Goal: Information Seeking & Learning: Learn about a topic

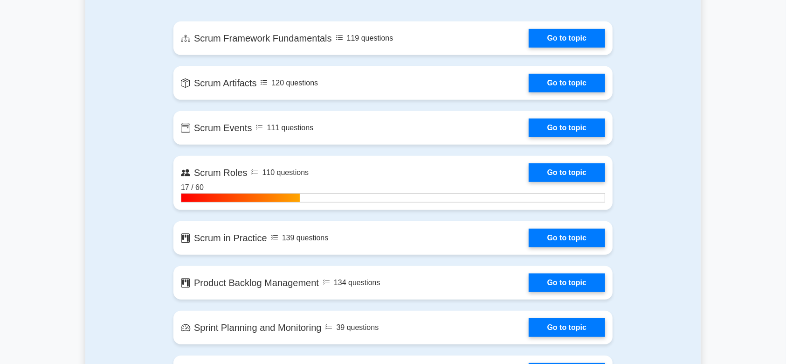
scroll to position [440, 0]
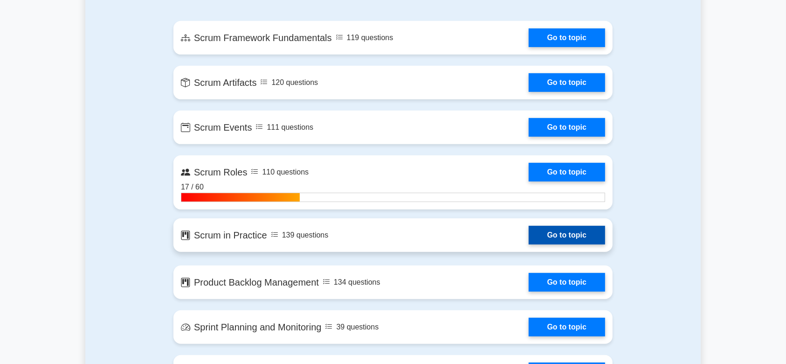
click at [562, 233] on link "Go to topic" at bounding box center [567, 235] width 76 height 19
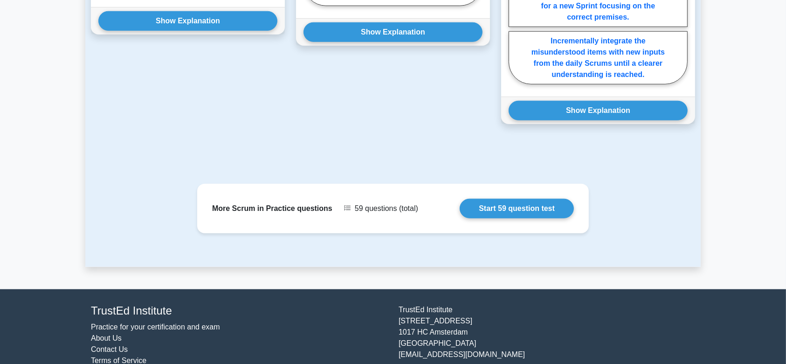
scroll to position [962, 0]
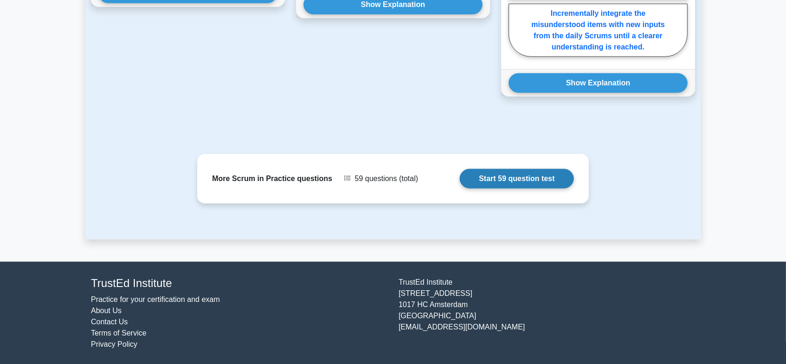
click at [499, 172] on link "Start 59 question test" at bounding box center [517, 179] width 114 height 20
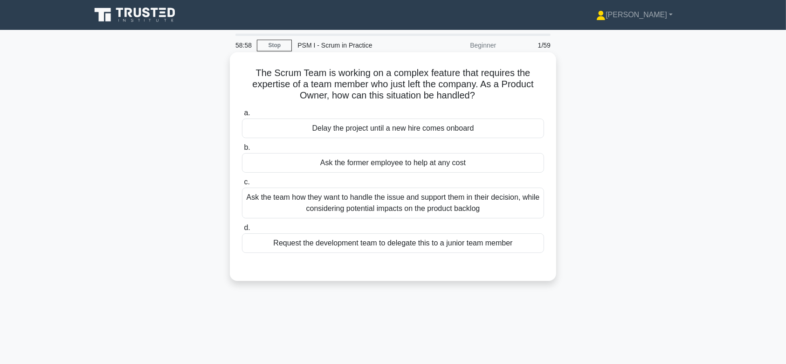
click at [388, 130] on div "Delay the project until a new hire comes onboard" at bounding box center [393, 128] width 302 height 20
click at [242, 116] on input "a. Delay the project until a new hire comes onboard" at bounding box center [242, 113] width 0 height 6
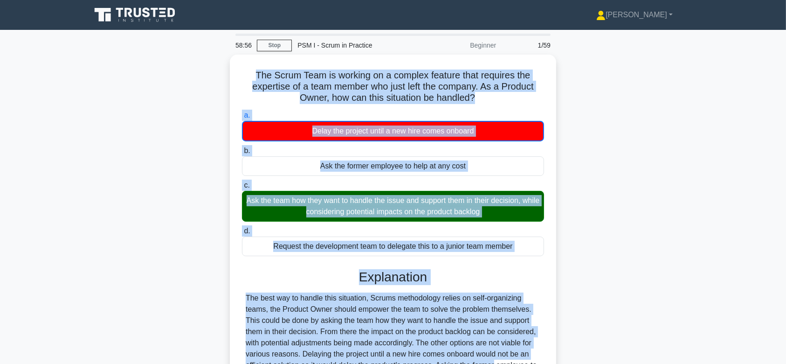
scroll to position [128, 0]
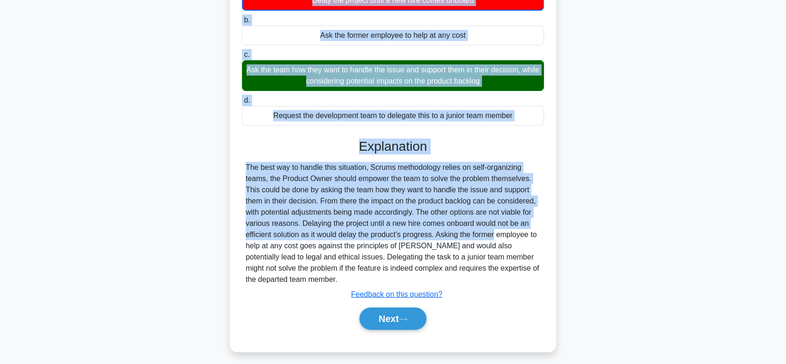
drag, startPoint x: 248, startPoint y: 69, endPoint x: 490, endPoint y: 281, distance: 321.8
click at [490, 281] on div "The Scrum Team is working on a complex feature that requires the expertise of a…" at bounding box center [393, 138] width 319 height 420
copy div "The Scrum Team is working on a complex feature that requires the expertise of a…"
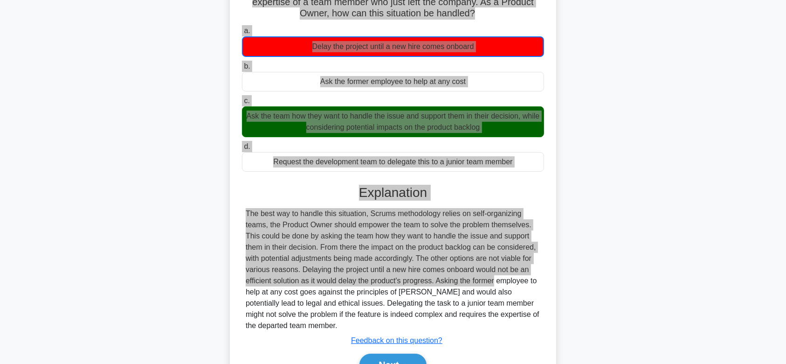
scroll to position [81, 0]
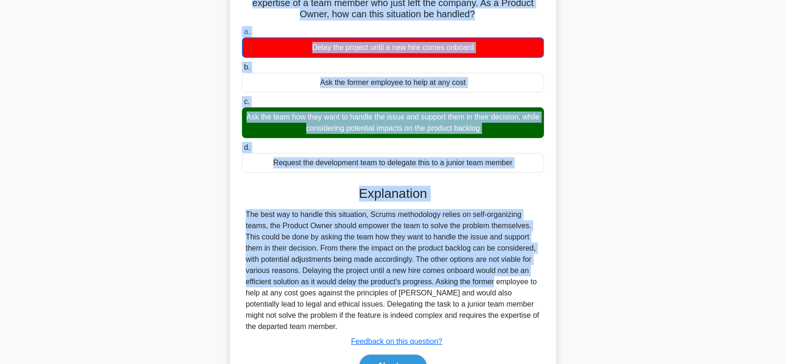
click at [361, 75] on div "Ask the former employee to help at any cost" at bounding box center [393, 83] width 302 height 20
click at [242, 70] on input "b. Ask the former employee to help at any cost" at bounding box center [242, 67] width 0 height 6
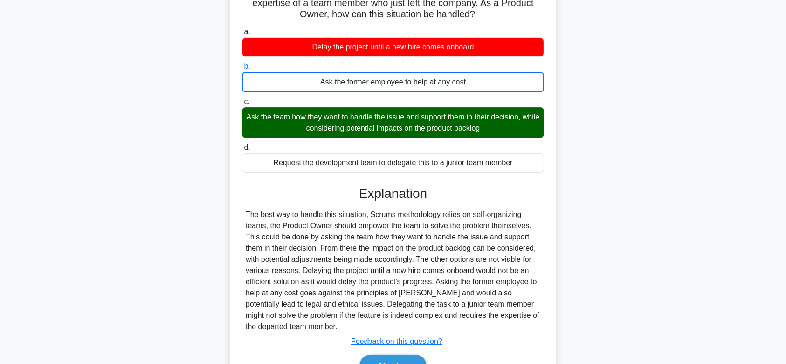
scroll to position [140, 0]
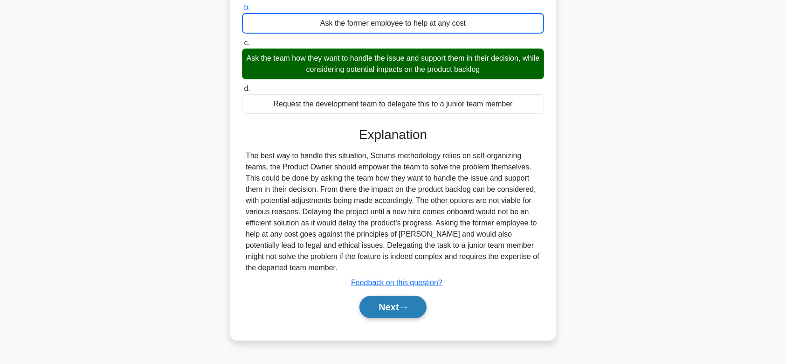
click at [397, 306] on button "Next" at bounding box center [392, 307] width 67 height 22
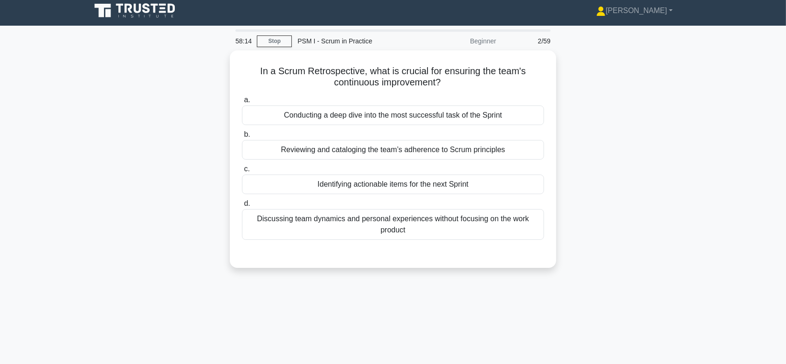
scroll to position [0, 0]
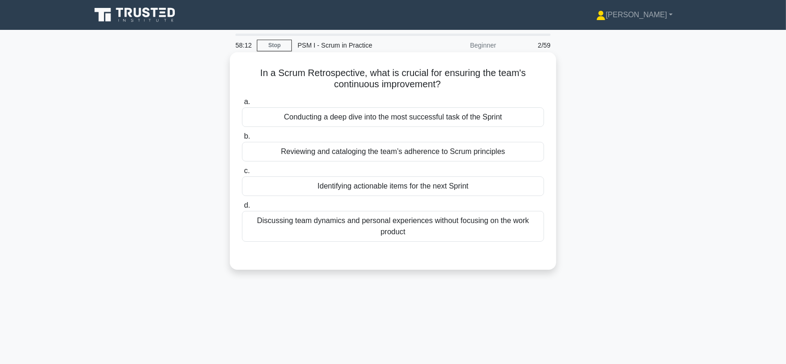
click at [392, 146] on div "Reviewing and cataloging the team’s adherence to Scrum principles" at bounding box center [393, 152] width 302 height 20
click at [242, 139] on input "b. Reviewing and cataloging the team’s adherence to Scrum principles" at bounding box center [242, 136] width 0 height 6
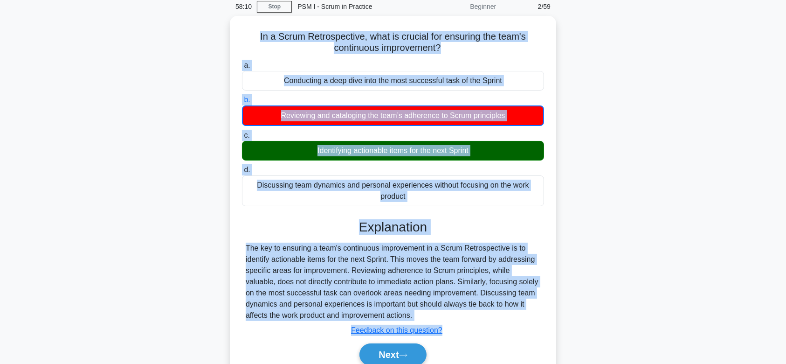
scroll to position [140, 0]
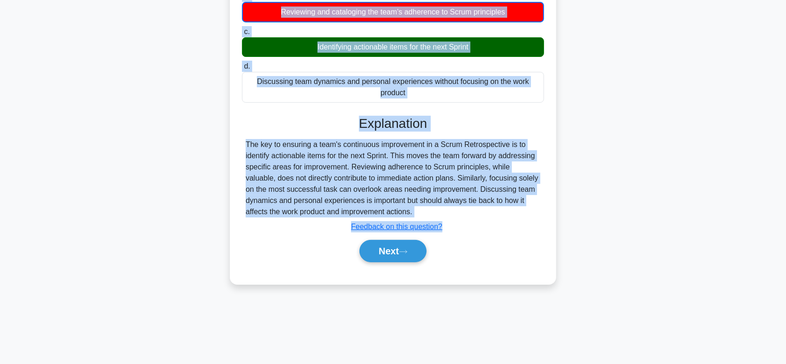
drag, startPoint x: 254, startPoint y: 69, endPoint x: 466, endPoint y: 210, distance: 255.5
click at [466, 210] on div "In a Scrum Retrospective, what is crucial for ensuring the team's continuous im…" at bounding box center [393, 98] width 319 height 364
copy div "In a Scrum Retrospective, what is crucial for ensuring the team's continuous im…"
click at [387, 249] on button "Next" at bounding box center [392, 251] width 67 height 22
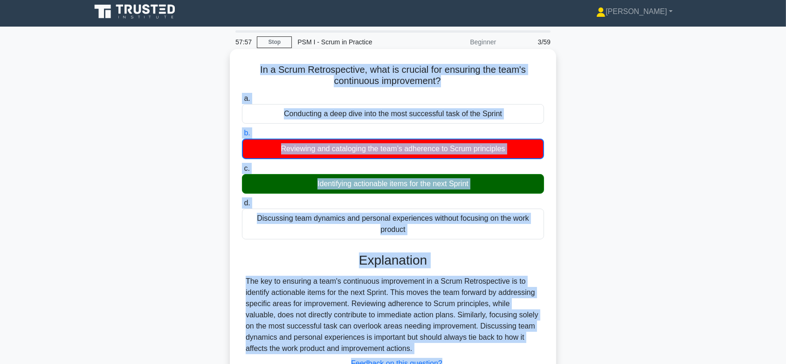
scroll to position [0, 0]
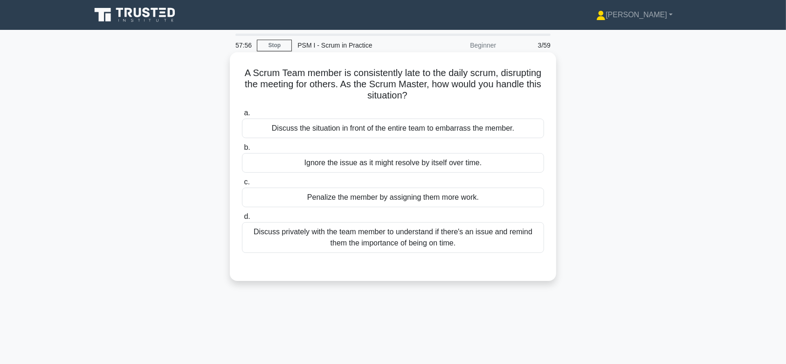
click at [397, 128] on div "Discuss the situation in front of the entire team to embarrass the member." at bounding box center [393, 128] width 302 height 20
click at [242, 116] on input "a. Discuss the situation in front of the entire team to embarrass the member." at bounding box center [242, 113] width 0 height 6
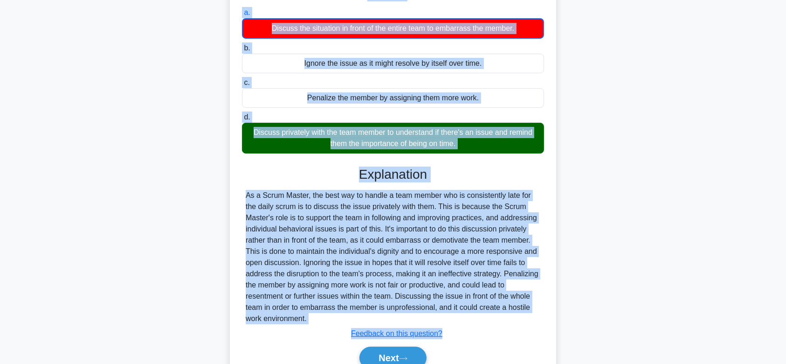
scroll to position [145, 0]
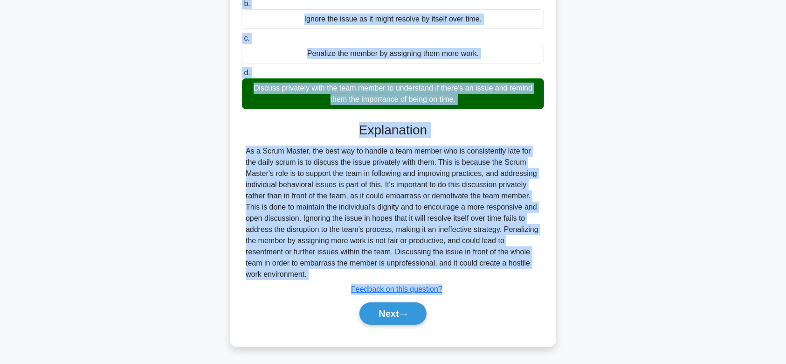
drag, startPoint x: 264, startPoint y: 72, endPoint x: 441, endPoint y: 274, distance: 268.2
click at [441, 274] on div "A Scrum Team member is consistently late to the daily scrum, disrupting the mee…" at bounding box center [393, 126] width 319 height 431
copy div "A Scrum Team member is consistently late to the daily scrum, disrupting the mee…"
click at [395, 306] on button "Next" at bounding box center [392, 313] width 67 height 22
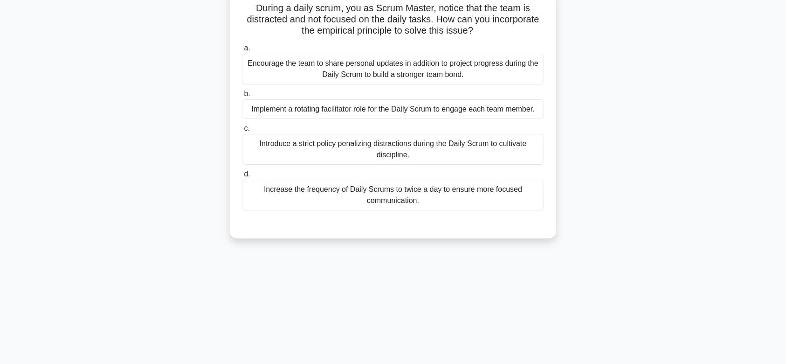
scroll to position [64, 0]
click at [447, 152] on div "Introduce a strict policy penalizing distractions during the Daily Scrum to cul…" at bounding box center [393, 150] width 302 height 31
click at [242, 132] on input "c. Introduce a strict policy penalizing distractions during the Daily Scrum to …" at bounding box center [242, 129] width 0 height 6
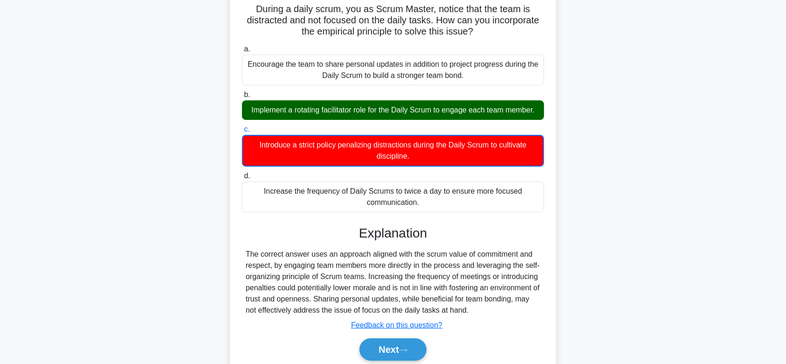
drag, startPoint x: 248, startPoint y: 5, endPoint x: 482, endPoint y: 308, distance: 382.6
click at [482, 308] on div "During a daily scrum, you as Scrum Master, notice that the team is distracted a…" at bounding box center [393, 185] width 319 height 386
copy div "During a daily scrum, you as Scrum Master, notice that the team is distracted a…"
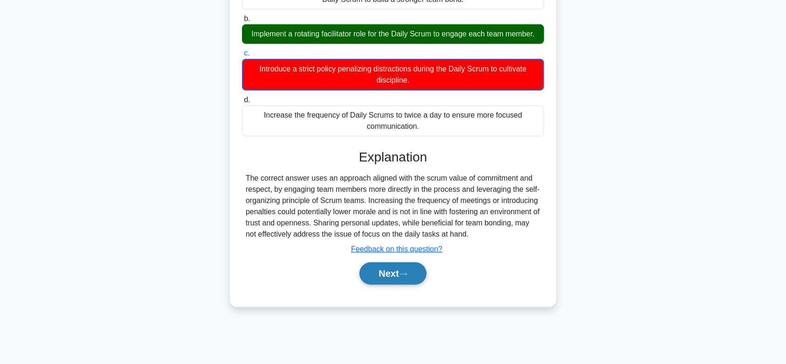
click at [399, 266] on button "Next" at bounding box center [392, 273] width 67 height 22
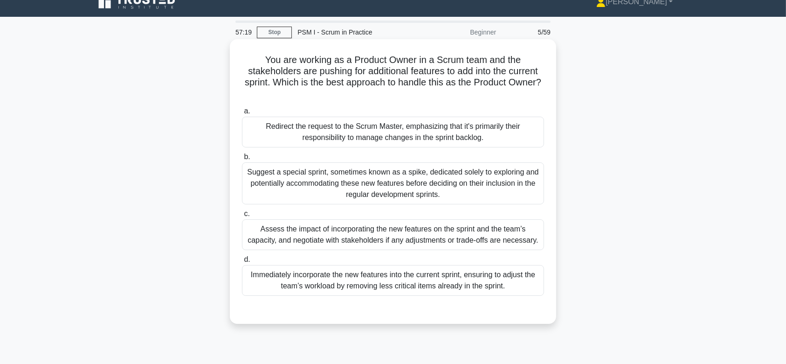
scroll to position [7, 0]
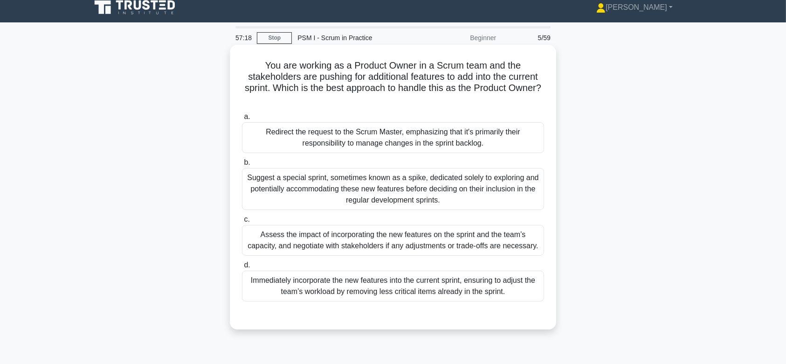
click at [392, 180] on div "Suggest a special sprint, sometimes known as a spike, dedicated solely to explo…" at bounding box center [393, 189] width 302 height 42
click at [242, 165] on input "b. Suggest a special sprint, sometimes known as a spike, dedicated solely to ex…" at bounding box center [242, 162] width 0 height 6
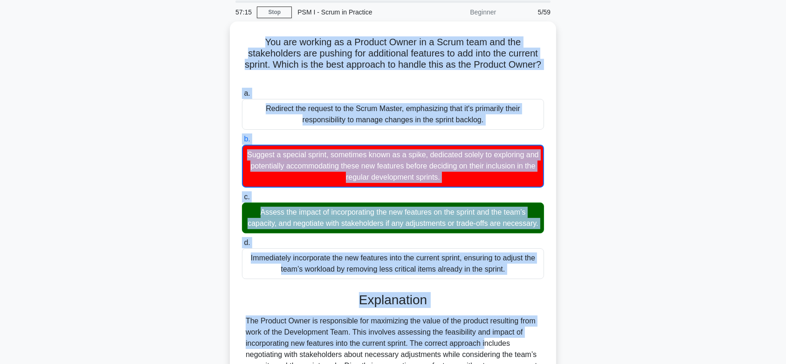
scroll to position [167, 0]
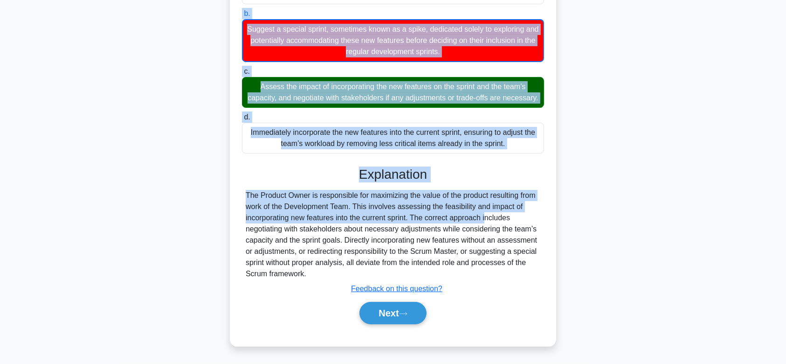
drag, startPoint x: 262, startPoint y: 63, endPoint x: 421, endPoint y: 271, distance: 261.7
click at [421, 271] on div "You are working as a Product Owner in a Scrum team and the stakeholders are pus…" at bounding box center [393, 121] width 319 height 442
copy div "You are working as a Product Owner in a Scrum team and the stakeholders are pus…"
click at [403, 308] on button "Next" at bounding box center [392, 313] width 67 height 22
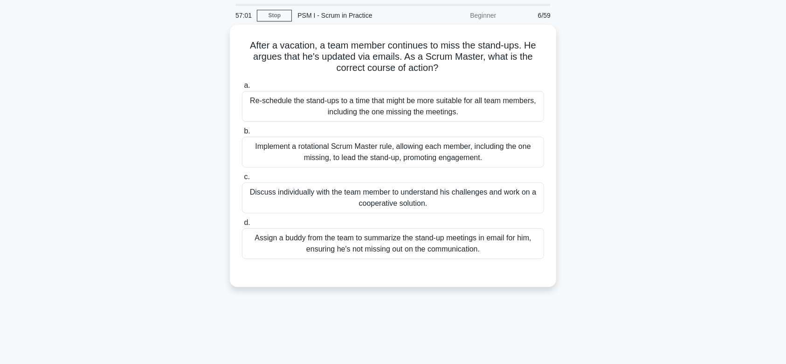
scroll to position [0, 0]
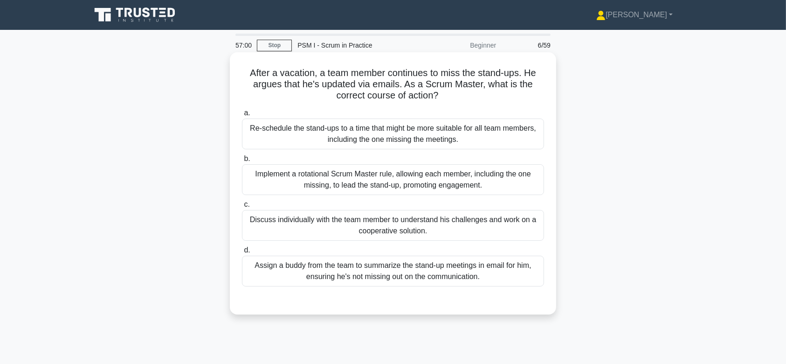
click at [400, 179] on div "Implement a rotational Scrum Master rule, allowing each member, including the o…" at bounding box center [393, 179] width 302 height 31
click at [242, 162] on input "b. Implement a rotational Scrum Master rule, allowing each member, including th…" at bounding box center [242, 159] width 0 height 6
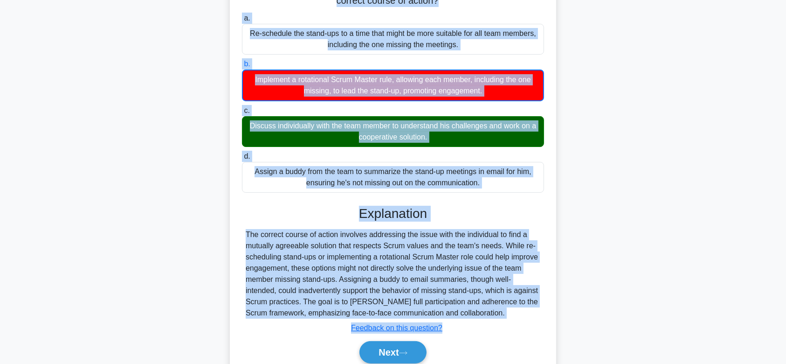
scroll to position [140, 0]
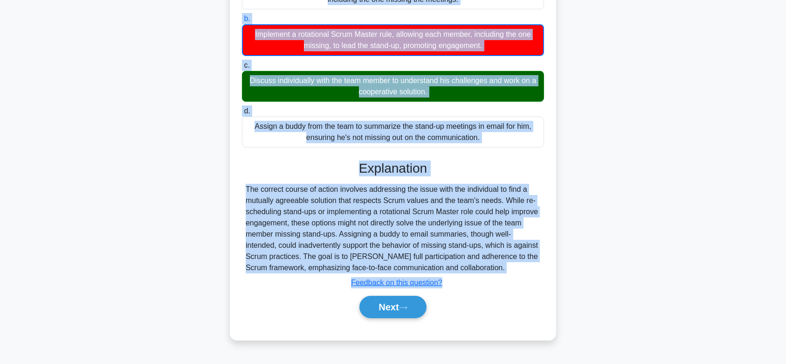
drag, startPoint x: 242, startPoint y: 69, endPoint x: 494, endPoint y: 269, distance: 320.5
click at [494, 269] on div "After a vacation, a team member continues to miss the stand-ups. He argues that…" at bounding box center [393, 126] width 319 height 420
copy div "After a vacation, a team member continues to miss the stand-ups. He argues that…"
click at [379, 305] on button "Next" at bounding box center [392, 307] width 67 height 22
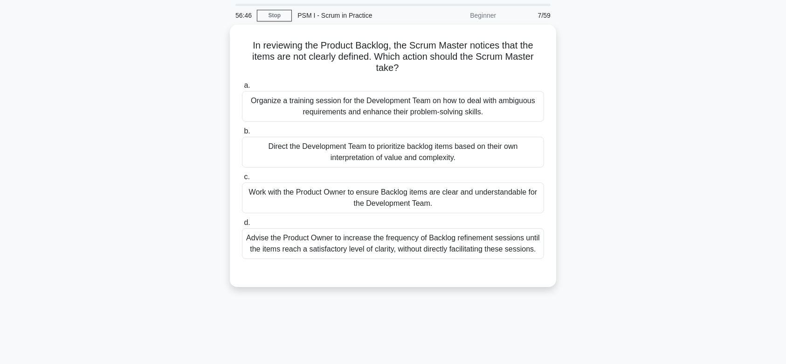
scroll to position [21, 0]
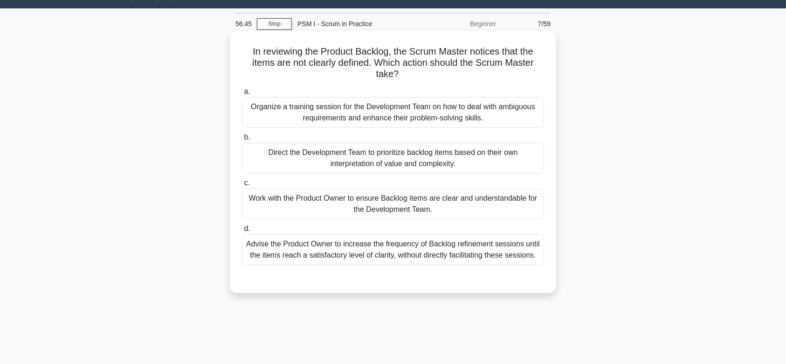
click at [427, 156] on div "Direct the Development Team to prioritize backlog items based on their own inte…" at bounding box center [393, 158] width 302 height 31
click at [242, 140] on input "b. Direct the Development Team to prioritize backlog items based on their own i…" at bounding box center [242, 137] width 0 height 6
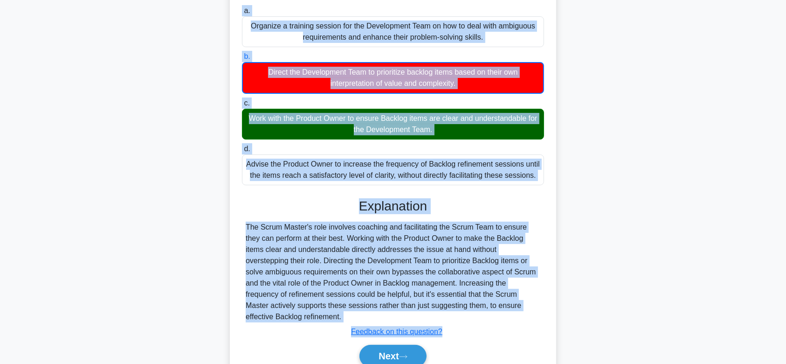
scroll to position [140, 0]
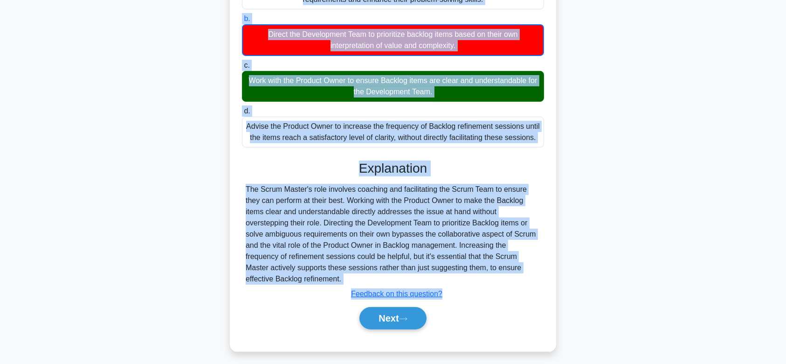
drag, startPoint x: 248, startPoint y: 48, endPoint x: 529, endPoint y: 270, distance: 358.8
click at [529, 270] on div "In reviewing the Product Backlog, the Scrum Master notices that the items are n…" at bounding box center [393, 131] width 319 height 431
copy div "In reviewing the Product Backlog, the Scrum Master notices that the items are n…"
click at [389, 310] on button "Next" at bounding box center [392, 318] width 67 height 22
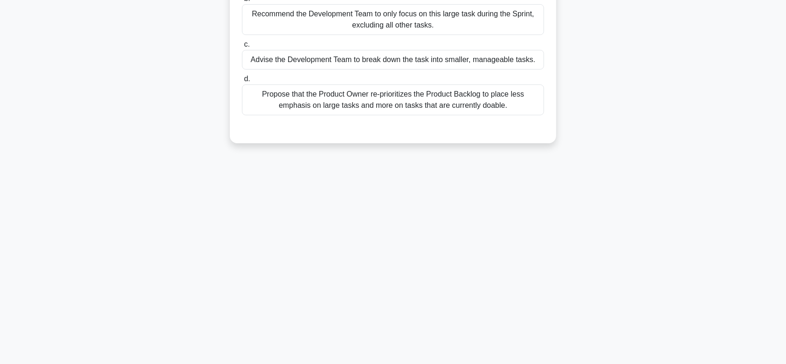
scroll to position [0, 0]
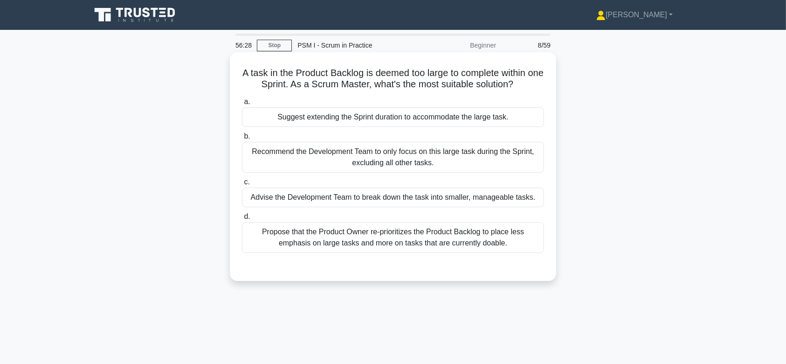
click at [429, 159] on div "Recommend the Development Team to only focus on this large task during the Spri…" at bounding box center [393, 157] width 302 height 31
click at [242, 139] on input "b. Recommend the Development Team to only focus on this large task during the S…" at bounding box center [242, 136] width 0 height 6
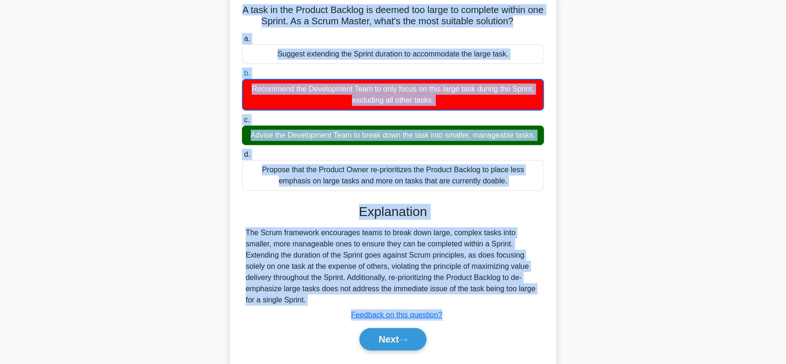
scroll to position [140, 0]
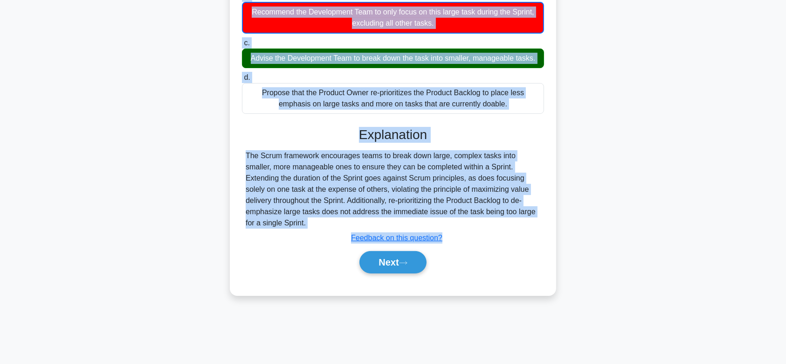
drag, startPoint x: 243, startPoint y: 72, endPoint x: 533, endPoint y: 214, distance: 322.7
click at [533, 214] on div "A task in the Product Backlog is deemed too large to complete within one Sprint…" at bounding box center [393, 103] width 319 height 375
copy div "A task in the Product Backlog is deemed too large to complete within one Sprint…"
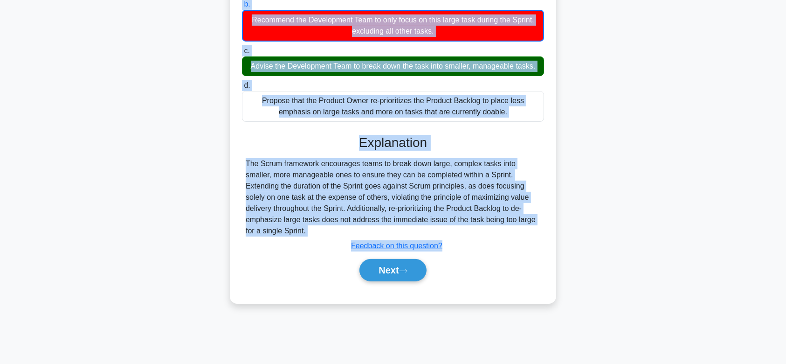
scroll to position [134, 0]
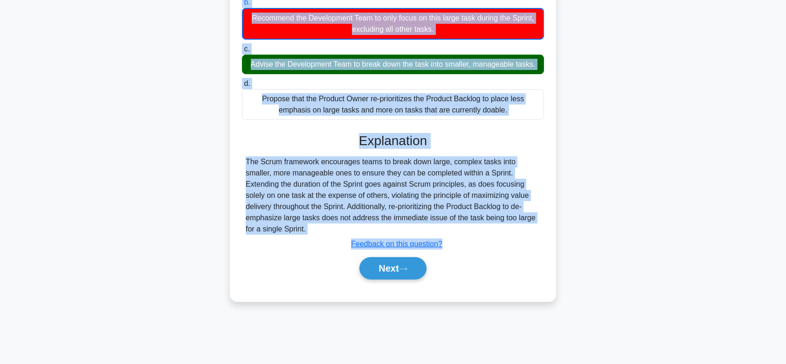
drag, startPoint x: 406, startPoint y: 261, endPoint x: 415, endPoint y: 134, distance: 127.1
click at [415, 134] on div "Explanation The Scrum framework encourages teams to break down large, complex t…" at bounding box center [393, 208] width 302 height 150
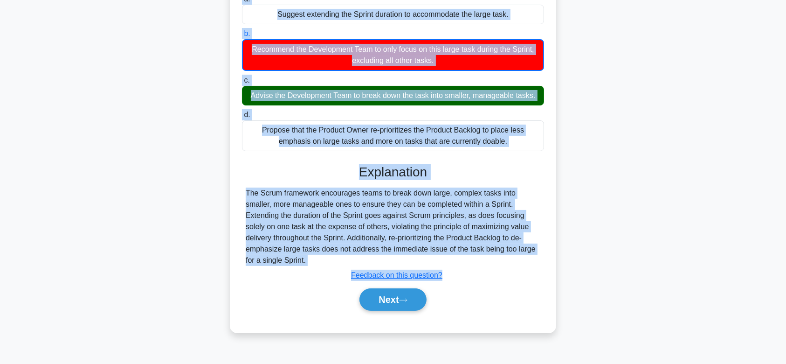
scroll to position [108, 0]
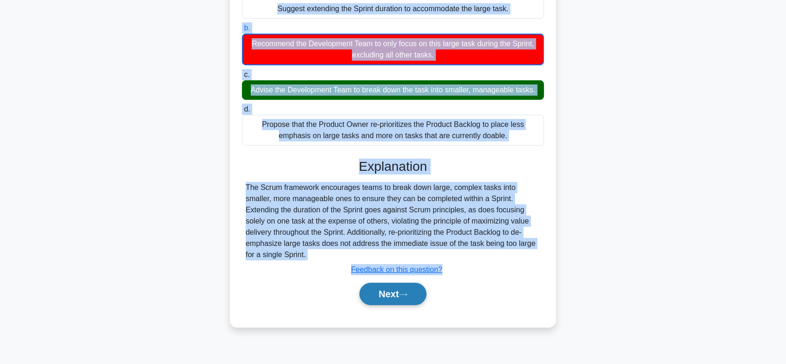
click at [399, 282] on button "Next" at bounding box center [392, 293] width 67 height 22
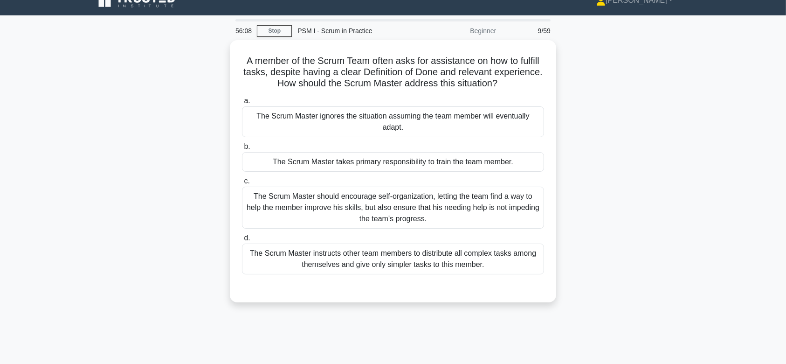
scroll to position [7, 0]
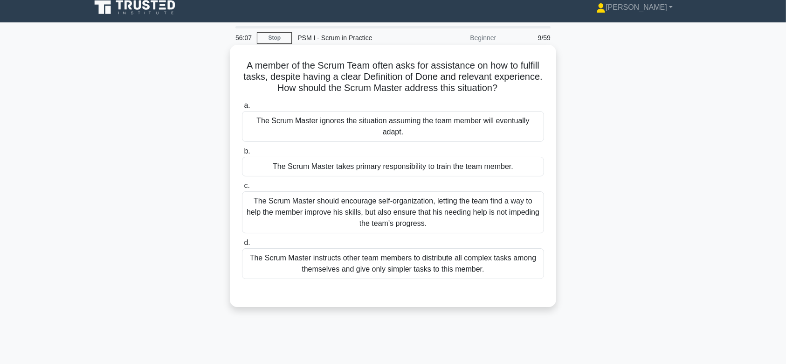
click at [418, 234] on div "a. The Scrum Master ignores the situation assuming the team member will eventua…" at bounding box center [392, 189] width 313 height 183
click at [386, 215] on div "The Scrum Master should encourage self-organization, letting the team find a wa…" at bounding box center [393, 212] width 302 height 42
click at [242, 189] on input "c. The Scrum Master should encourage self-organization, letting the team find a…" at bounding box center [242, 186] width 0 height 6
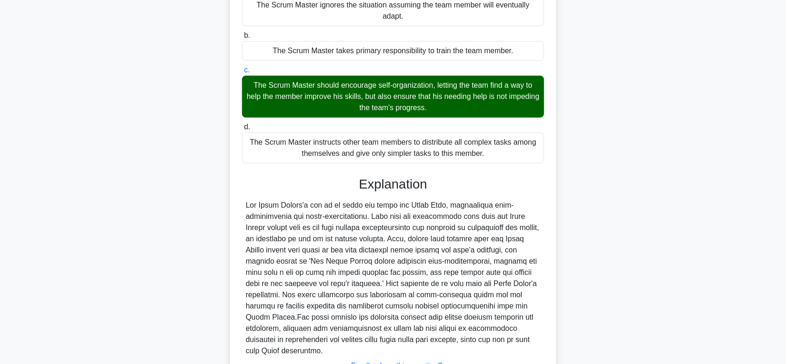
scroll to position [200, 0]
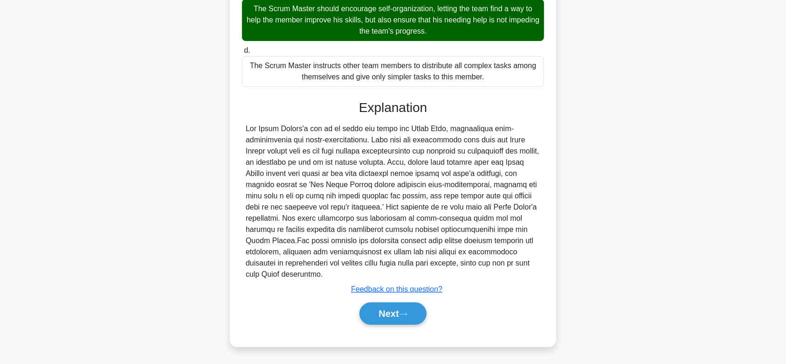
drag, startPoint x: 238, startPoint y: 60, endPoint x: 501, endPoint y: 270, distance: 337.0
click at [501, 270] on div "A member of the Scrum Team often asks for assistance on how to fulfill tasks, d…" at bounding box center [393, 99] width 319 height 486
copy div "A member of the Scrum Team often asks for assistance on how to fulfill tasks, d…"
click at [379, 306] on button "Next" at bounding box center [392, 313] width 67 height 22
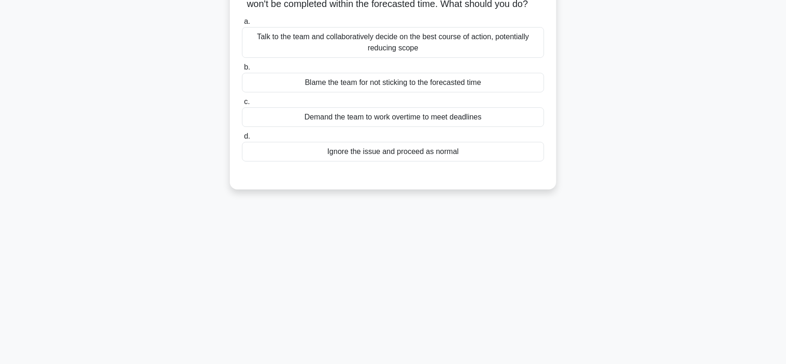
scroll to position [76, 0]
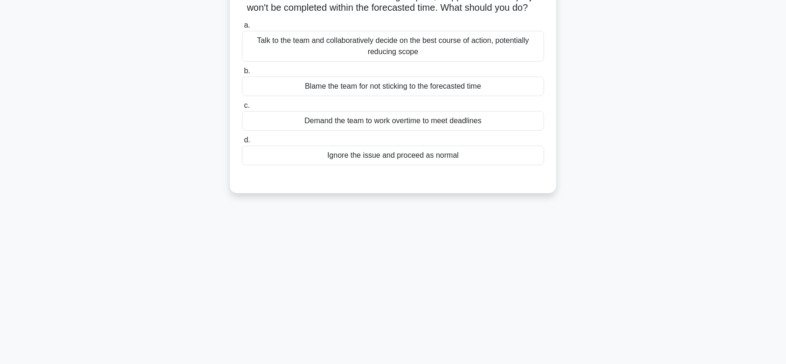
click at [426, 62] on div "Talk to the team and collaboratively decide on the best course of action, poten…" at bounding box center [393, 46] width 302 height 31
click at [242, 28] on input "a. Talk to the team and collaboratively decide on the best course of action, po…" at bounding box center [242, 25] width 0 height 6
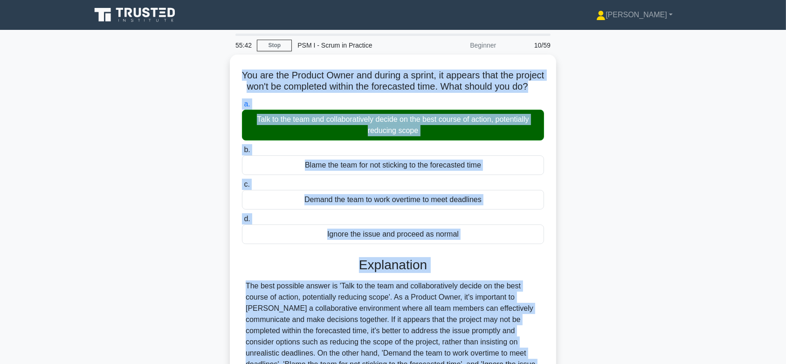
scroll to position [140, 0]
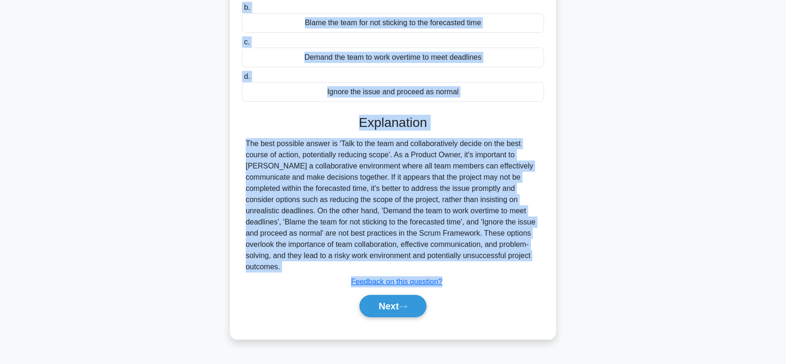
drag, startPoint x: 250, startPoint y: 71, endPoint x: 501, endPoint y: 268, distance: 319.4
click at [501, 268] on div "You are the Product Owner and during a sprint, it appears that the project won'…" at bounding box center [393, 125] width 319 height 419
copy div "You are the Product Owner and during a sprint, it appears that the project won'…"
click at [405, 300] on button "Next" at bounding box center [392, 306] width 67 height 22
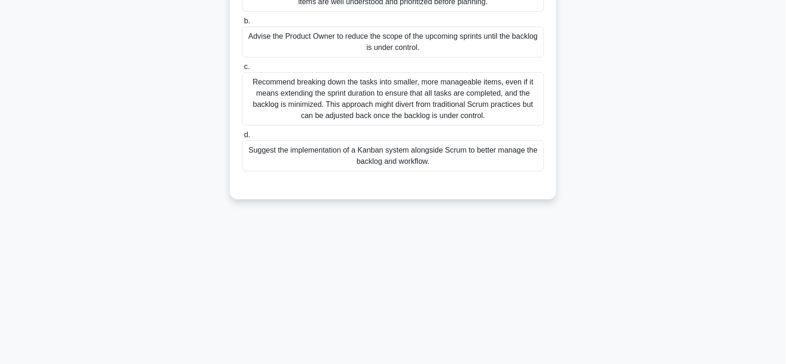
scroll to position [0, 0]
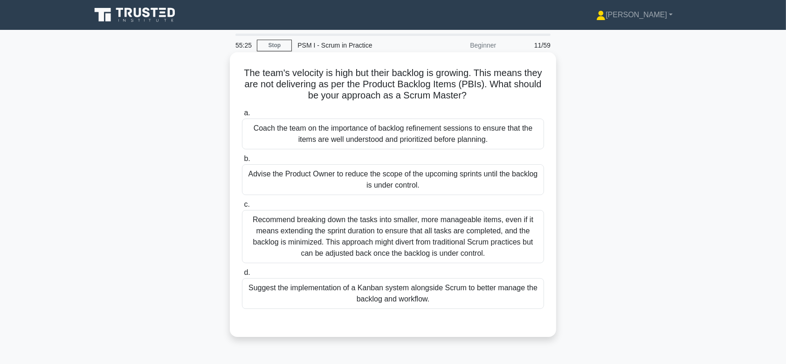
click at [409, 223] on div "Recommend breaking down the tasks into smaller, more manageable items, even if …" at bounding box center [393, 236] width 302 height 53
click at [242, 207] on input "c. Recommend breaking down the tasks into smaller, more manageable items, even …" at bounding box center [242, 204] width 0 height 6
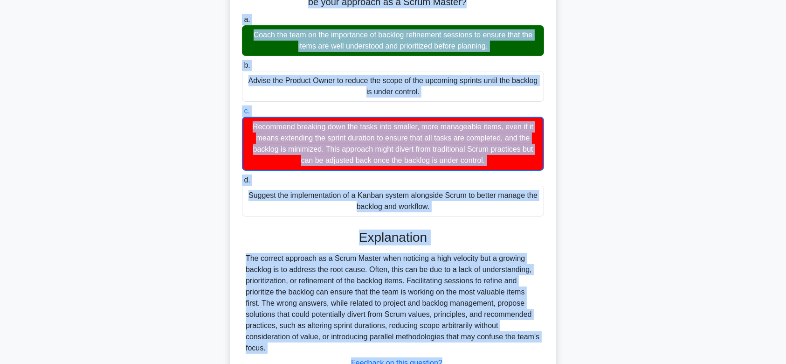
scroll to position [167, 0]
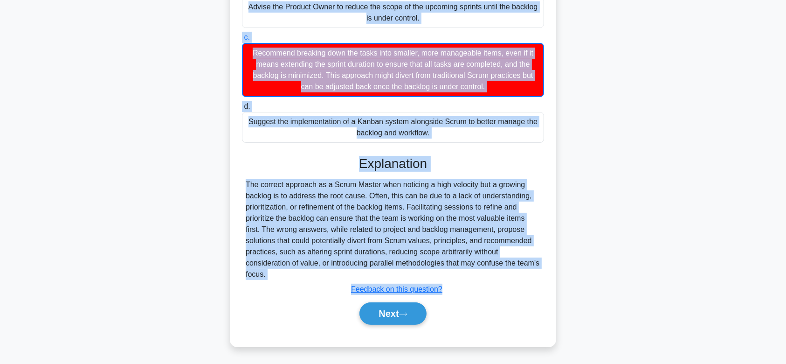
drag, startPoint x: 250, startPoint y: 76, endPoint x: 482, endPoint y: 270, distance: 301.8
click at [482, 270] on div "The team's velocity is high but their backlog is growing. This means they are n…" at bounding box center [393, 116] width 319 height 454
click at [406, 313] on icon at bounding box center [402, 313] width 7 height 3
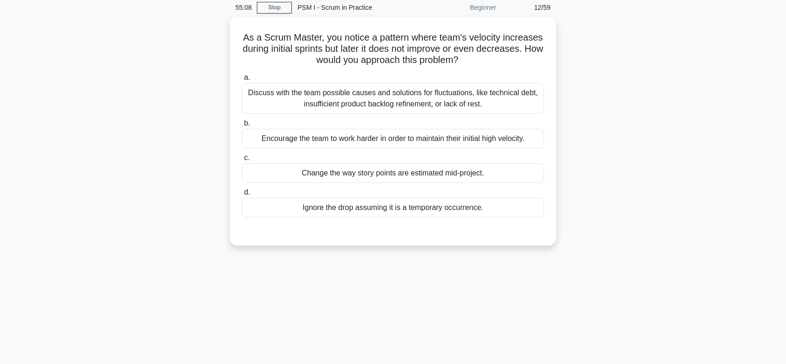
scroll to position [0, 0]
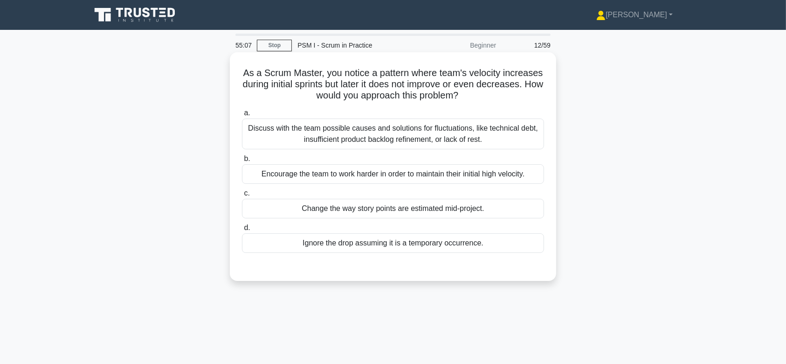
click at [405, 140] on div "Discuss with the team possible causes and solutions for fluctuations, like tech…" at bounding box center [393, 133] width 302 height 31
click at [242, 116] on input "a. Discuss with the team possible causes and solutions for fluctuations, like t…" at bounding box center [242, 113] width 0 height 6
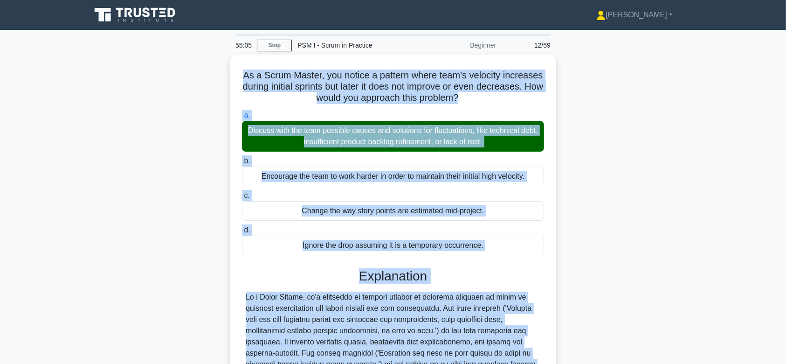
scroll to position [144, 0]
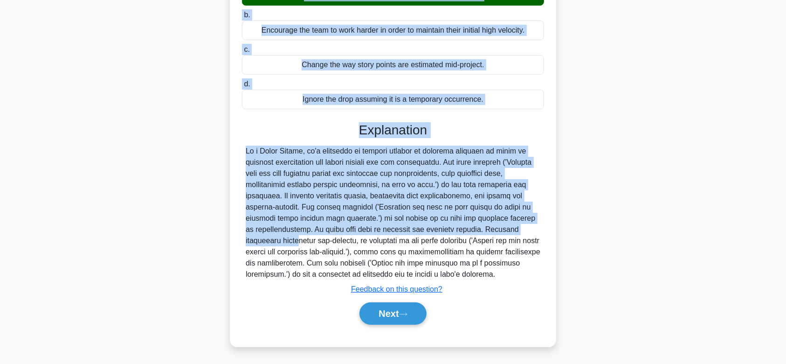
drag, startPoint x: 241, startPoint y: 69, endPoint x: 514, endPoint y: 274, distance: 340.3
click at [514, 274] on div "As a Scrum Master, you notice a pattern where team's velocity increases during …" at bounding box center [393, 127] width 319 height 430
click at [386, 310] on button "Next" at bounding box center [392, 313] width 67 height 22
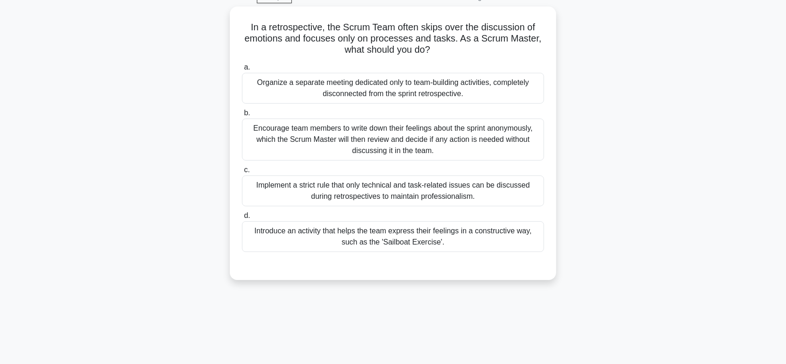
scroll to position [0, 0]
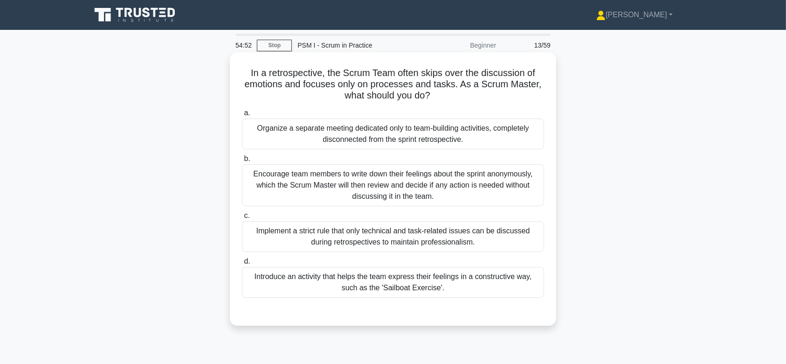
click at [399, 181] on div "Encourage team members to write down their feelings about the sprint anonymousl…" at bounding box center [393, 185] width 302 height 42
click at [242, 162] on input "b. Encourage team members to write down their feelings about the sprint anonymo…" at bounding box center [242, 159] width 0 height 6
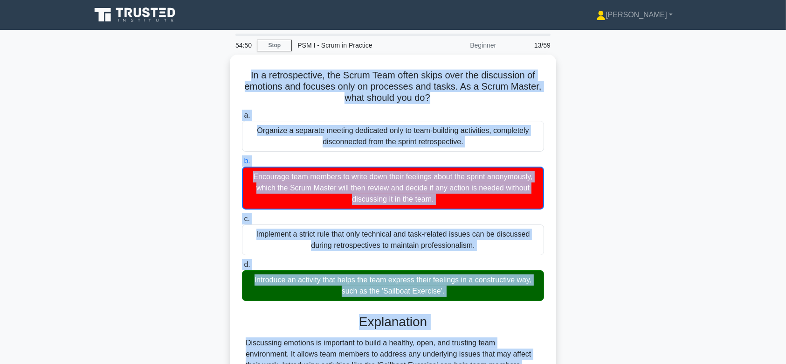
scroll to position [145, 0]
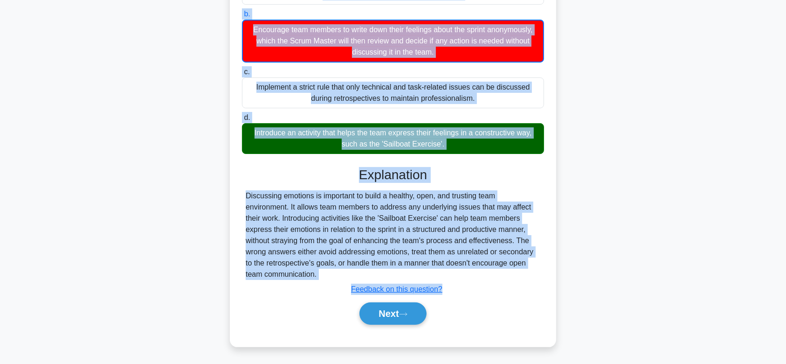
drag, startPoint x: 245, startPoint y: 71, endPoint x: 494, endPoint y: 270, distance: 318.4
click at [494, 270] on div "In a retrospective, the Scrum Team often skips over the discussion of emotions …" at bounding box center [393, 126] width 319 height 431
click at [394, 314] on button "Next" at bounding box center [392, 313] width 67 height 22
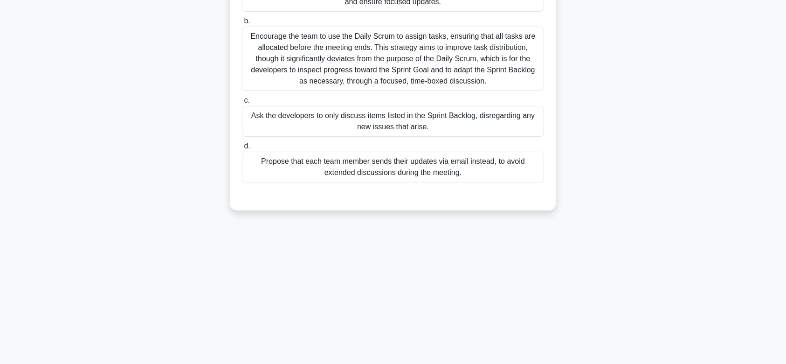
scroll to position [0, 0]
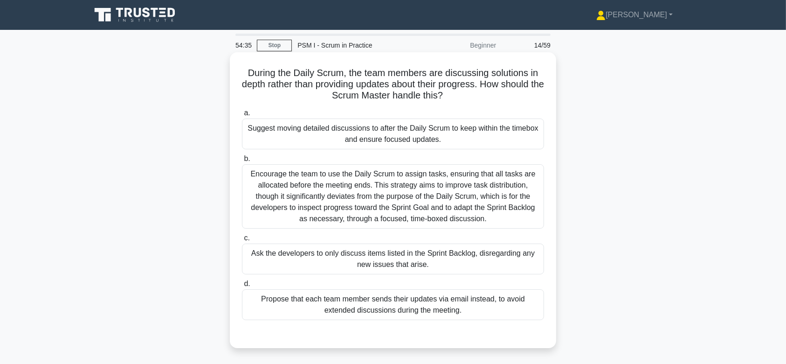
click at [438, 192] on div "Encourage the team to use the Daily Scrum to assign tasks, ensuring that all ta…" at bounding box center [393, 196] width 302 height 64
click at [242, 162] on input "b. Encourage the team to use the Daily Scrum to assign tasks, ensuring that all…" at bounding box center [242, 159] width 0 height 6
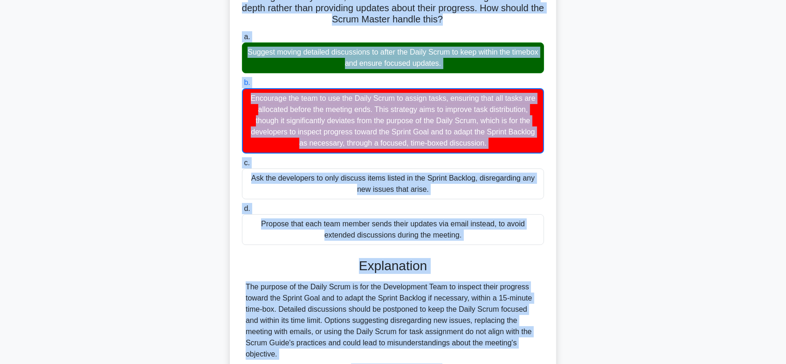
scroll to position [95, 0]
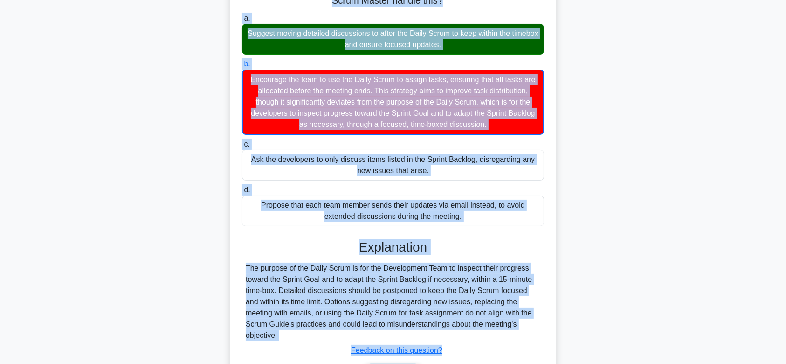
drag, startPoint x: 241, startPoint y: 69, endPoint x: 496, endPoint y: 328, distance: 363.9
click at [496, 328] on div "During the Daily Scrum, the team members are discussing solutions in depth rath…" at bounding box center [393, 182] width 319 height 442
click at [496, 328] on div "The purpose of the Daily Scrum is for the Development Team to inspect their pro…" at bounding box center [393, 301] width 295 height 78
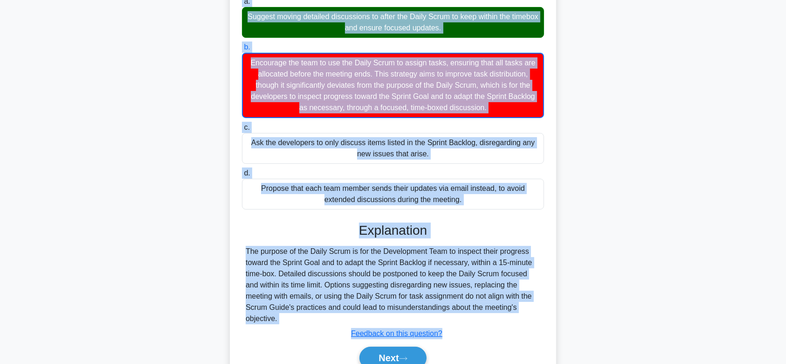
scroll to position [156, 0]
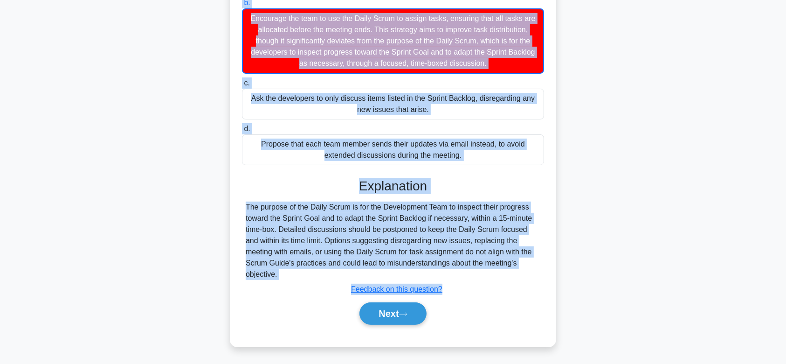
drag, startPoint x: 239, startPoint y: 69, endPoint x: 477, endPoint y: 280, distance: 318.3
click at [477, 280] on div "During the Daily Scrum, the team members are discussing solutions in depth rath…" at bounding box center [393, 121] width 319 height 442
click at [477, 280] on div "Explanation The purpose of the Daily Scrum is for the Development Team to inspe…" at bounding box center [393, 253] width 302 height 150
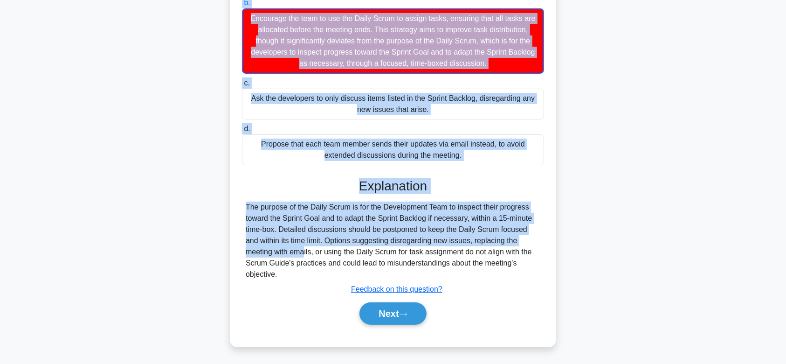
drag, startPoint x: 242, startPoint y: 74, endPoint x: 535, endPoint y: 269, distance: 352.2
click at [535, 269] on div "During the Daily Scrum, the team members are discussing solutions in depth rath…" at bounding box center [393, 121] width 319 height 442
click at [406, 323] on button "Next" at bounding box center [392, 313] width 67 height 22
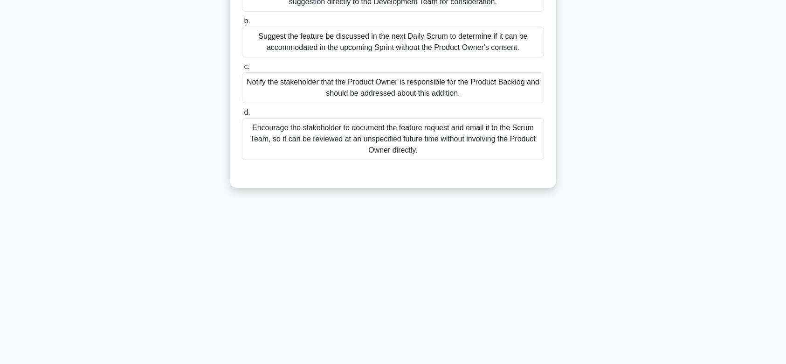
scroll to position [0, 0]
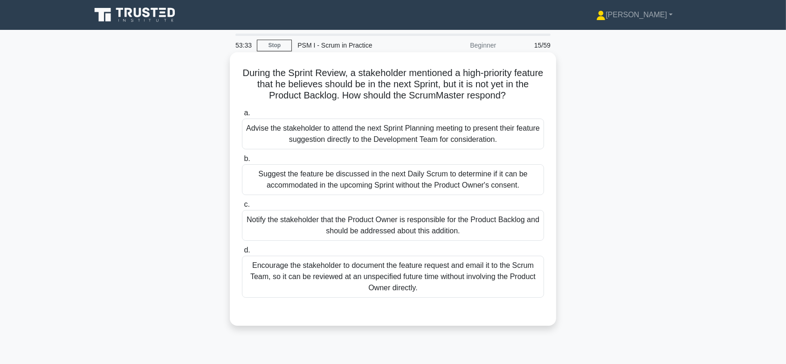
click at [391, 188] on div "Suggest the feature be discussed in the next Daily Scrum to determine if it can…" at bounding box center [393, 179] width 302 height 31
click at [242, 162] on input "b. Suggest the feature be discussed in the next Daily Scrum to determine if it …" at bounding box center [242, 159] width 0 height 6
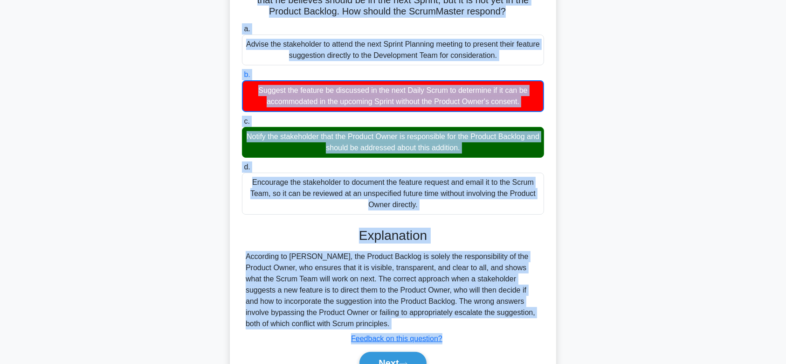
scroll to position [132, 0]
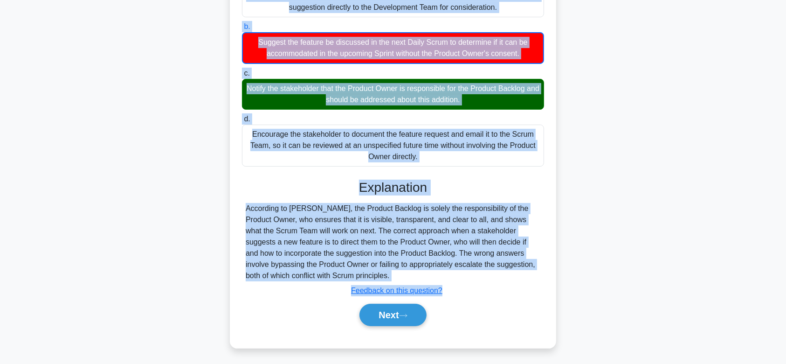
drag, startPoint x: 253, startPoint y: 73, endPoint x: 455, endPoint y: 279, distance: 289.1
click at [455, 279] on div "During the Sprint Review, a stakeholder mentioned a high-priority feature that …" at bounding box center [393, 134] width 319 height 420
click at [403, 309] on button "Next" at bounding box center [392, 314] width 67 height 22
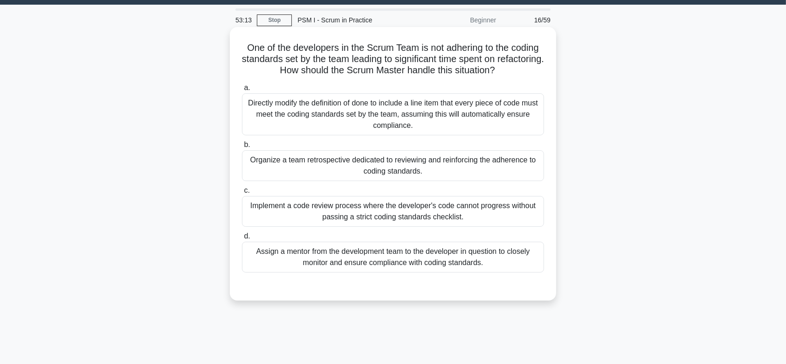
scroll to position [24, 0]
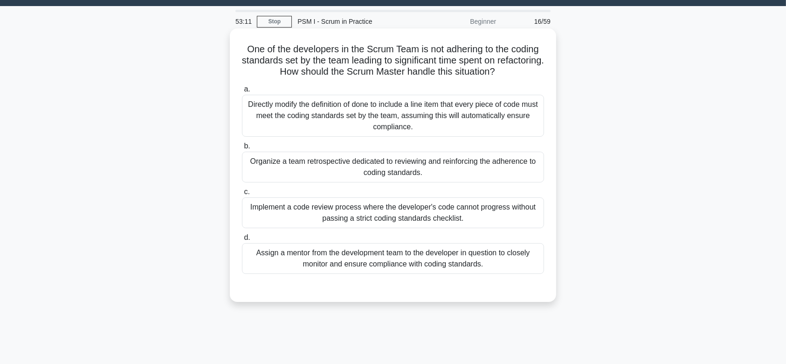
click at [414, 159] on div "Organize a team retrospective dedicated to reviewing and reinforcing the adhere…" at bounding box center [393, 167] width 302 height 31
click at [242, 149] on input "b. Organize a team retrospective dedicated to reviewing and reinforcing the adh…" at bounding box center [242, 146] width 0 height 6
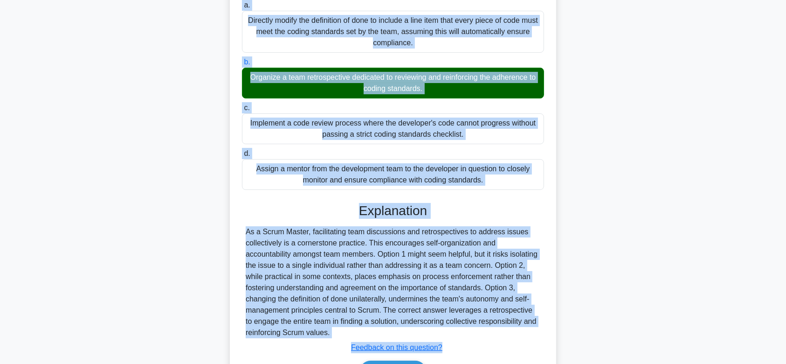
scroll to position [166, 0]
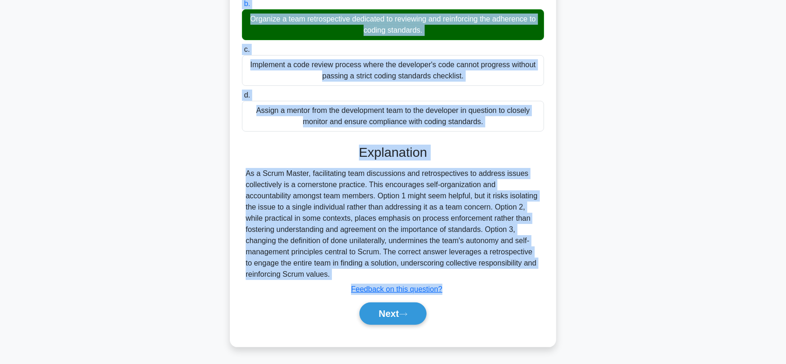
drag, startPoint x: 236, startPoint y: 46, endPoint x: 485, endPoint y: 275, distance: 338.2
click at [485, 275] on div "One of the developers in the Scrum Team is not adhering to the coding standards…" at bounding box center [393, 116] width 319 height 453
click at [391, 306] on button "Next" at bounding box center [392, 313] width 67 height 22
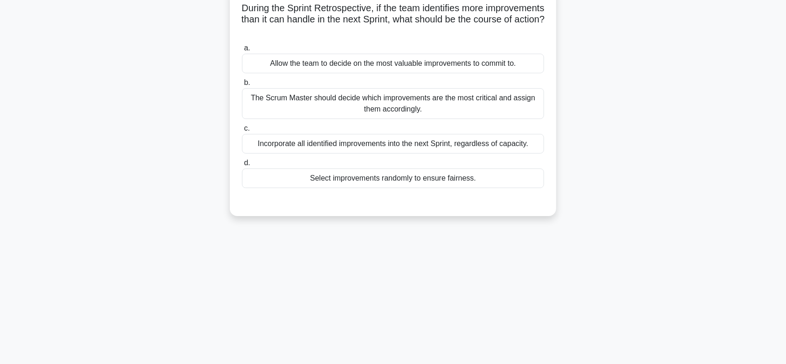
scroll to position [61, 0]
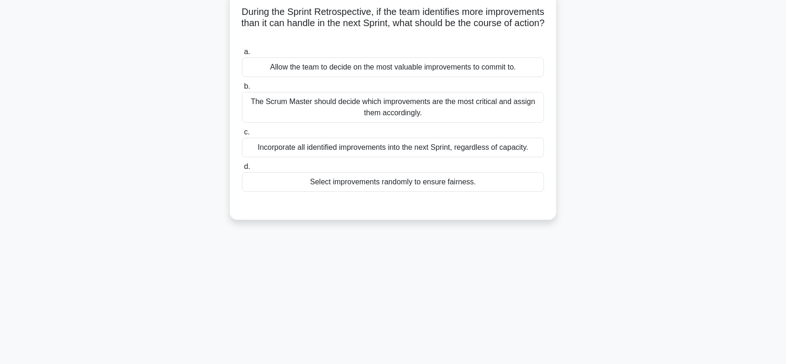
click at [402, 114] on div "The Scrum Master should decide which improvements are the most critical and ass…" at bounding box center [393, 107] width 302 height 31
click at [242, 90] on input "b. The Scrum Master should decide which improvements are the most critical and …" at bounding box center [242, 86] width 0 height 6
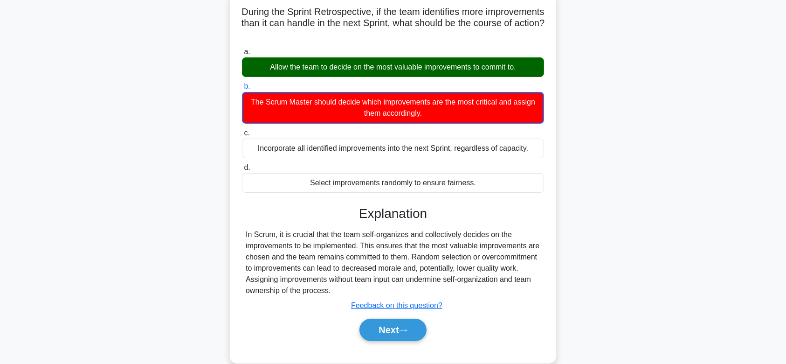
scroll to position [0, 0]
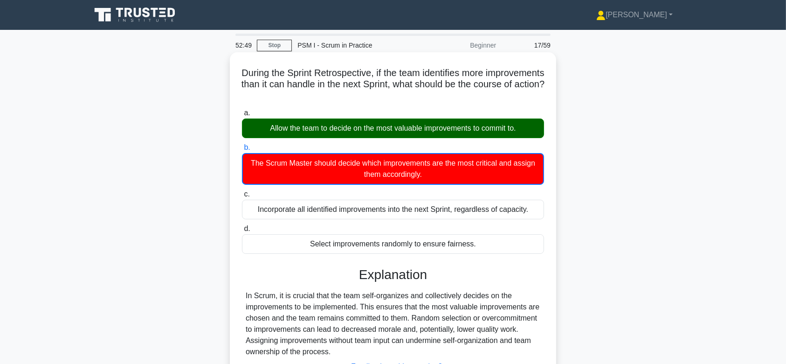
drag, startPoint x: 268, startPoint y: 71, endPoint x: 465, endPoint y: 349, distance: 340.7
click at [465, 349] on div "During the Sprint Retrospective, if the team identifies more improvements than …" at bounding box center [393, 238] width 319 height 364
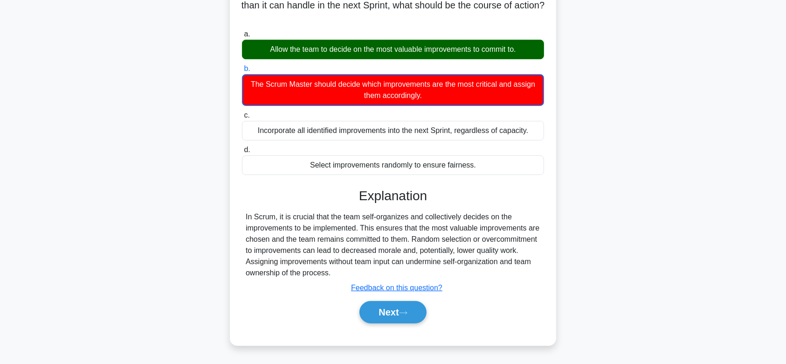
scroll to position [108, 0]
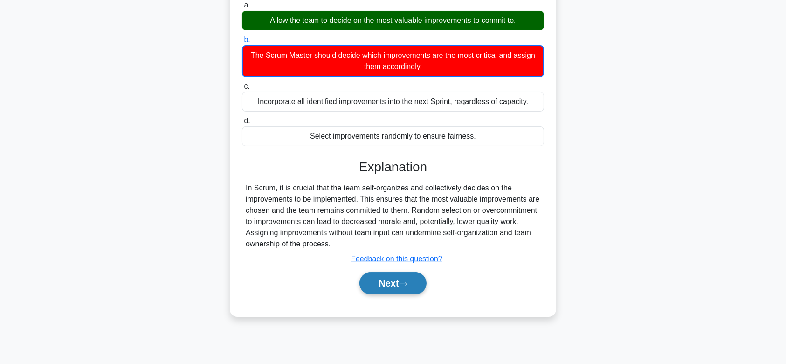
click at [397, 279] on button "Next" at bounding box center [392, 283] width 67 height 22
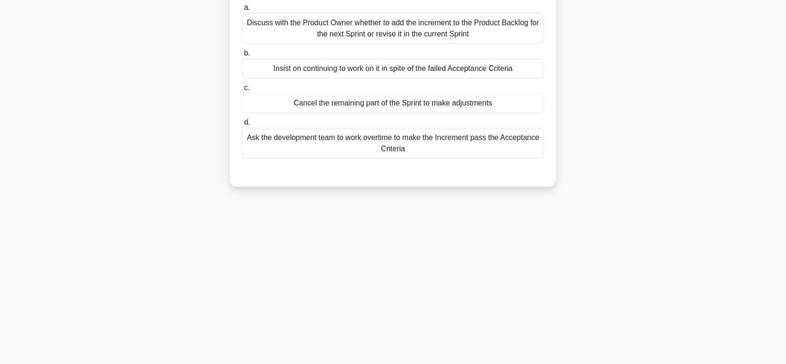
scroll to position [0, 0]
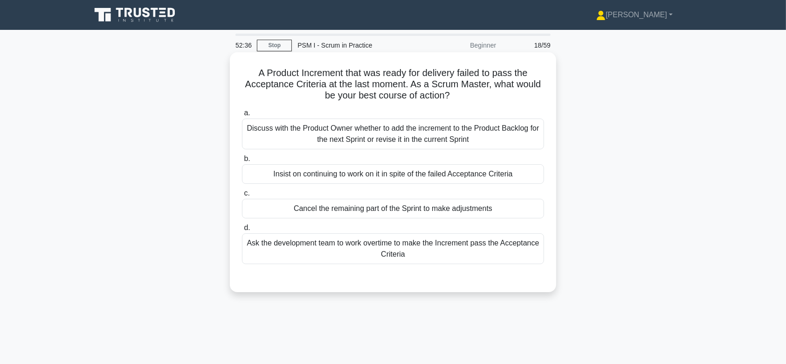
click at [403, 125] on div "Discuss with the Product Owner whether to add the increment to the Product Back…" at bounding box center [393, 133] width 302 height 31
click at [242, 116] on input "a. Discuss with the Product Owner whether to add the increment to the Product B…" at bounding box center [242, 113] width 0 height 6
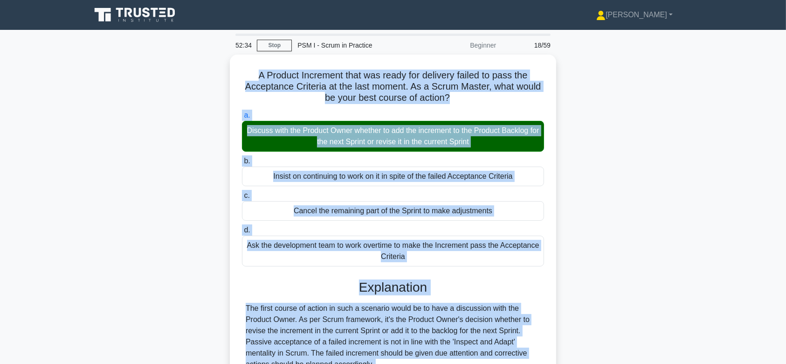
scroll to position [177, 0]
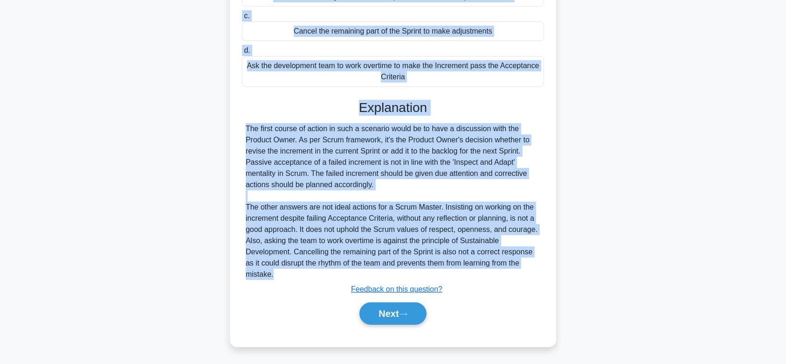
drag, startPoint x: 250, startPoint y: 73, endPoint x: 485, endPoint y: 277, distance: 310.9
click at [485, 277] on div "A Product Increment that was ready for delivery failed to pass the Acceptance C…" at bounding box center [393, 111] width 319 height 464
click at [401, 317] on button "Next" at bounding box center [392, 313] width 67 height 22
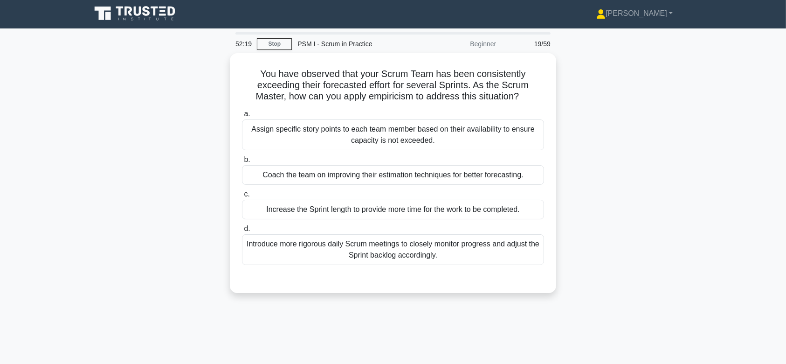
scroll to position [0, 0]
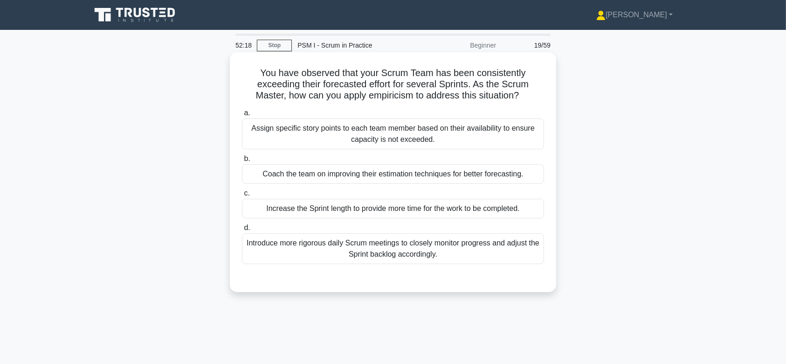
click at [402, 125] on div "Assign specific story points to each team member based on their availability to…" at bounding box center [393, 133] width 302 height 31
click at [242, 116] on input "a. Assign specific story points to each team member based on their availability…" at bounding box center [242, 113] width 0 height 6
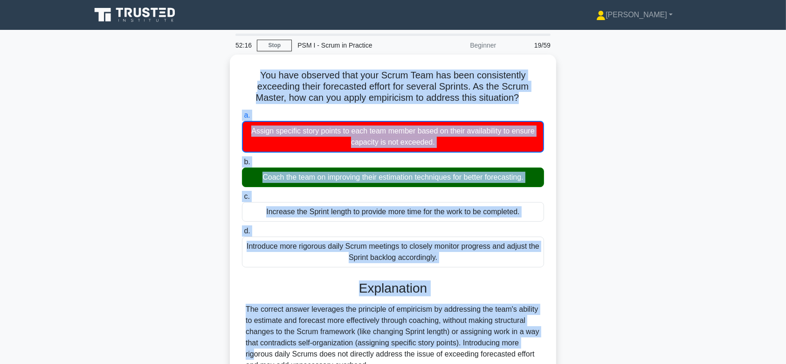
scroll to position [140, 0]
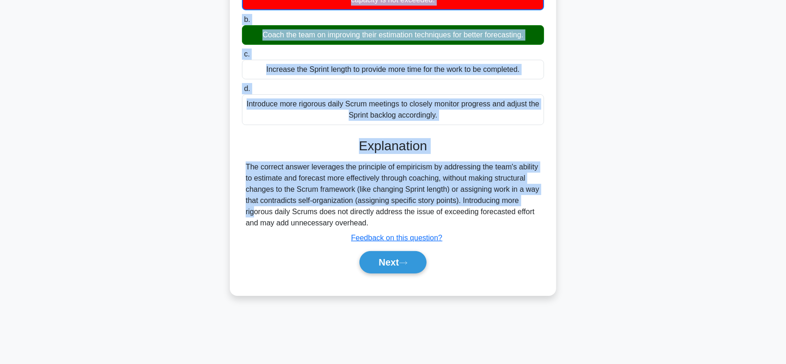
drag, startPoint x: 256, startPoint y: 72, endPoint x: 456, endPoint y: 227, distance: 252.9
click at [456, 227] on div "You have observed that your Scrum Team has been consistently exceeding their fo…" at bounding box center [393, 103] width 319 height 375
drag, startPoint x: 401, startPoint y: 262, endPoint x: 430, endPoint y: 110, distance: 154.7
click at [430, 110] on div "a. Assign specific story points to each team member based on their availability…" at bounding box center [393, 125] width 304 height 319
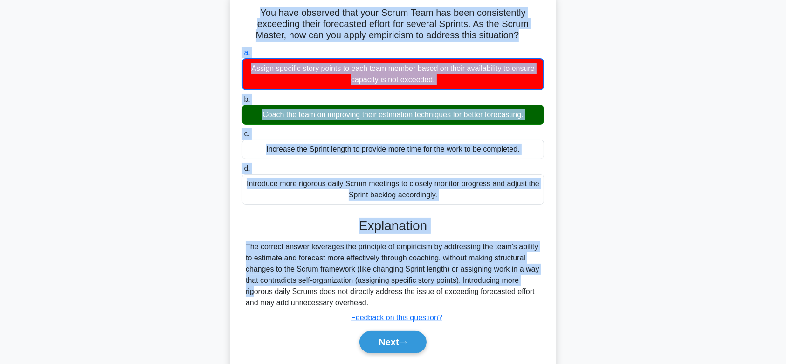
scroll to position [63, 0]
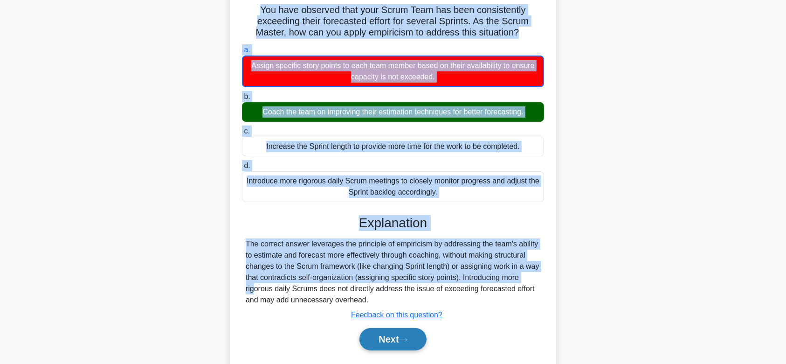
click at [399, 328] on button "Next" at bounding box center [392, 339] width 67 height 22
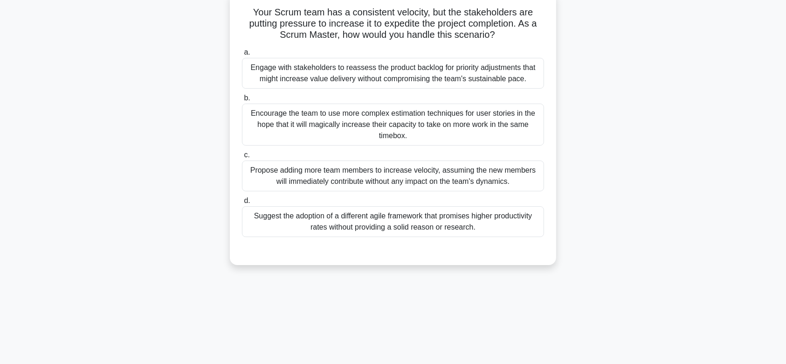
scroll to position [0, 0]
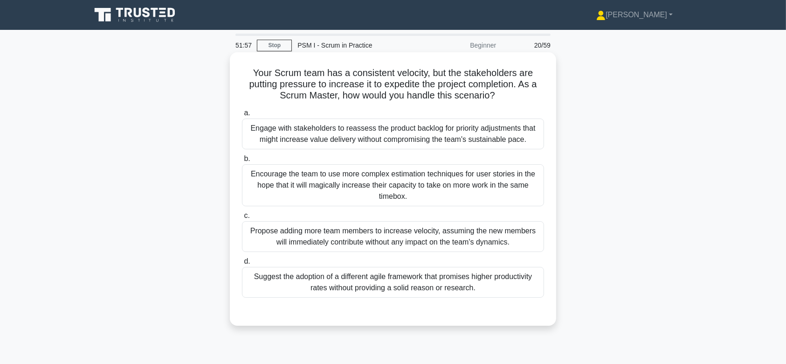
click at [385, 170] on div "Encourage the team to use more complex estimation techniques for user stories i…" at bounding box center [393, 185] width 302 height 42
click at [242, 162] on input "b. Encourage the team to use more complex estimation techniques for user storie…" at bounding box center [242, 159] width 0 height 6
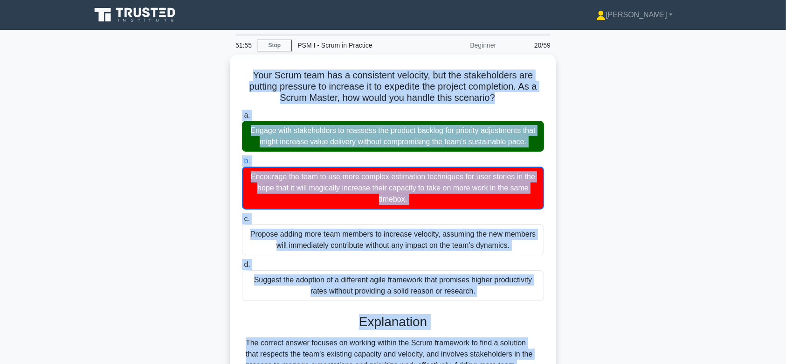
scroll to position [145, 0]
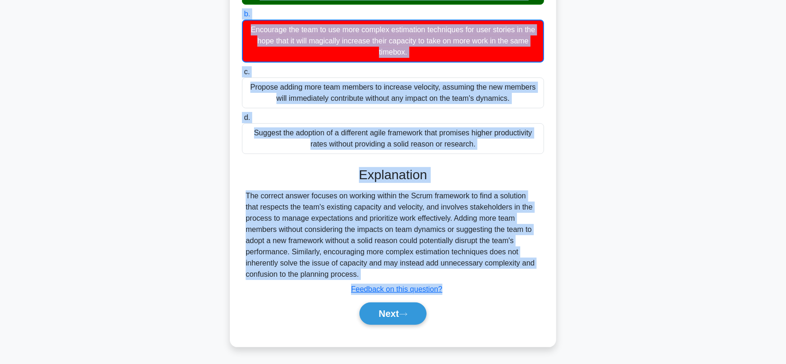
drag, startPoint x: 242, startPoint y: 70, endPoint x: 471, endPoint y: 272, distance: 304.8
click at [471, 272] on div "Your Scrum team has a consistent velocity, but the stakeholders are putting pre…" at bounding box center [393, 126] width 319 height 431
click at [400, 315] on button "Next" at bounding box center [392, 313] width 67 height 22
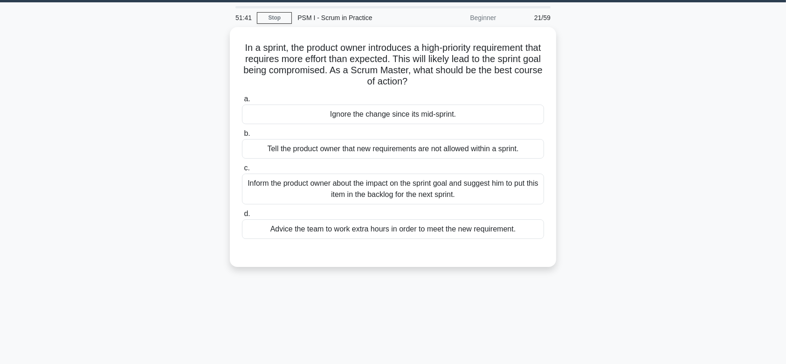
scroll to position [24, 0]
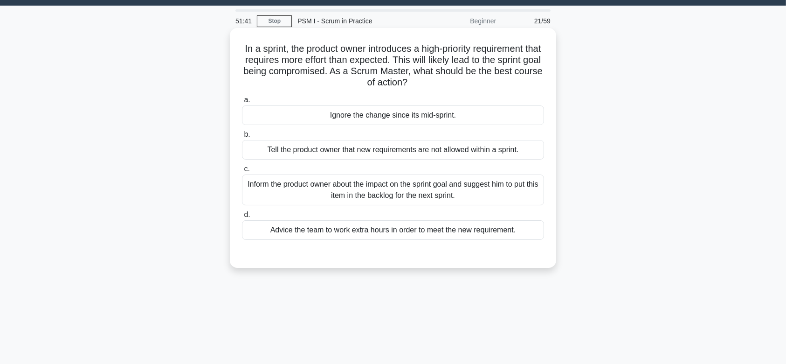
click at [385, 152] on div "Tell the product owner that new requirements are not allowed within a sprint." at bounding box center [393, 150] width 302 height 20
click at [242, 138] on input "b. Tell the product owner that new requirements are not allowed within a sprint." at bounding box center [242, 134] width 0 height 6
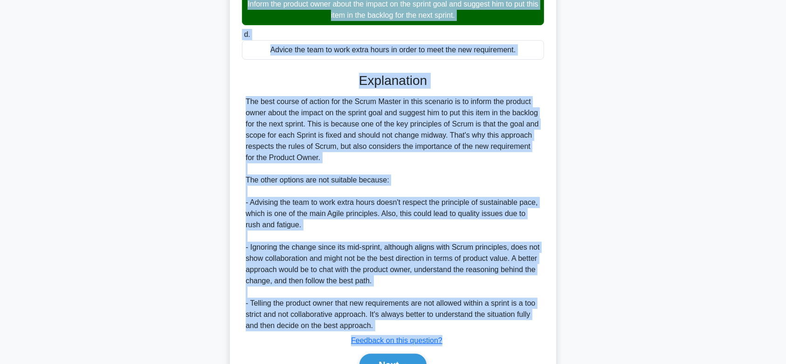
scroll to position [256, 0]
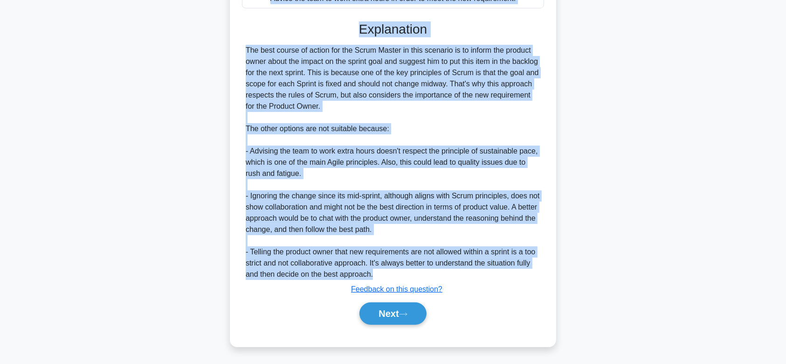
drag, startPoint x: 242, startPoint y: 45, endPoint x: 460, endPoint y: 273, distance: 315.2
click at [460, 273] on div "In a sprint, the product owner introduces a high-priority requirement that requ…" at bounding box center [393, 71] width 319 height 543
click at [403, 302] on button "Next" at bounding box center [392, 313] width 67 height 22
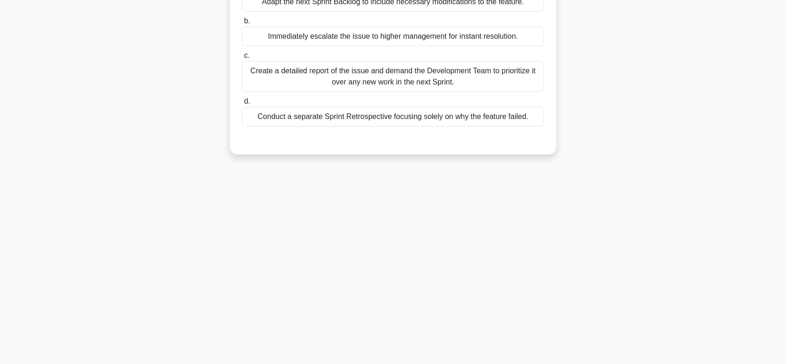
scroll to position [0, 0]
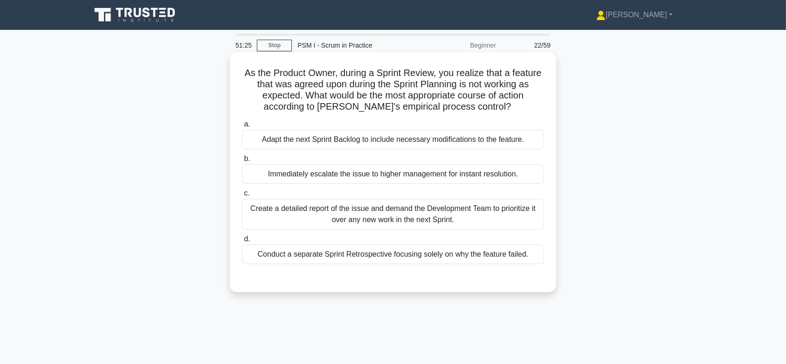
click at [420, 207] on div "Create a detailed report of the issue and demand the Development Team to priori…" at bounding box center [393, 214] width 302 height 31
click at [242, 196] on input "c. Create a detailed report of the issue and demand the Development Team to pri…" at bounding box center [242, 193] width 0 height 6
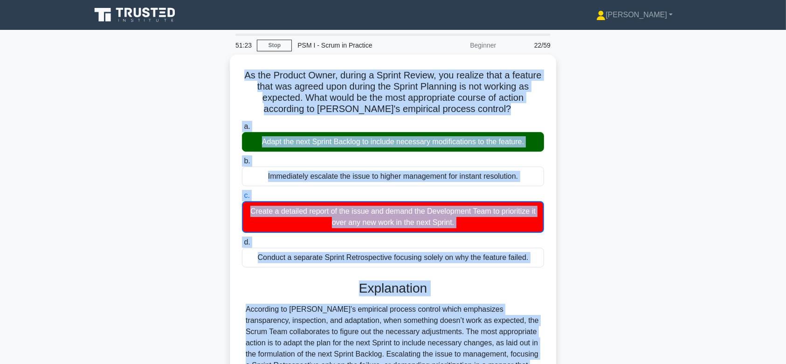
scroll to position [140, 0]
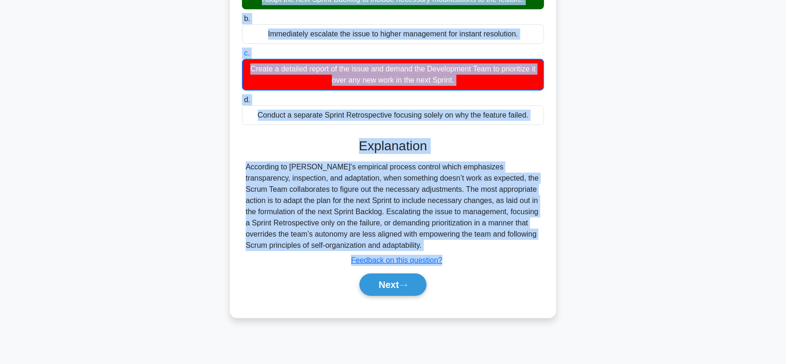
drag, startPoint x: 239, startPoint y: 70, endPoint x: 481, endPoint y: 245, distance: 298.2
click at [481, 245] on div "As the Product Owner, during a Sprint Review, you realize that a feature that w…" at bounding box center [393, 115] width 319 height 398
click at [396, 287] on button "Next" at bounding box center [392, 284] width 67 height 22
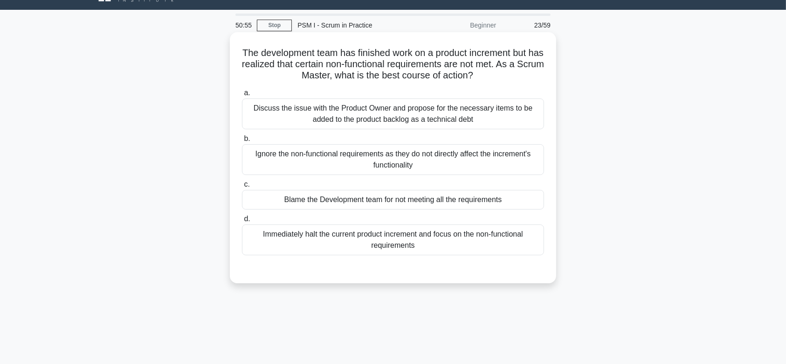
scroll to position [0, 0]
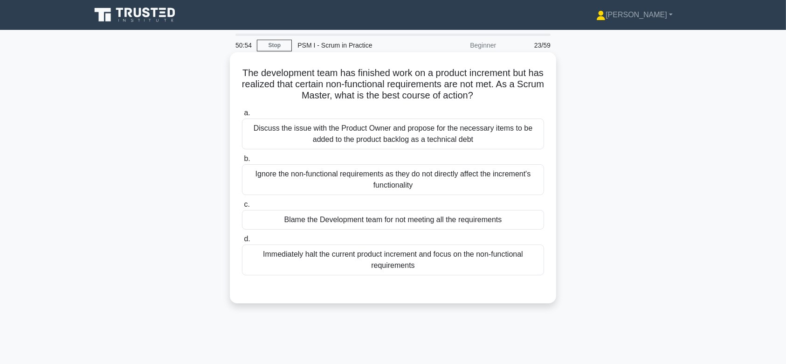
click at [410, 183] on div "Ignore the non-functional requirements as they do not directly affect the incre…" at bounding box center [393, 179] width 302 height 31
click at [242, 162] on input "b. Ignore the non-functional requirements as they do not directly affect the in…" at bounding box center [242, 159] width 0 height 6
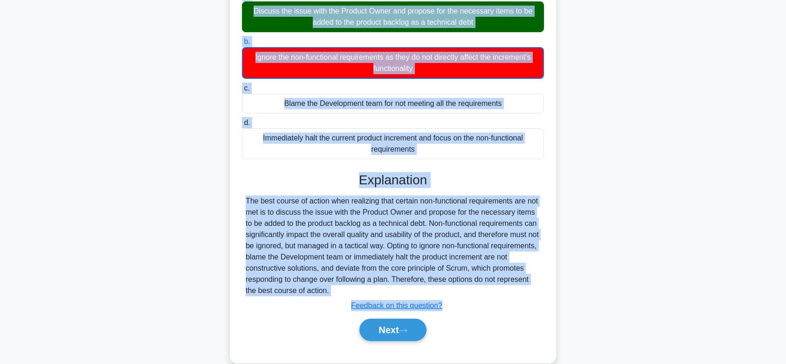
scroll to position [140, 0]
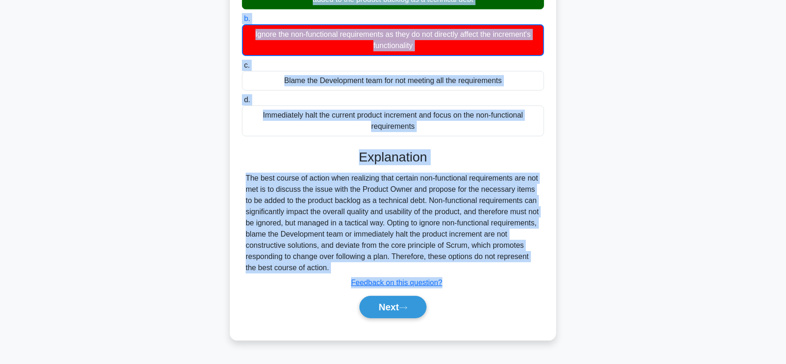
drag, startPoint x: 245, startPoint y: 70, endPoint x: 428, endPoint y: 269, distance: 269.8
click at [428, 269] on div "The development team has finished work on a product increment but has realized …" at bounding box center [393, 126] width 319 height 420
click at [399, 311] on button "Next" at bounding box center [392, 307] width 67 height 22
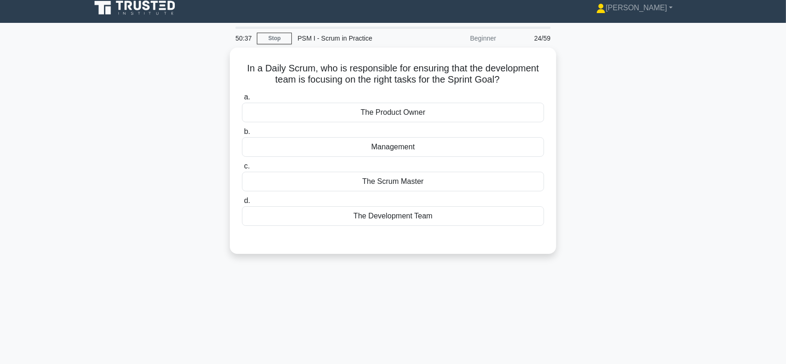
scroll to position [0, 0]
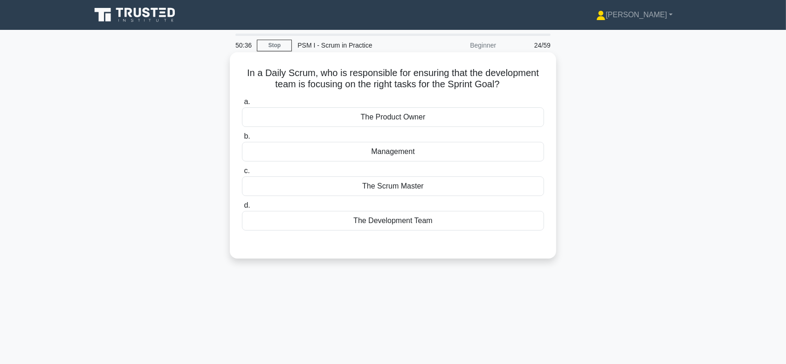
click at [382, 151] on div "Management" at bounding box center [393, 152] width 302 height 20
click at [242, 139] on input "b. Management" at bounding box center [242, 136] width 0 height 6
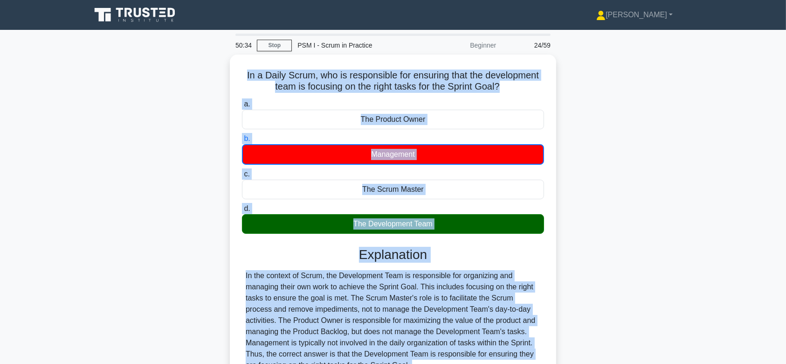
scroll to position [140, 0]
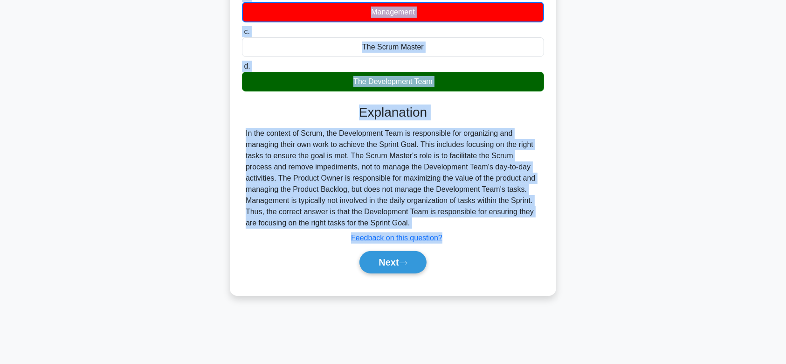
drag, startPoint x: 238, startPoint y: 71, endPoint x: 445, endPoint y: 224, distance: 257.0
click at [445, 224] on div "In a Daily Scrum, who is responsible for ensuring that the development team is …" at bounding box center [393, 103] width 319 height 375
drag, startPoint x: 374, startPoint y: 260, endPoint x: 406, endPoint y: 138, distance: 126.0
click at [406, 138] on div "Explanation In the context of Scrum, the Development Team is responsible for or…" at bounding box center [393, 190] width 302 height 172
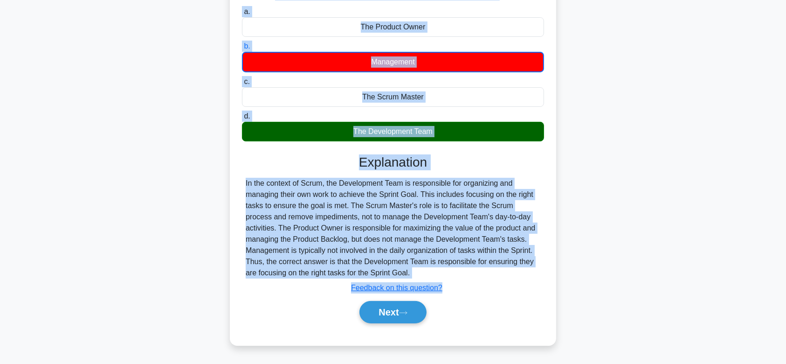
scroll to position [91, 0]
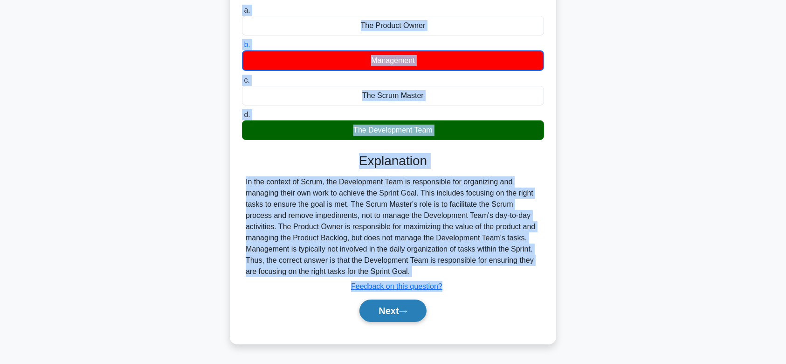
click at [387, 311] on button "Next" at bounding box center [392, 310] width 67 height 22
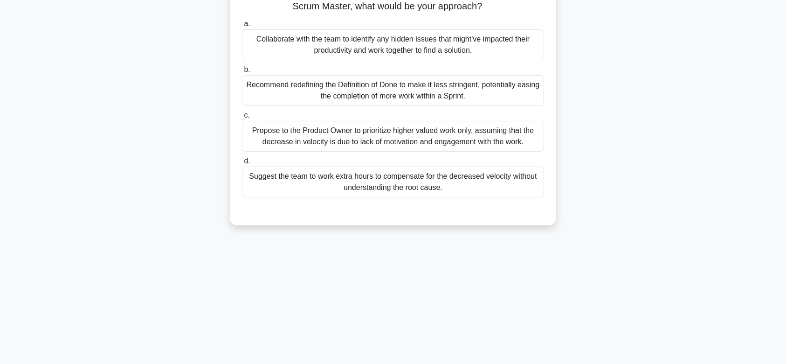
scroll to position [0, 0]
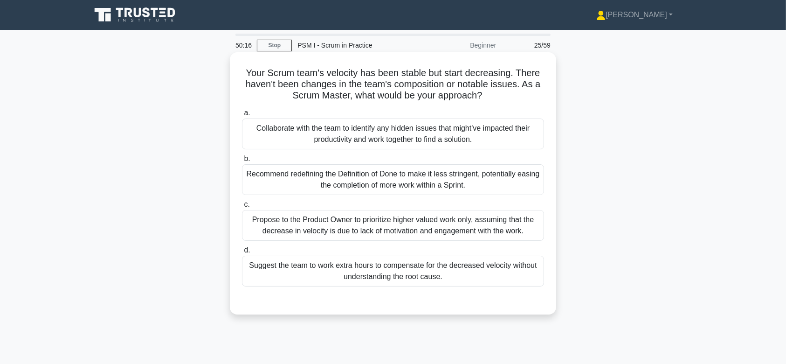
click at [402, 170] on div "Recommend redefining the Definition of Done to make it less stringent, potentia…" at bounding box center [393, 179] width 302 height 31
click at [242, 162] on input "b. Recommend redefining the Definition of Done to make it less stringent, poten…" at bounding box center [242, 159] width 0 height 6
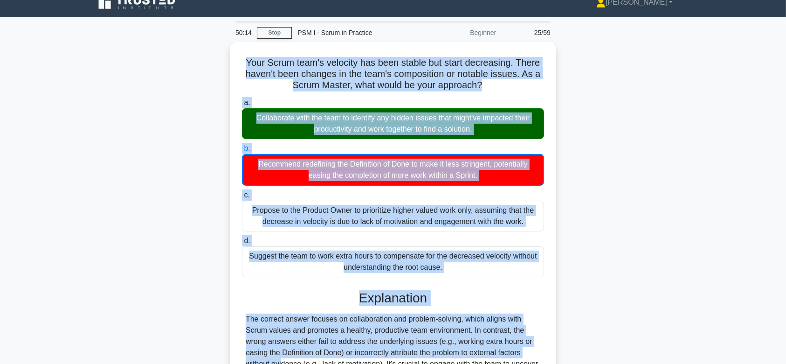
scroll to position [140, 0]
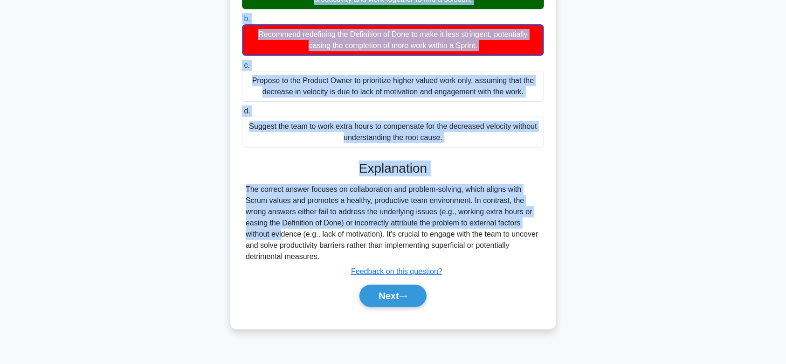
drag, startPoint x: 241, startPoint y: 70, endPoint x: 490, endPoint y: 255, distance: 310.2
click at [490, 255] on div "Your Scrum team's velocity has been stable but start decreasing. There haven't …" at bounding box center [393, 120] width 319 height 409
click at [387, 286] on button "Next" at bounding box center [392, 295] width 67 height 22
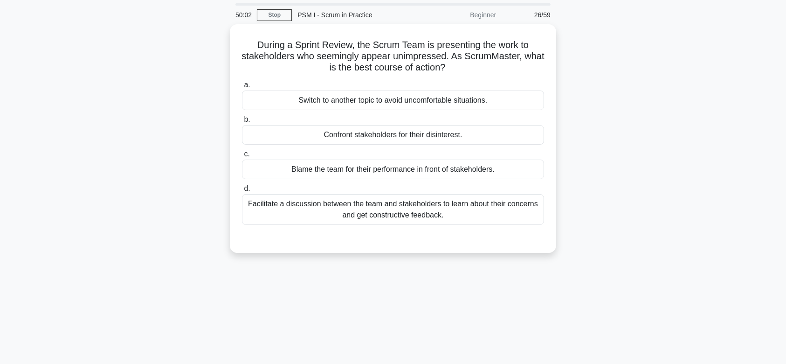
scroll to position [0, 0]
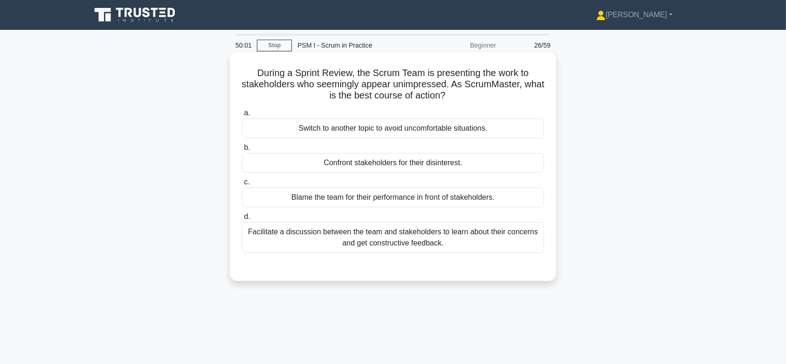
click at [408, 232] on div "Facilitate a discussion between the team and stakeholders to learn about their …" at bounding box center [393, 237] width 302 height 31
click at [242, 220] on input "d. Facilitate a discussion between the team and stakeholders to learn about the…" at bounding box center [242, 217] width 0 height 6
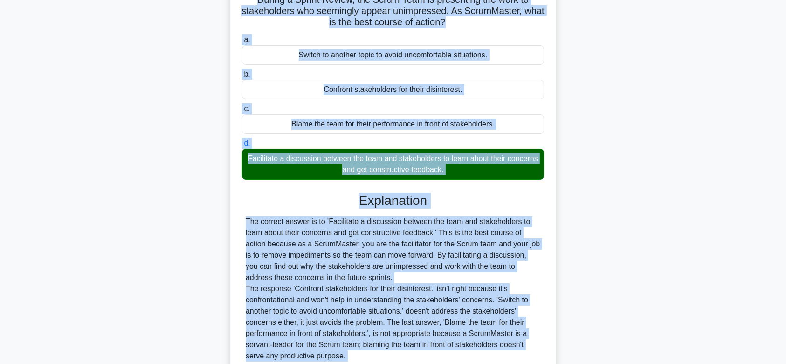
scroll to position [155, 0]
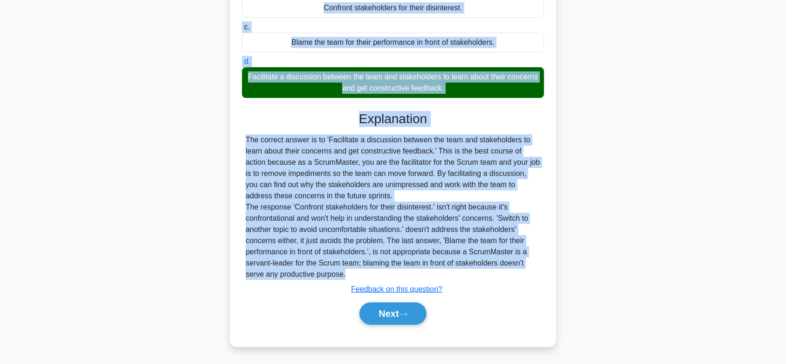
drag, startPoint x: 254, startPoint y: 73, endPoint x: 463, endPoint y: 277, distance: 292.4
click at [463, 277] on div "During a Sprint Review, the Scrum Team is presenting the work to stakeholders w…" at bounding box center [393, 121] width 319 height 441
click at [380, 310] on button "Next" at bounding box center [392, 313] width 67 height 22
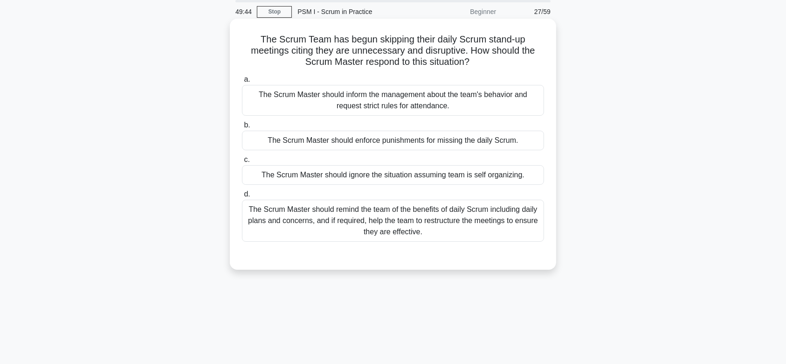
scroll to position [33, 0]
click at [405, 100] on div "The Scrum Master should inform the management about the team's behavior and req…" at bounding box center [393, 101] width 302 height 31
click at [242, 83] on input "a. The Scrum Master should inform the management about the team's behavior and …" at bounding box center [242, 80] width 0 height 6
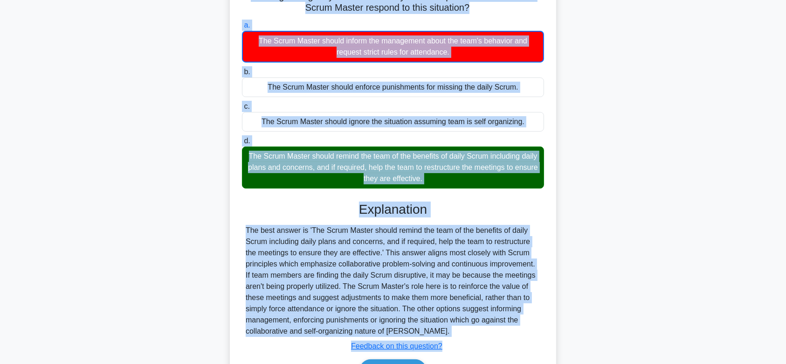
scroll to position [145, 0]
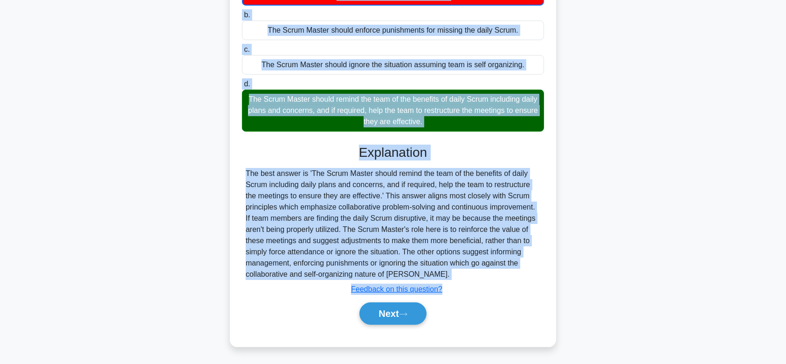
drag, startPoint x: 255, startPoint y: 38, endPoint x: 448, endPoint y: 275, distance: 305.1
click at [448, 275] on div "The Scrum Team has begun skipping their daily Scrum stand-up meetings citing th…" at bounding box center [393, 126] width 319 height 431
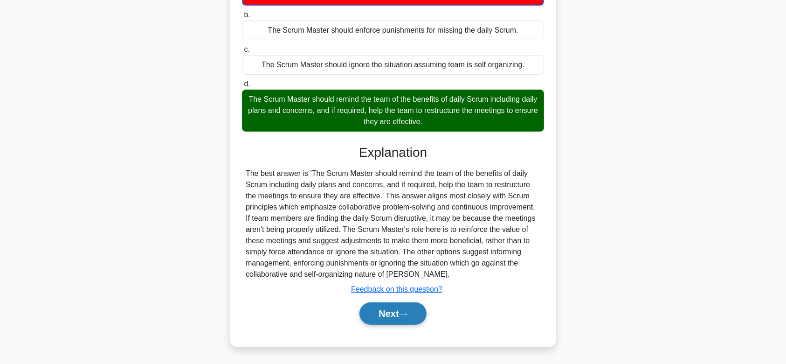
drag, startPoint x: 408, startPoint y: 301, endPoint x: 408, endPoint y: 306, distance: 5.1
click at [408, 306] on div "Next" at bounding box center [393, 313] width 302 height 30
click at [408, 306] on button "Next" at bounding box center [392, 313] width 67 height 22
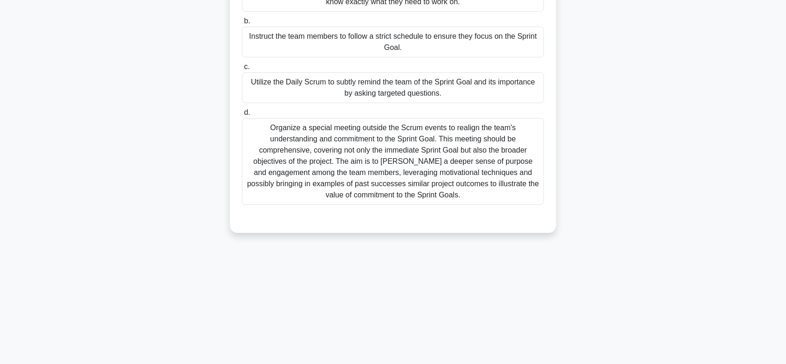
scroll to position [0, 0]
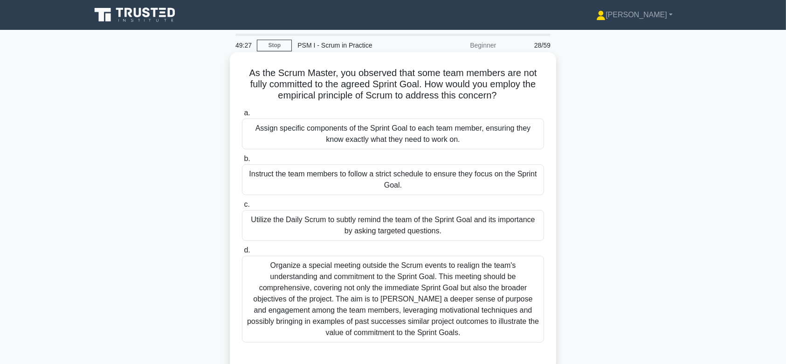
click at [410, 298] on div "Organize a special meeting outside the Scrum events to realign the team's under…" at bounding box center [393, 298] width 302 height 87
click at [242, 253] on input "d. Organize a special meeting outside the Scrum events to realign the team's un…" at bounding box center [242, 250] width 0 height 6
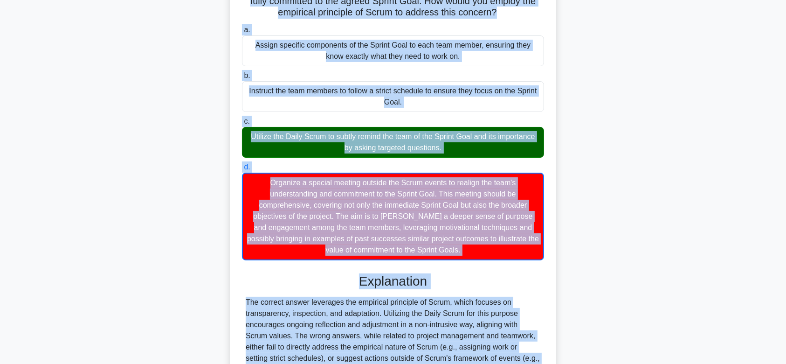
scroll to position [189, 0]
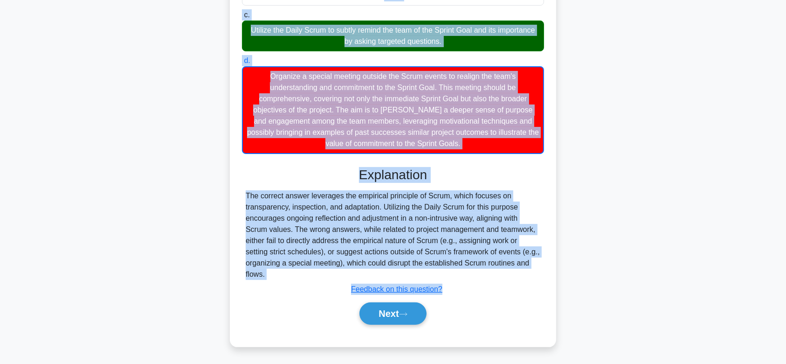
drag, startPoint x: 243, startPoint y: 71, endPoint x: 481, endPoint y: 273, distance: 311.9
click at [481, 273] on div "As the Scrum Master, you observed that some team members are not fully committe…" at bounding box center [393, 105] width 319 height 476
click at [399, 304] on button "Next" at bounding box center [392, 313] width 67 height 22
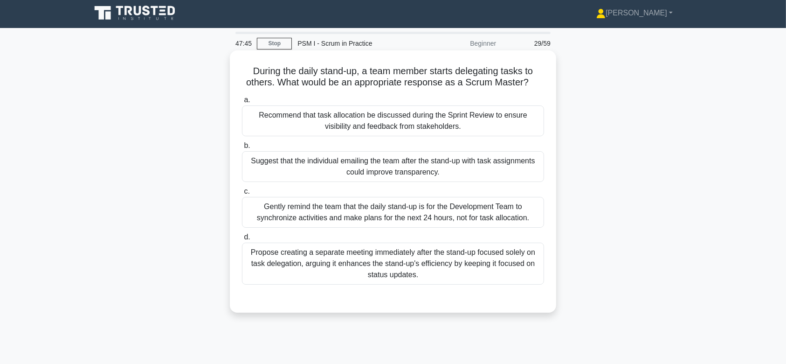
scroll to position [0, 0]
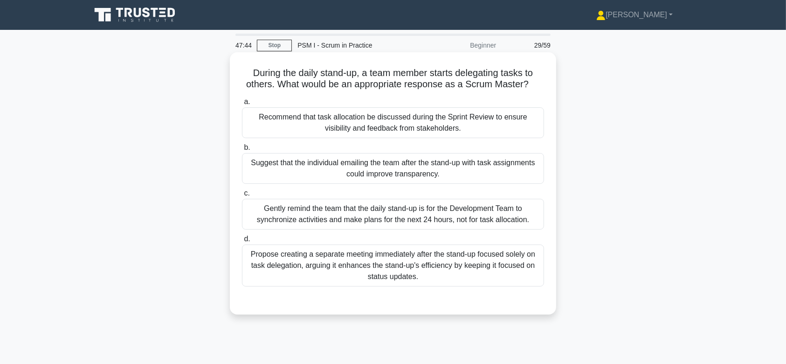
click at [382, 211] on div "Gently remind the team that the daily stand-up is for the Development Team to s…" at bounding box center [393, 214] width 302 height 31
click at [242, 196] on input "c. Gently remind the team that the daily stand-up is for the Development Team t…" at bounding box center [242, 193] width 0 height 6
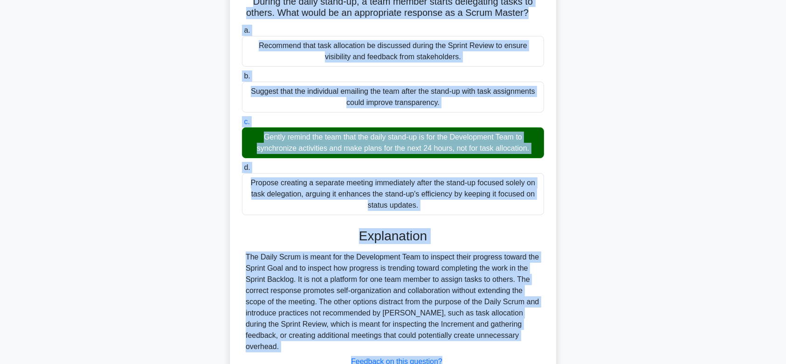
scroll to position [140, 0]
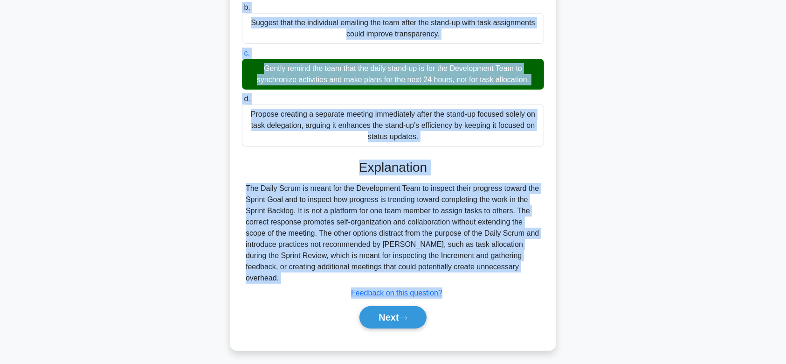
drag, startPoint x: 246, startPoint y: 76, endPoint x: 522, endPoint y: 269, distance: 337.7
click at [522, 269] on div "During the daily stand-up, a team member starts delegating tasks to others. Wha…" at bounding box center [393, 131] width 319 height 430
click at [406, 314] on button "Next" at bounding box center [392, 317] width 67 height 22
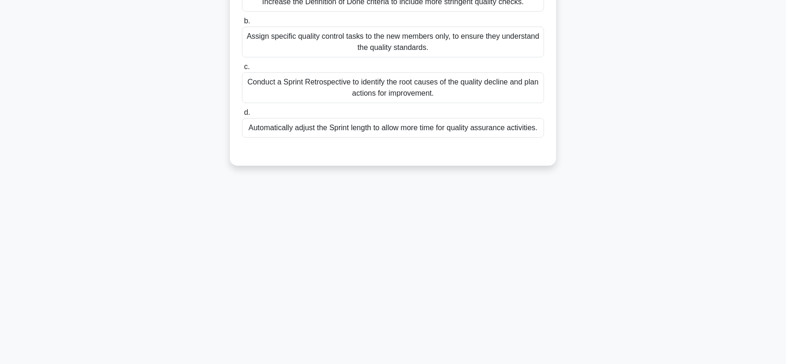
scroll to position [0, 0]
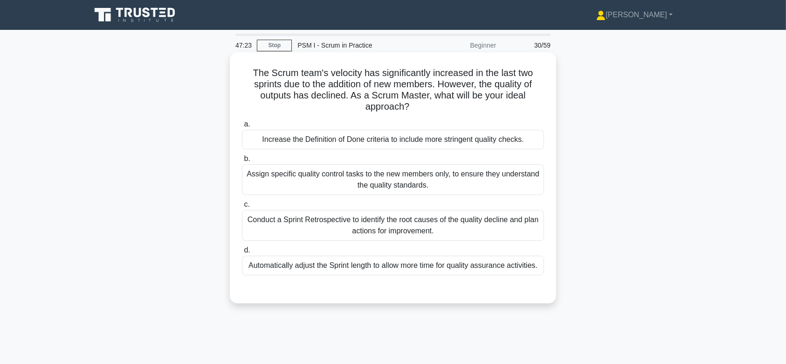
click at [391, 187] on div "Assign specific quality control tasks to the new members only, to ensure they u…" at bounding box center [393, 179] width 302 height 31
click at [242, 162] on input "b. Assign specific quality control tasks to the new members only, to ensure the…" at bounding box center [242, 159] width 0 height 6
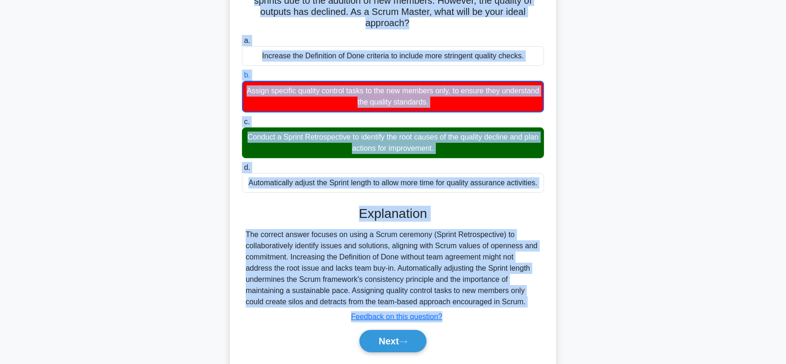
scroll to position [140, 0]
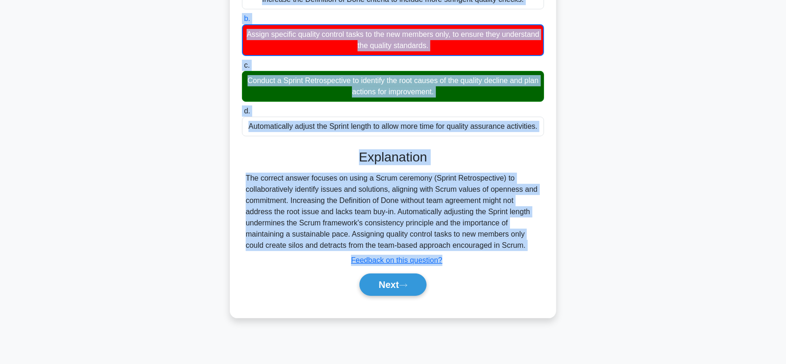
drag, startPoint x: 248, startPoint y: 69, endPoint x: 530, endPoint y: 247, distance: 333.3
click at [530, 247] on div "The Scrum team's velocity has significantly increased in the last two sprints d…" at bounding box center [393, 115] width 319 height 398
click at [384, 281] on button "Next" at bounding box center [392, 284] width 67 height 22
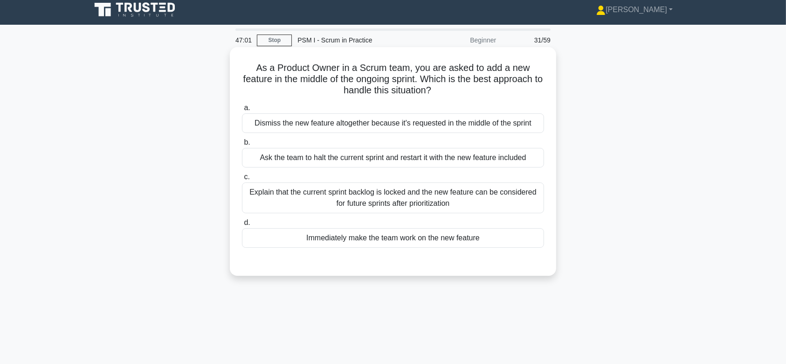
scroll to position [1, 0]
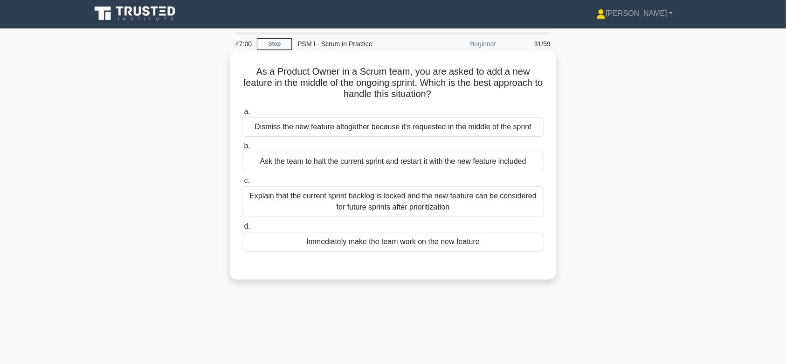
click at [390, 156] on div "Ask the team to halt the current sprint and restart it with the new feature inc…" at bounding box center [393, 162] width 302 height 20
click at [242, 149] on input "b. Ask the team to halt the current sprint and restart it with the new feature …" at bounding box center [242, 146] width 0 height 6
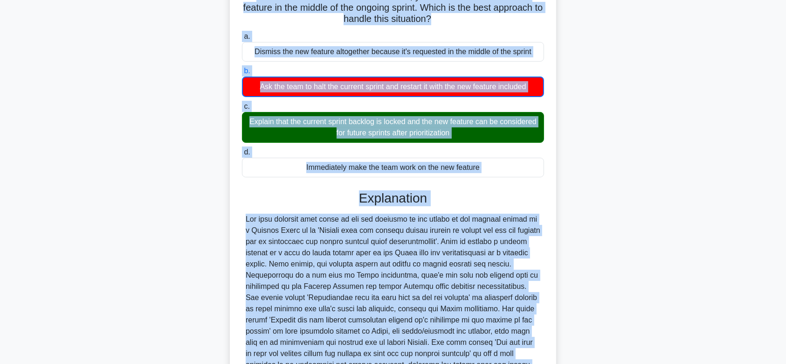
scroll to position [178, 0]
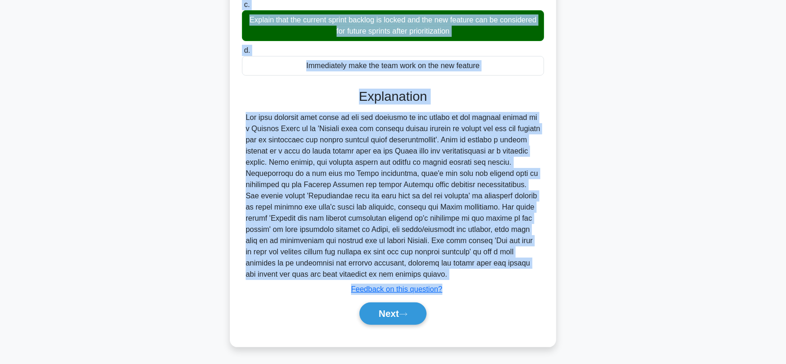
drag, startPoint x: 254, startPoint y: 70, endPoint x: 480, endPoint y: 271, distance: 302.5
click at [480, 271] on div "As a Product Owner in a Scrum team, you are asked to add a new feature in the m…" at bounding box center [393, 110] width 319 height 465
click at [399, 317] on button "Next" at bounding box center [392, 313] width 67 height 22
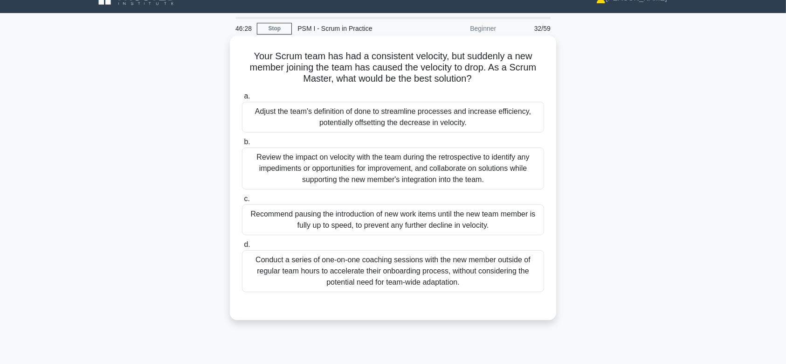
scroll to position [0, 0]
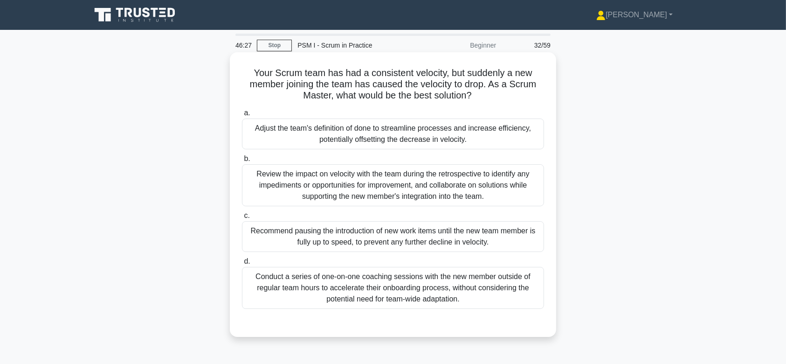
click at [396, 199] on div "Review the impact on velocity with the team during the retrospective to identif…" at bounding box center [393, 185] width 302 height 42
click at [242, 162] on input "b. Review the impact on velocity with the team during the retrospective to iden…" at bounding box center [242, 159] width 0 height 6
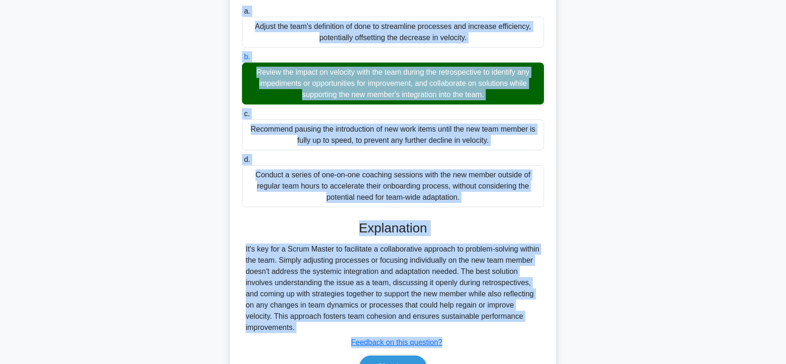
scroll to position [155, 0]
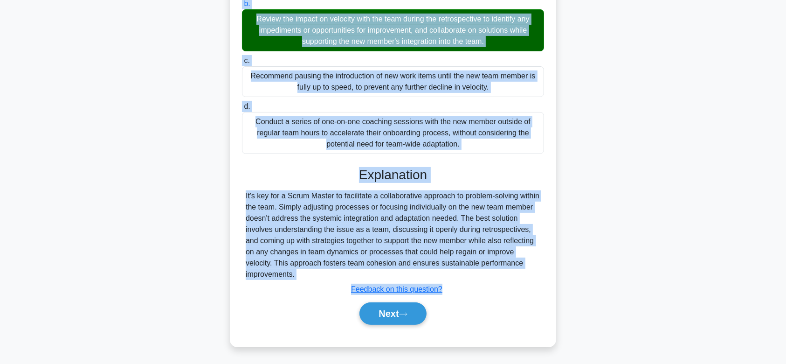
drag, startPoint x: 303, startPoint y: 79, endPoint x: 474, endPoint y: 274, distance: 258.6
click at [474, 274] on div "Your Scrum team has had a consistent velocity, but suddenly a new member joinin…" at bounding box center [393, 121] width 319 height 441
click at [405, 318] on button "Next" at bounding box center [392, 313] width 67 height 22
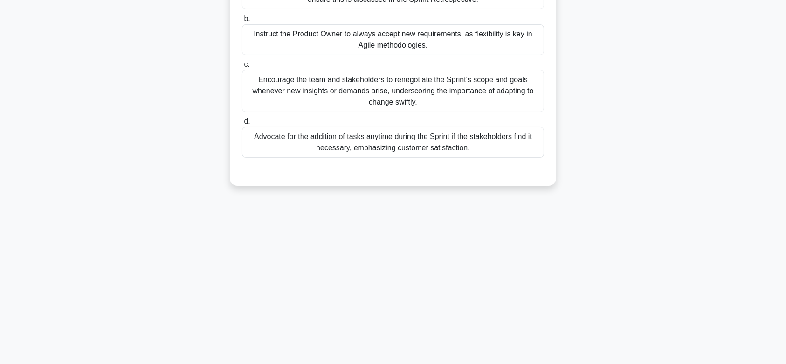
scroll to position [0, 0]
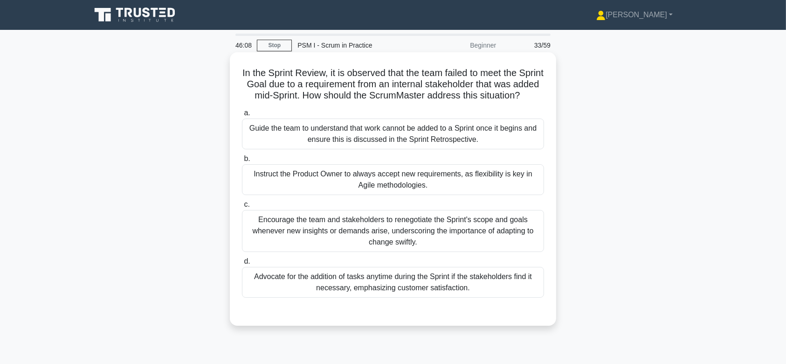
click at [397, 237] on div "Encourage the team and stakeholders to renegotiate the Sprint's scope and goals…" at bounding box center [393, 231] width 302 height 42
click at [242, 207] on input "c. Encourage the team and stakeholders to renegotiate the Sprint's scope and go…" at bounding box center [242, 204] width 0 height 6
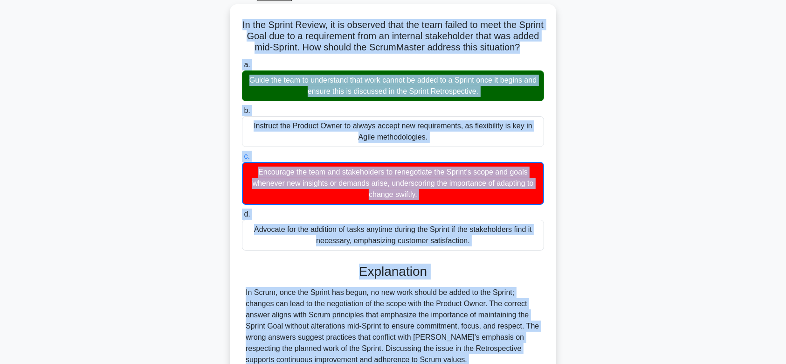
scroll to position [145, 0]
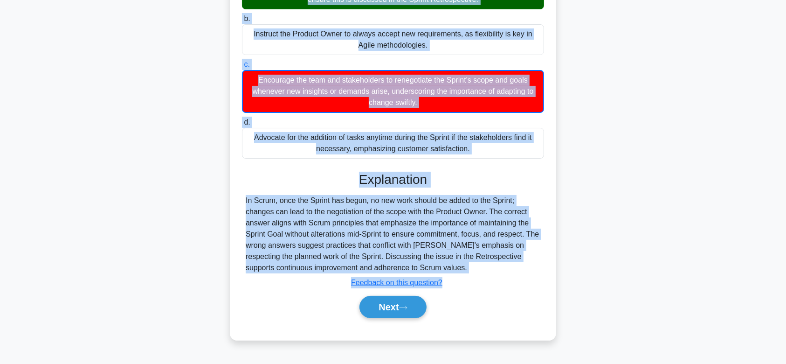
drag, startPoint x: 249, startPoint y: 75, endPoint x: 503, endPoint y: 274, distance: 322.7
click at [503, 274] on div "In the Sprint Review, it is observed that the team failed to meet the Sprint Go…" at bounding box center [393, 126] width 319 height 420
click at [394, 305] on button "Next" at bounding box center [392, 307] width 67 height 22
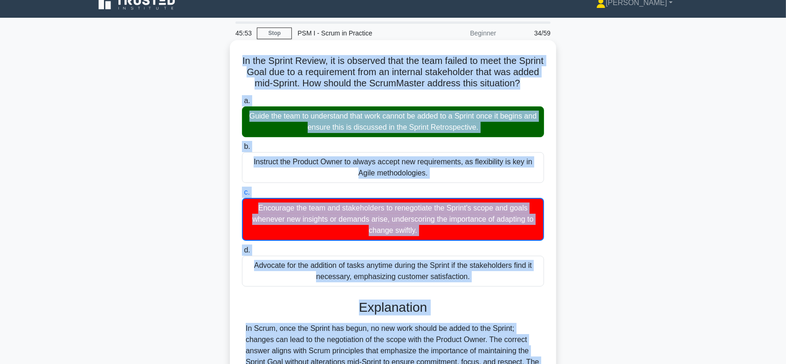
scroll to position [0, 0]
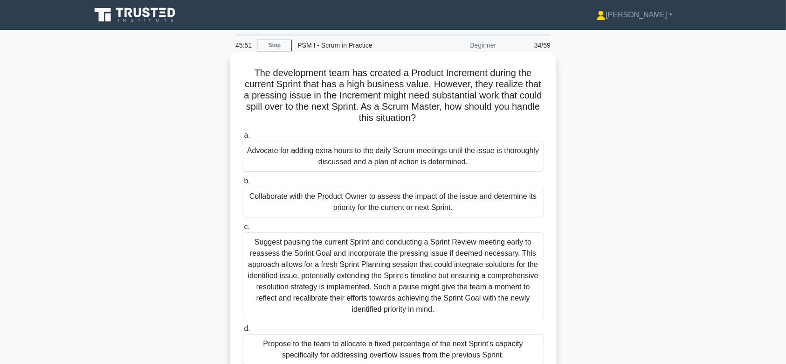
click at [373, 273] on div "Suggest pausing the current Sprint and conducting a Sprint Review meeting early…" at bounding box center [393, 275] width 302 height 87
click at [242, 230] on input "c. Suggest pausing the current Sprint and conducting a Sprint Review meeting ea…" at bounding box center [242, 227] width 0 height 6
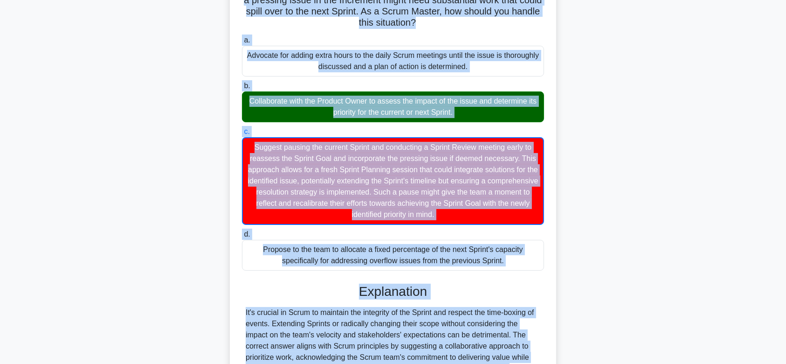
scroll to position [223, 0]
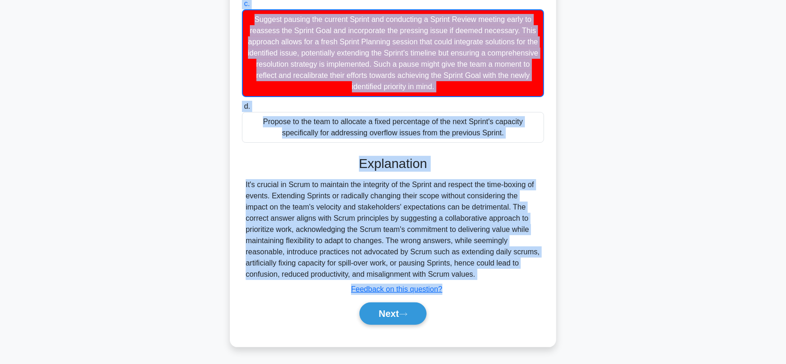
drag, startPoint x: 249, startPoint y: 62, endPoint x: 494, endPoint y: 273, distance: 322.9
click at [494, 273] on div "The development team has created a Product Increment during the current Sprint …" at bounding box center [393, 88] width 319 height 510
click at [382, 318] on button "Next" at bounding box center [392, 313] width 67 height 22
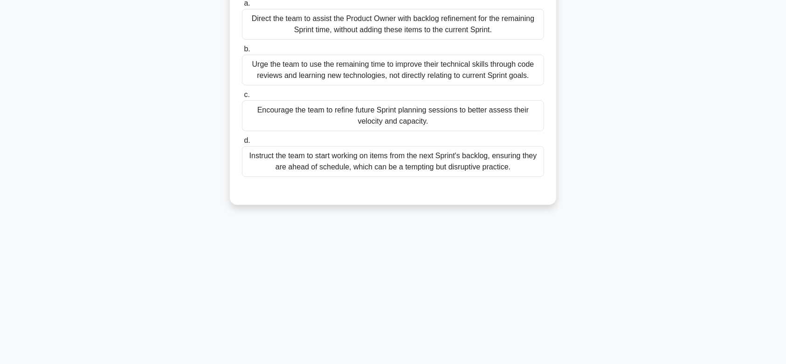
scroll to position [0, 0]
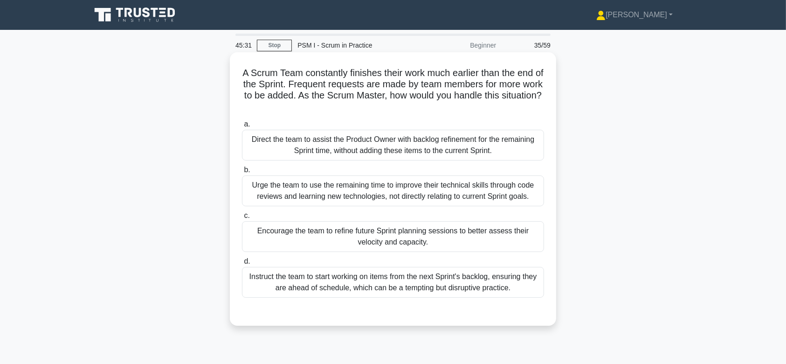
click at [410, 149] on div "Direct the team to assist the Product Owner with backlog refinement for the rem…" at bounding box center [393, 145] width 302 height 31
click at [242, 127] on input "a. Direct the team to assist the Product Owner with backlog refinement for the …" at bounding box center [242, 124] width 0 height 6
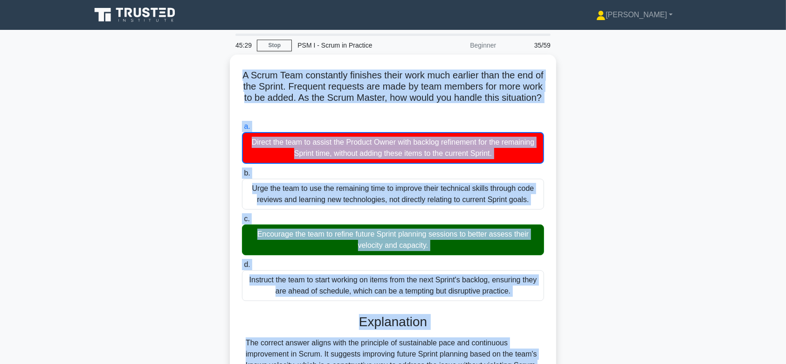
scroll to position [145, 0]
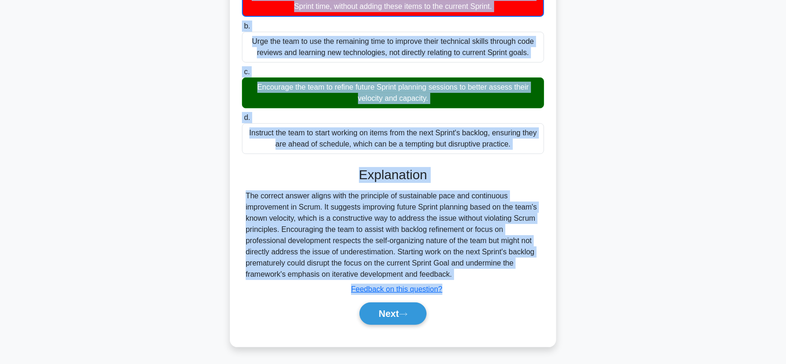
drag, startPoint x: 240, startPoint y: 73, endPoint x: 523, endPoint y: 279, distance: 350.4
click at [523, 279] on div "A Scrum Team constantly finishes their work much earlier than the end of the Sp…" at bounding box center [393, 126] width 319 height 431
click at [415, 311] on button "Next" at bounding box center [392, 313] width 67 height 22
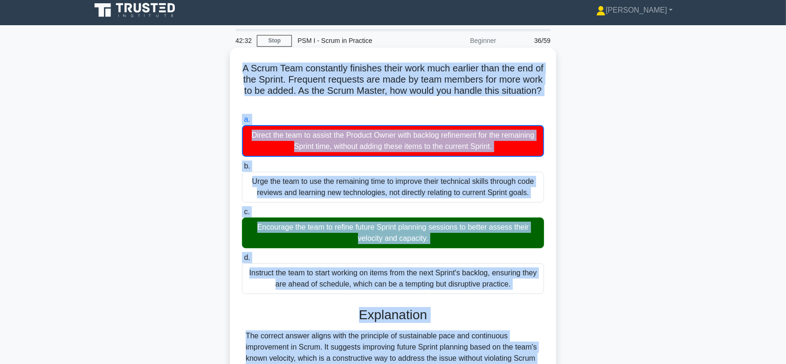
scroll to position [0, 0]
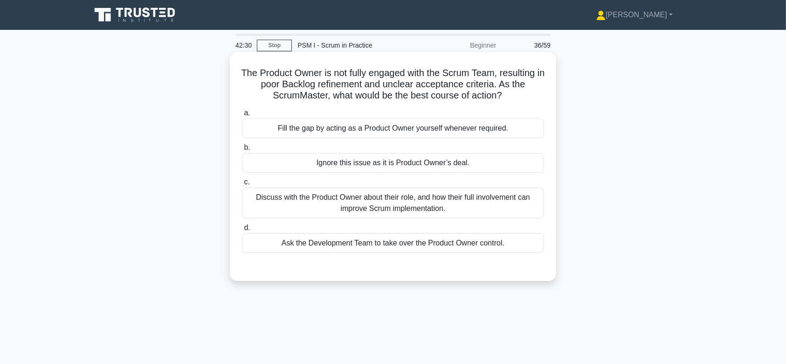
click at [390, 214] on div "Discuss with the Product Owner about their role, and how their full involvement…" at bounding box center [393, 202] width 302 height 31
click at [242, 185] on input "c. Discuss with the Product Owner about their role, and how their full involvem…" at bounding box center [242, 182] width 0 height 6
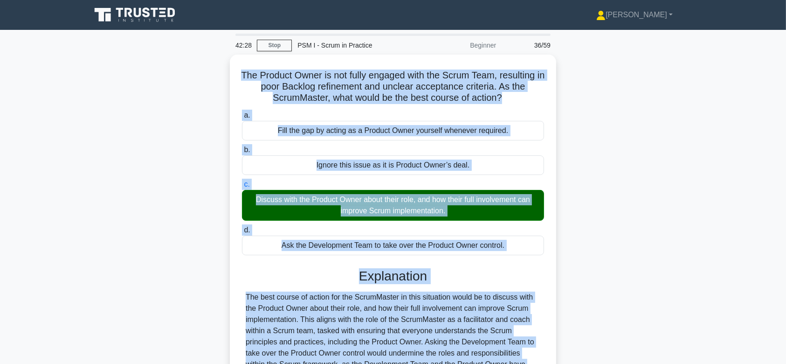
scroll to position [144, 0]
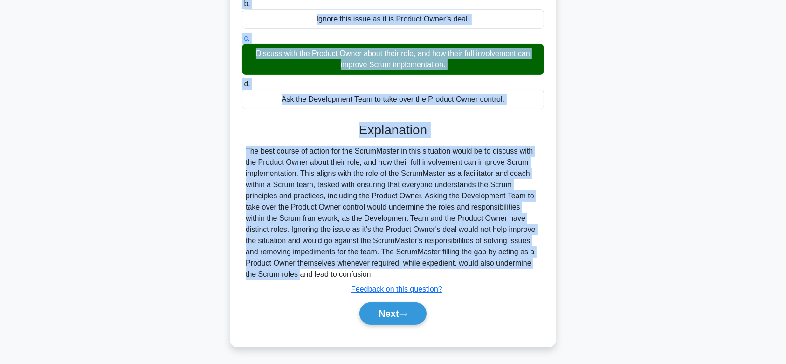
drag, startPoint x: 240, startPoint y: 69, endPoint x: 499, endPoint y: 269, distance: 327.1
click at [499, 269] on div "The Product Owner is not fully engaged with the Scrum Team, resulting in poor B…" at bounding box center [393, 127] width 319 height 430
click at [377, 314] on button "Next" at bounding box center [392, 313] width 67 height 22
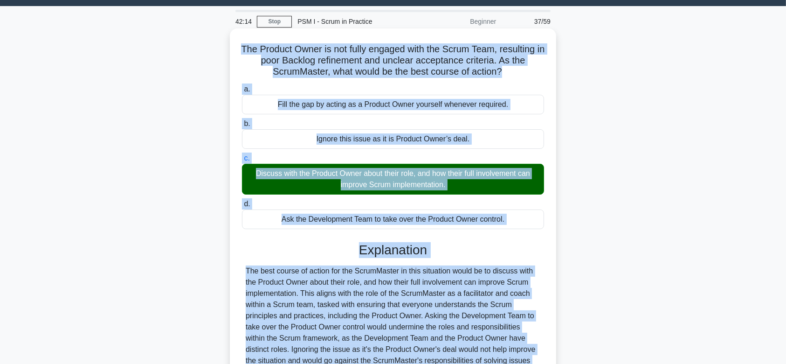
scroll to position [0, 0]
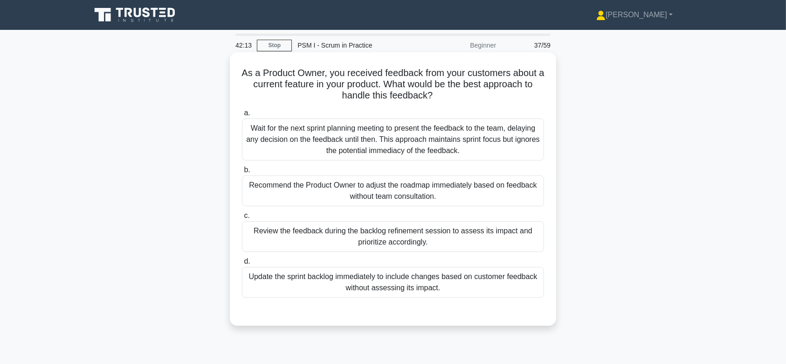
click at [403, 148] on div "Wait for the next sprint planning meeting to present the feedback to the team, …" at bounding box center [393, 139] width 302 height 42
click at [242, 116] on input "a. Wait for the next sprint planning meeting to present the feedback to the tea…" at bounding box center [242, 113] width 0 height 6
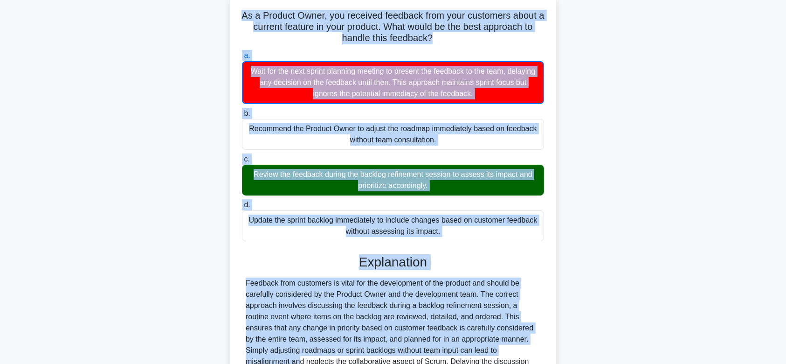
scroll to position [156, 0]
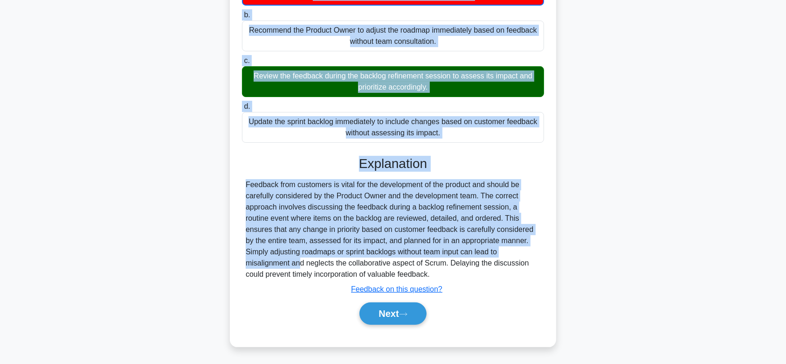
drag, startPoint x: 239, startPoint y: 75, endPoint x: 448, endPoint y: 273, distance: 287.8
click at [448, 273] on div "As a Product Owner, you received feedback from your customers about a current f…" at bounding box center [393, 121] width 319 height 442
click at [371, 306] on button "Next" at bounding box center [392, 313] width 67 height 22
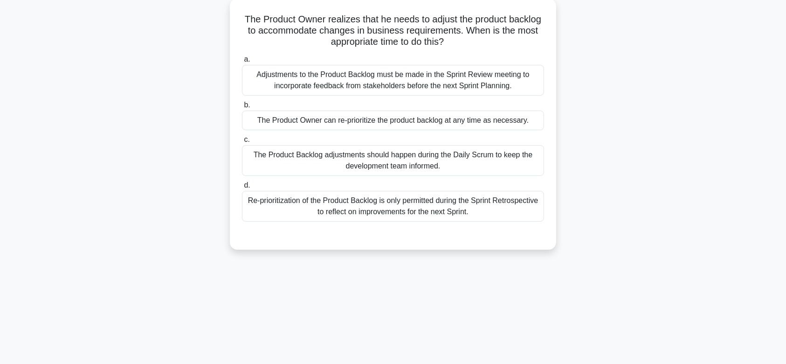
scroll to position [42, 0]
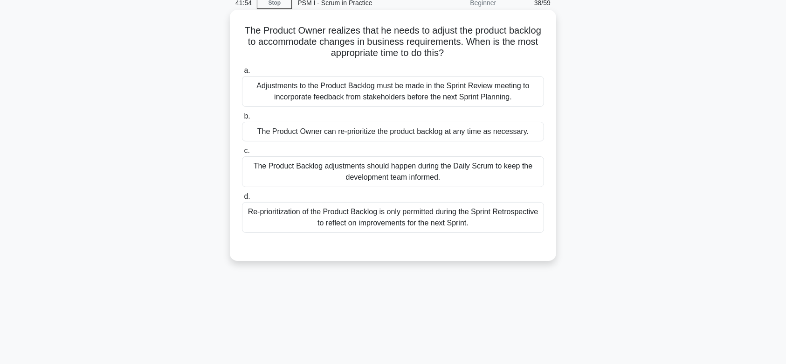
click at [380, 89] on div "Adjustments to the Product Backlog must be made in the Sprint Review meeting to…" at bounding box center [393, 91] width 302 height 31
click at [242, 74] on input "a. Adjustments to the Product Backlog must be made in the Sprint Review meeting…" at bounding box center [242, 71] width 0 height 6
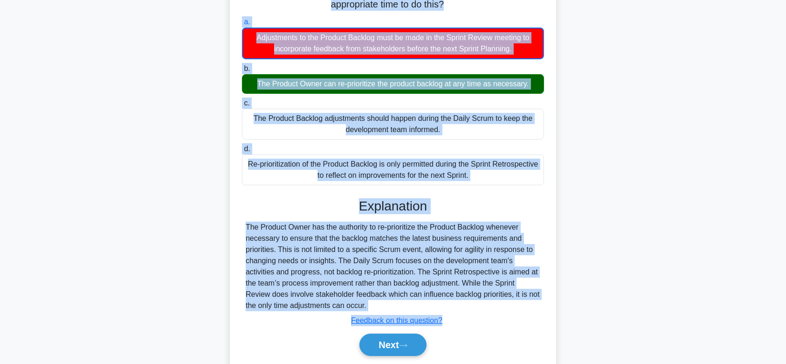
scroll to position [140, 0]
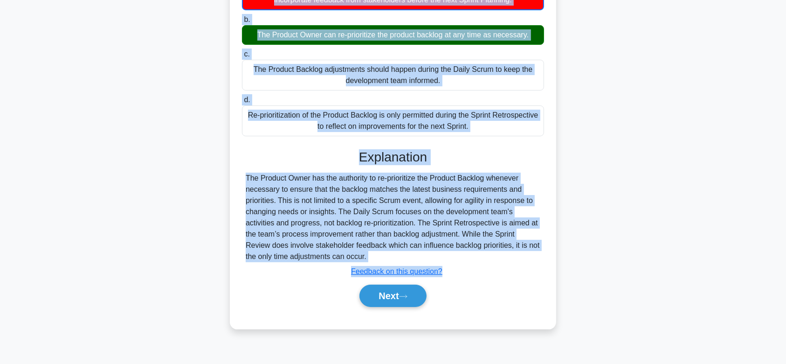
drag, startPoint x: 238, startPoint y: 70, endPoint x: 396, endPoint y: 254, distance: 242.2
click at [396, 254] on div "The Product Owner realizes that he needs to adjust the product backlog to accom…" at bounding box center [393, 120] width 319 height 409
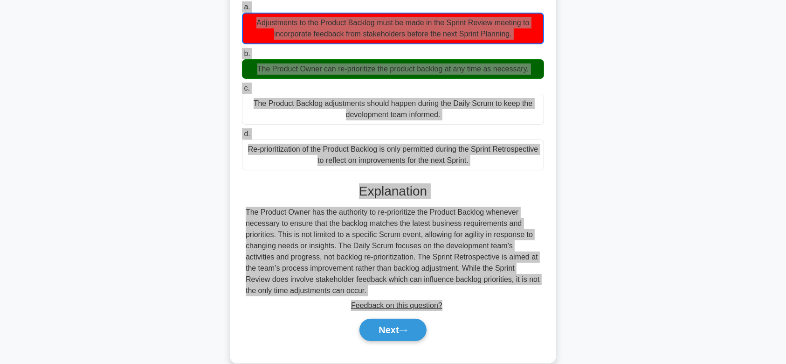
scroll to position [105, 0]
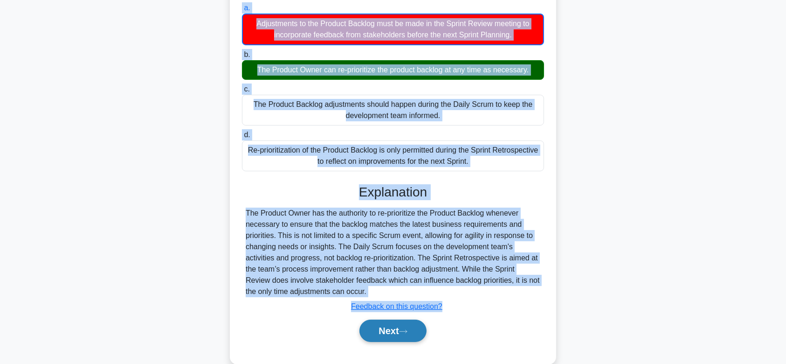
click at [385, 326] on button "Next" at bounding box center [392, 330] width 67 height 22
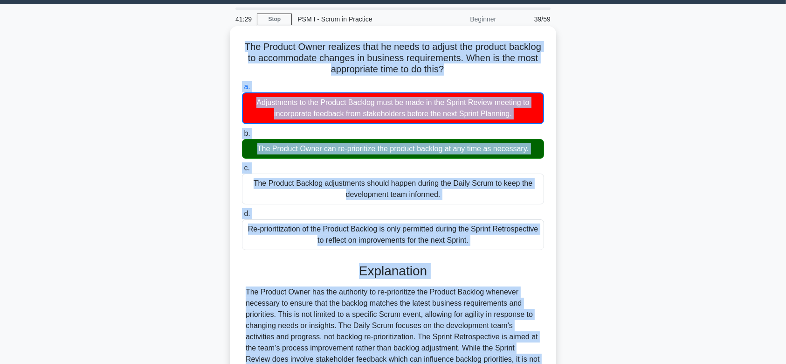
scroll to position [0, 0]
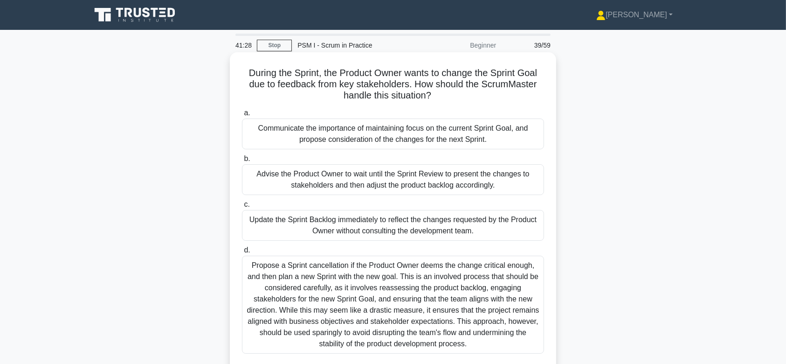
click at [392, 264] on div "Propose a Sprint cancellation if the Product Owner deems the change critical en…" at bounding box center [393, 304] width 302 height 98
click at [242, 253] on input "d. Propose a Sprint cancellation if the Product Owner deems the change critical…" at bounding box center [242, 250] width 0 height 6
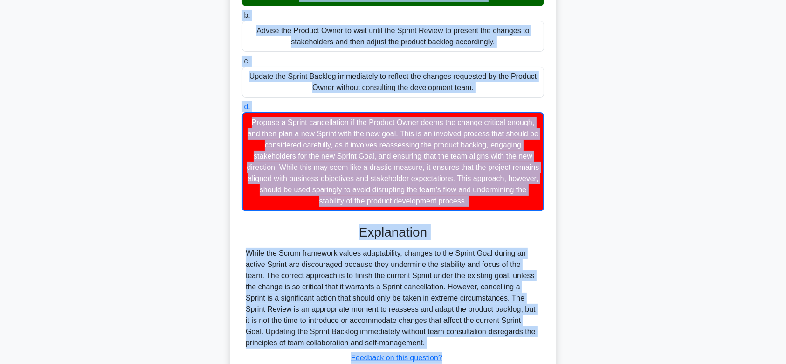
scroll to position [205, 0]
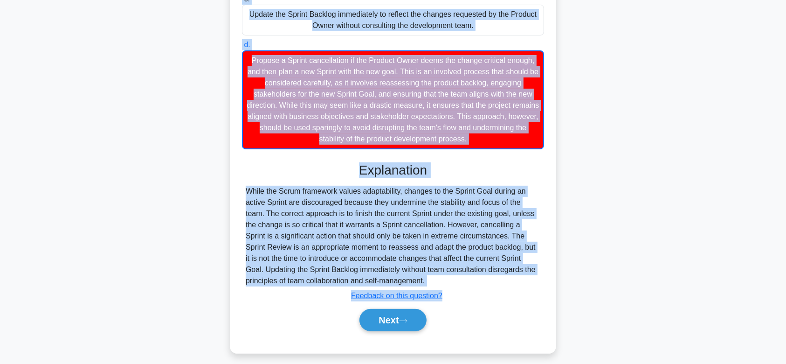
drag, startPoint x: 241, startPoint y: 72, endPoint x: 462, endPoint y: 282, distance: 304.7
click at [462, 282] on div "During the Sprint, the Product Owner wants to change the Sprint Goal due to fee…" at bounding box center [393, 100] width 319 height 498
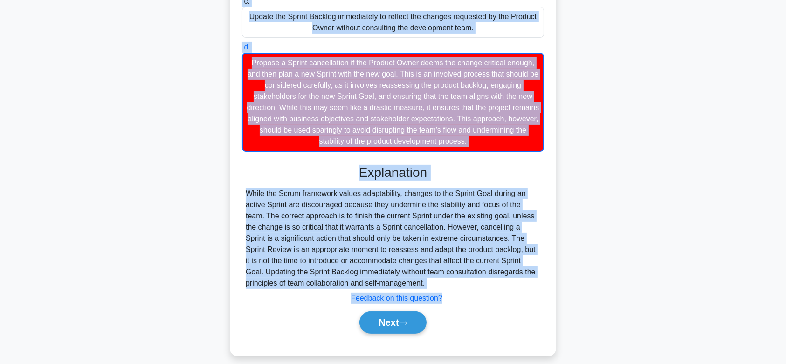
click at [188, 111] on div "During the Sprint, the Product Owner wants to change the Sprint Goal due to fee…" at bounding box center [392, 107] width 615 height 517
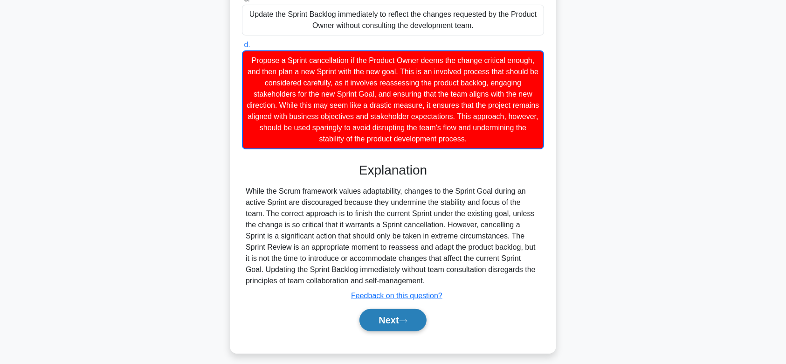
click at [395, 321] on button "Next" at bounding box center [392, 320] width 67 height 22
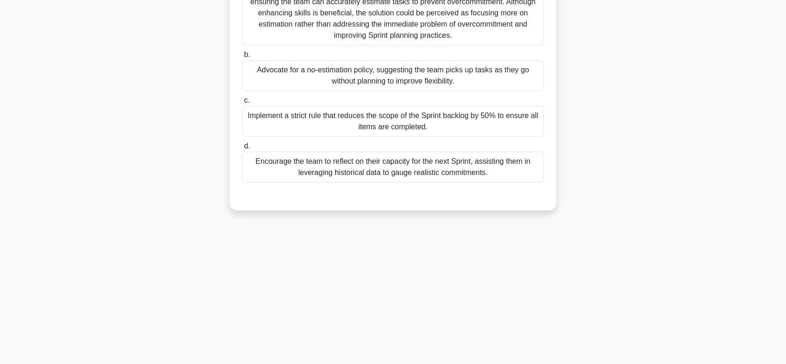
scroll to position [0, 0]
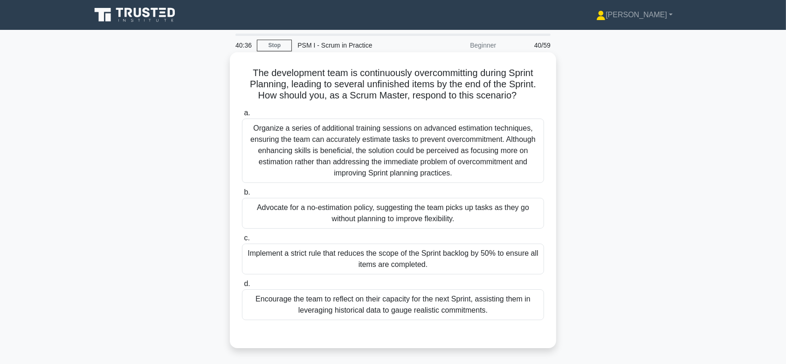
click at [379, 164] on div "Organize a series of additional training sessions on advanced estimation techni…" at bounding box center [393, 150] width 302 height 64
click at [242, 116] on input "a. Organize a series of additional training sessions on advanced estimation tec…" at bounding box center [242, 113] width 0 height 6
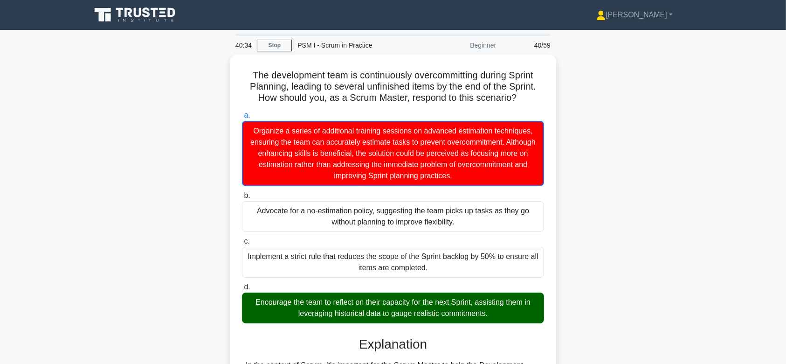
scroll to position [156, 0]
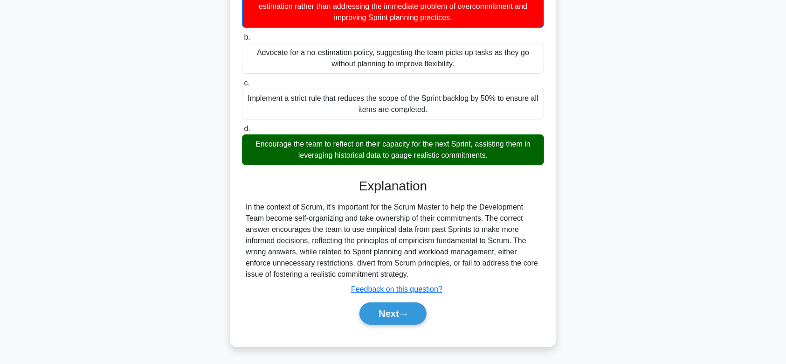
drag, startPoint x: 245, startPoint y: 73, endPoint x: 461, endPoint y: 277, distance: 297.8
click at [461, 277] on div "The development team is continuously overcommitting during Sprint Planning, lea…" at bounding box center [393, 121] width 319 height 442
click at [388, 314] on button "Next" at bounding box center [392, 313] width 67 height 22
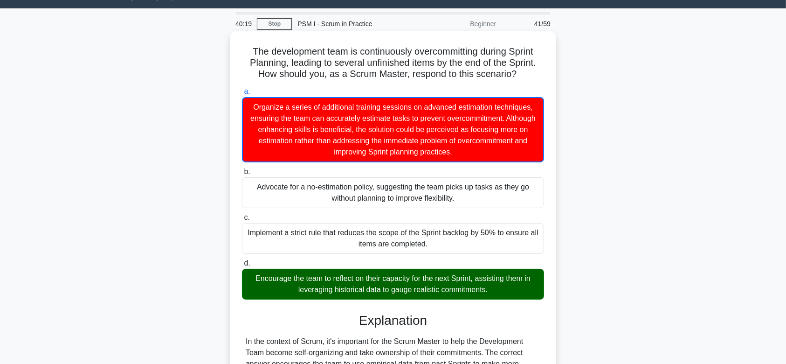
scroll to position [15, 0]
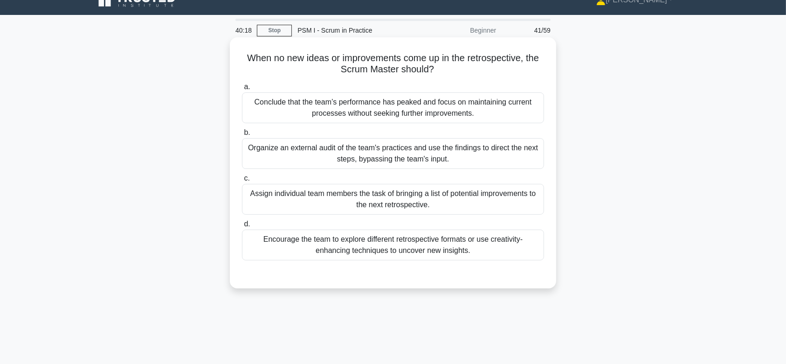
click at [379, 145] on div "Organize an external audit of the team's practices and use the findings to dire…" at bounding box center [393, 153] width 302 height 31
click at [242, 136] on input "b. Organize an external audit of the team's practices and use the findings to d…" at bounding box center [242, 133] width 0 height 6
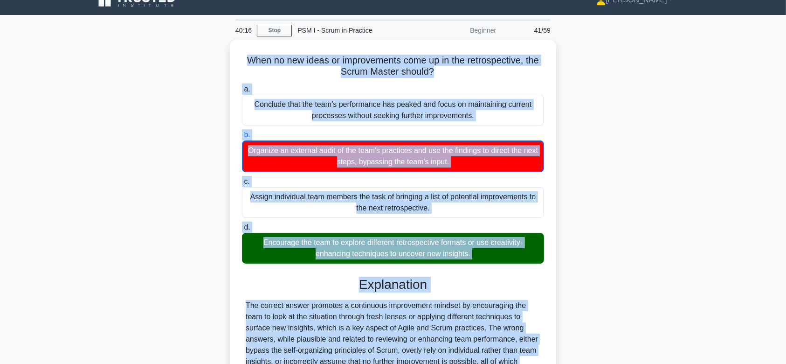
scroll to position [140, 0]
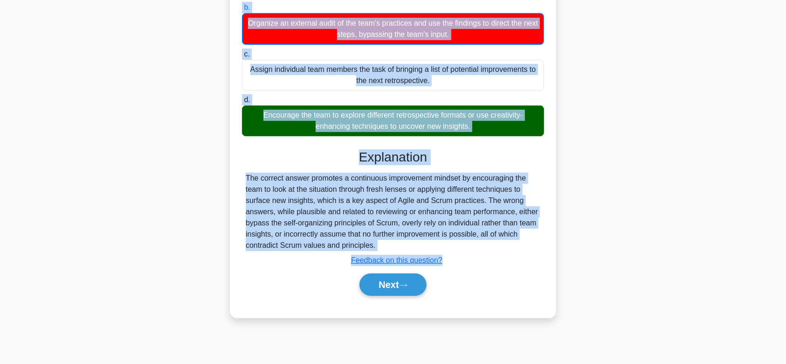
drag, startPoint x: 240, startPoint y: 54, endPoint x: 391, endPoint y: 241, distance: 239.7
click at [391, 241] on div "When no new ideas or improvements come up in the retrospective, the Scrum Maste…" at bounding box center [393, 115] width 319 height 398
click at [386, 287] on button "Next" at bounding box center [392, 284] width 67 height 22
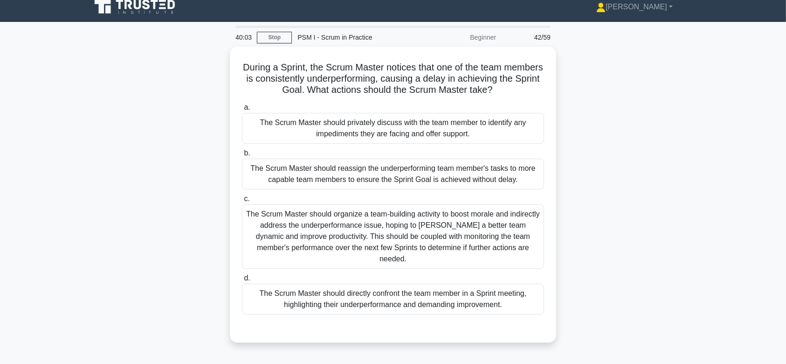
scroll to position [0, 0]
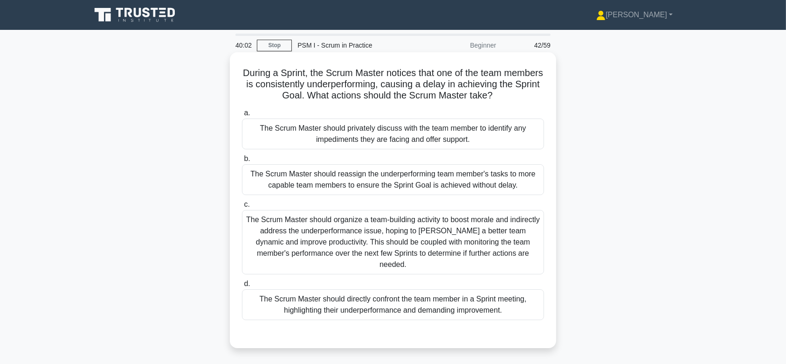
click at [399, 218] on div "The Scrum Master should organize a team-building activity to boost morale and i…" at bounding box center [393, 242] width 302 height 64
click at [242, 207] on input "c. The Scrum Master should organize a team-building activity to boost morale an…" at bounding box center [242, 204] width 0 height 6
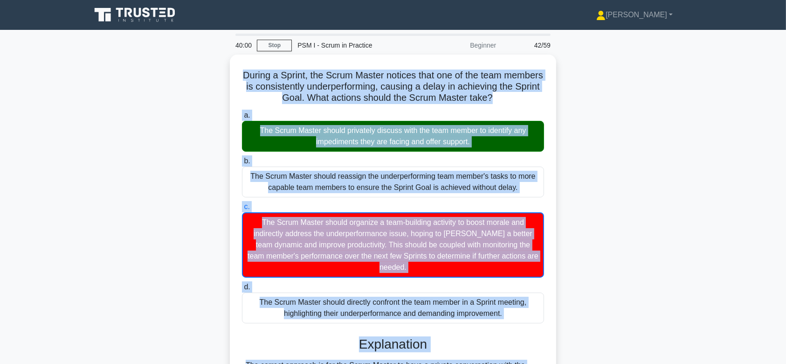
scroll to position [145, 0]
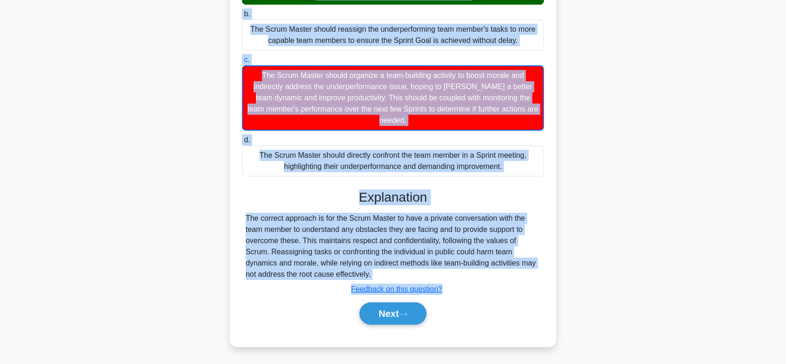
drag, startPoint x: 261, startPoint y: 63, endPoint x: 444, endPoint y: 272, distance: 277.5
click at [444, 272] on div "During a Sprint, the Scrum Master notices that one of the team members is consi…" at bounding box center [393, 126] width 319 height 431
drag, startPoint x: 393, startPoint y: 308, endPoint x: 381, endPoint y: 201, distance: 107.9
click at [381, 201] on div "Explanation The correct approach is for the Scrum Master to have a private conv…" at bounding box center [393, 258] width 302 height 139
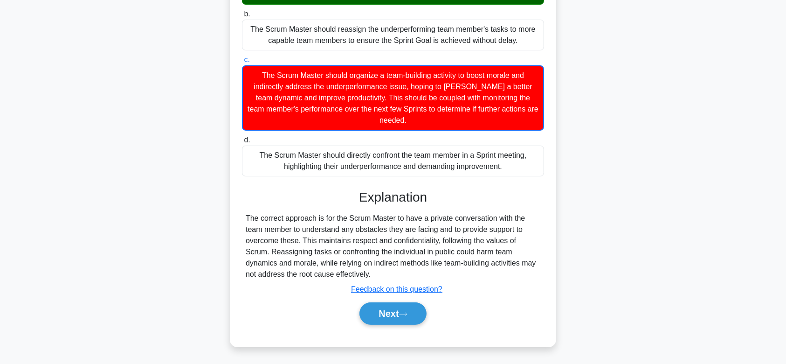
click at [402, 301] on div "Next" at bounding box center [393, 313] width 302 height 30
click at [403, 321] on button "Next" at bounding box center [392, 313] width 67 height 22
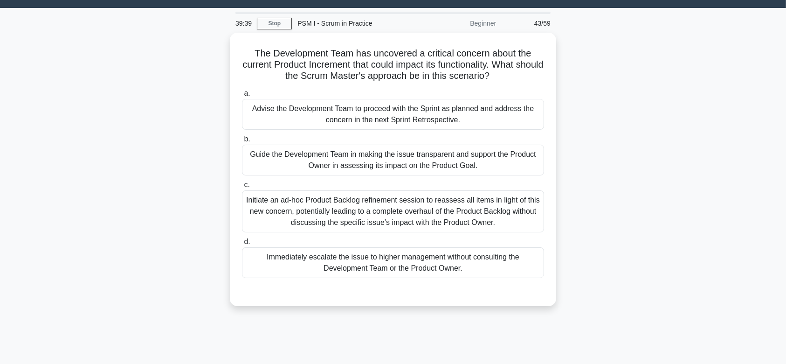
scroll to position [18, 0]
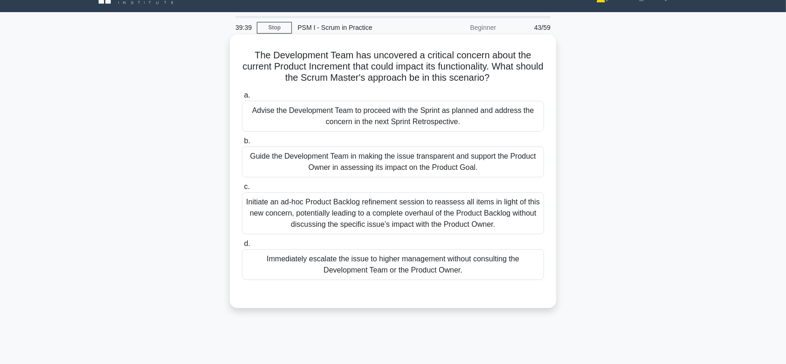
click at [409, 202] on div "Initiate an ad-hoc Product Backlog refinement session to reassess all items in …" at bounding box center [393, 213] width 302 height 42
click at [242, 190] on input "c. Initiate an ad-hoc Product Backlog refinement session to reassess all items …" at bounding box center [242, 187] width 0 height 6
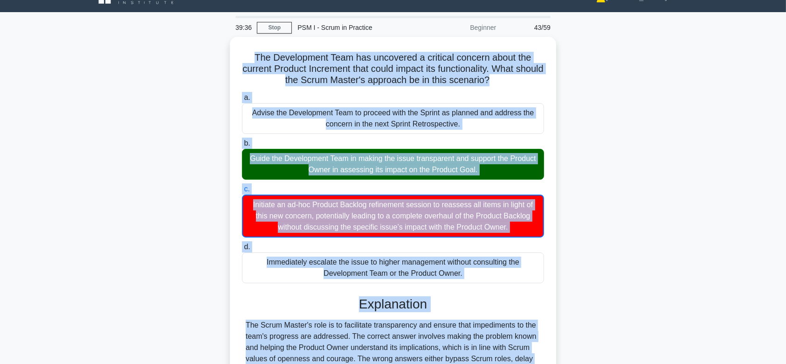
scroll to position [140, 0]
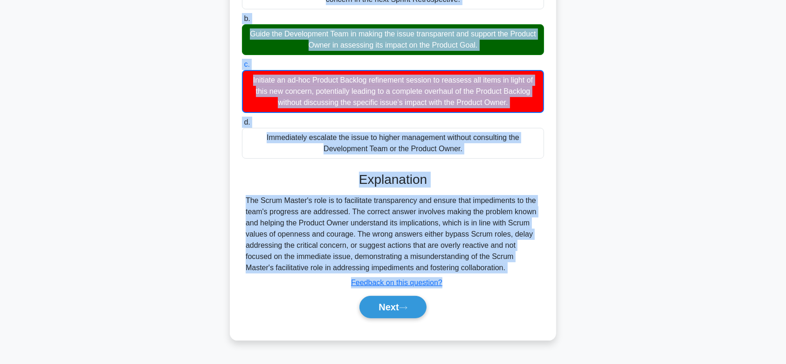
drag, startPoint x: 249, startPoint y: 55, endPoint x: 524, endPoint y: 267, distance: 347.7
click at [524, 267] on div "The Development Team has uncovered a critical concern about the current Product…" at bounding box center [393, 126] width 319 height 420
click at [392, 309] on button "Next" at bounding box center [392, 307] width 67 height 22
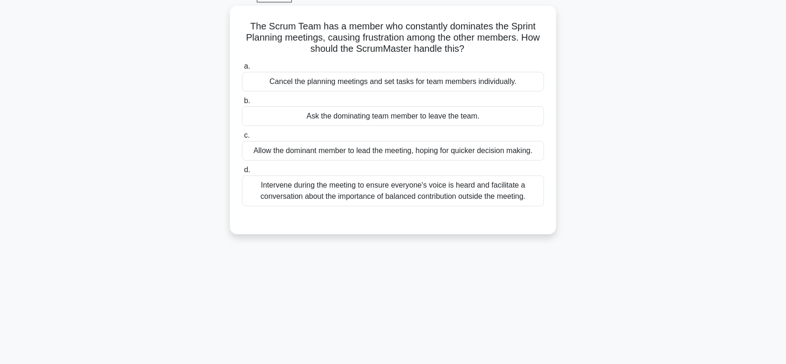
scroll to position [48, 0]
click at [386, 143] on div "Allow the dominant member to lead the meeting, hoping for quicker decision maki…" at bounding box center [393, 150] width 302 height 20
click at [242, 138] on input "c. Allow the dominant member to lead the meeting, hoping for quicker decision m…" at bounding box center [242, 134] width 0 height 6
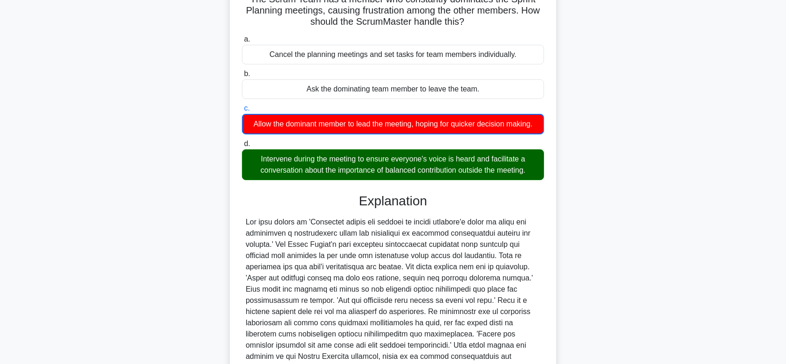
scroll to position [167, 0]
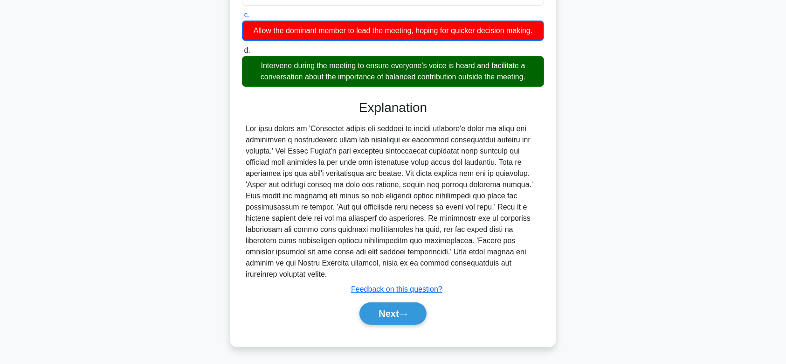
drag, startPoint x: 243, startPoint y: 24, endPoint x: 481, endPoint y: 269, distance: 341.9
click at [481, 269] on div "The Scrum Team has a member who constantly dominates the Sprint Planning meetin…" at bounding box center [393, 116] width 319 height 454
click at [391, 312] on button "Next" at bounding box center [392, 313] width 67 height 22
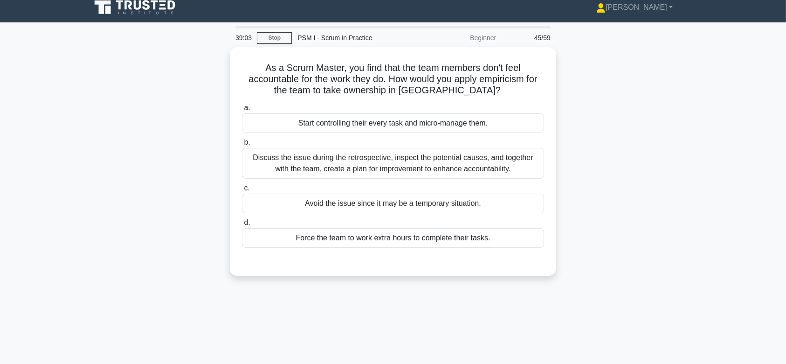
scroll to position [0, 0]
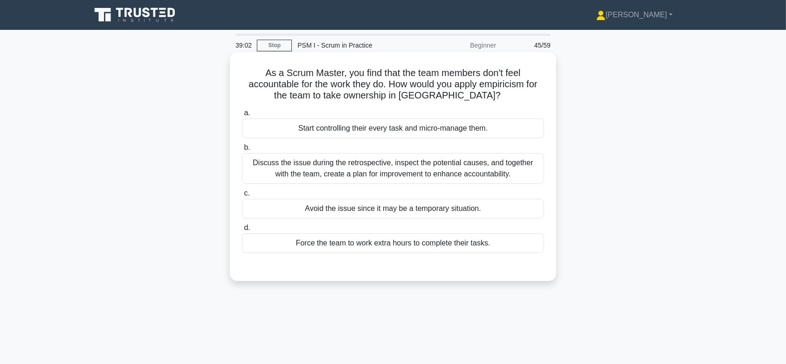
click at [406, 170] on div "Discuss the issue during the retrospective, inspect the potential causes, and t…" at bounding box center [393, 168] width 302 height 31
click at [242, 151] on input "b. Discuss the issue during the retrospective, inspect the potential causes, an…" at bounding box center [242, 148] width 0 height 6
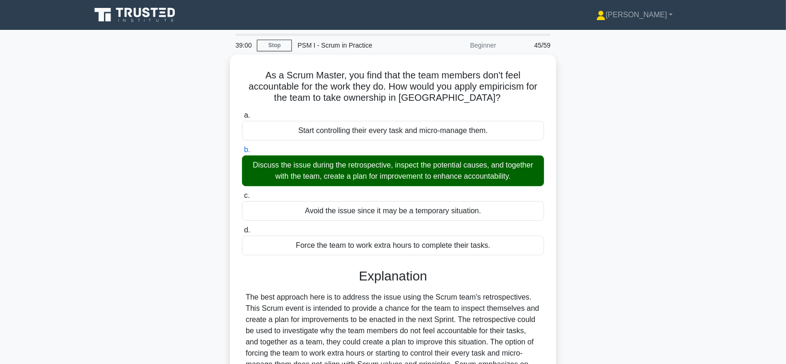
scroll to position [140, 0]
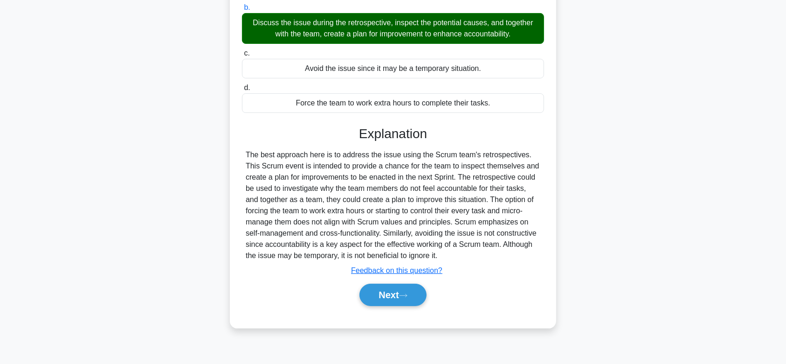
drag, startPoint x: 335, startPoint y: 84, endPoint x: 458, endPoint y: 256, distance: 211.5
click at [458, 256] on div "As a Scrum Master, you find that the team members don't feel accountable for th…" at bounding box center [393, 120] width 319 height 408
click at [399, 296] on button "Next" at bounding box center [392, 294] width 67 height 22
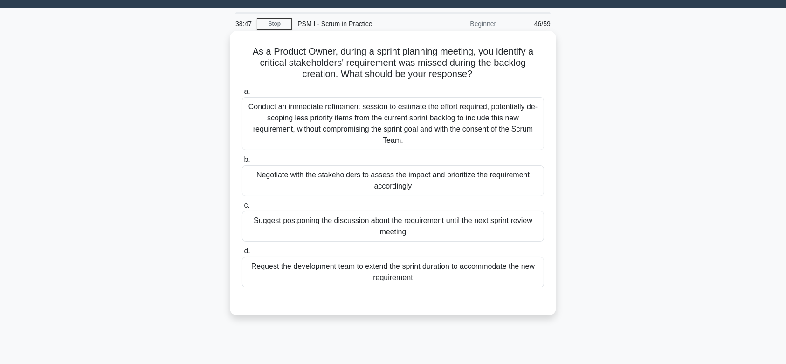
scroll to position [18, 0]
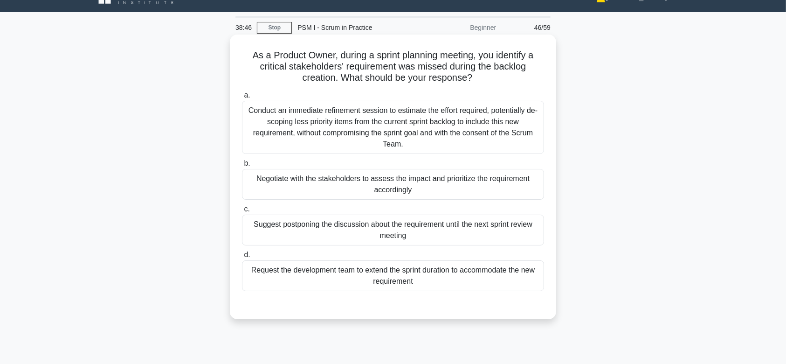
click at [412, 135] on div "Conduct an immediate refinement session to estimate the effort required, potent…" at bounding box center [393, 127] width 302 height 53
click at [242, 98] on input "a. Conduct an immediate refinement session to estimate the effort required, pot…" at bounding box center [242, 95] width 0 height 6
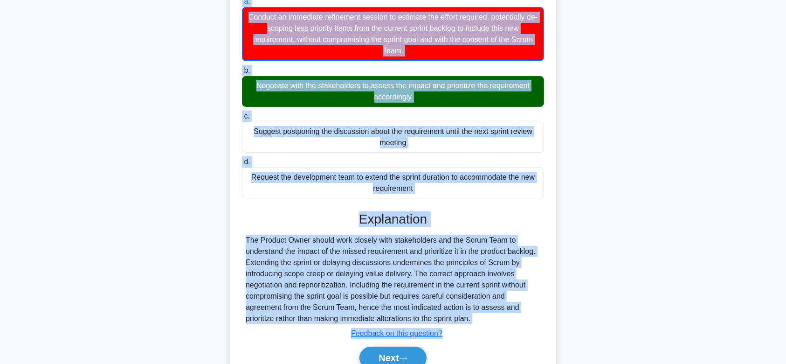
scroll to position [156, 0]
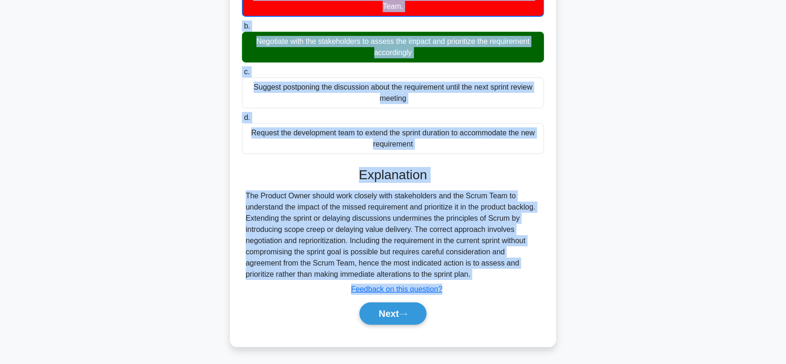
drag, startPoint x: 246, startPoint y: 54, endPoint x: 481, endPoint y: 270, distance: 319.0
click at [481, 270] on div "As a Product Owner, during a sprint planning meeting, you identify a critical s…" at bounding box center [393, 121] width 319 height 442
click at [388, 319] on button "Next" at bounding box center [392, 313] width 67 height 22
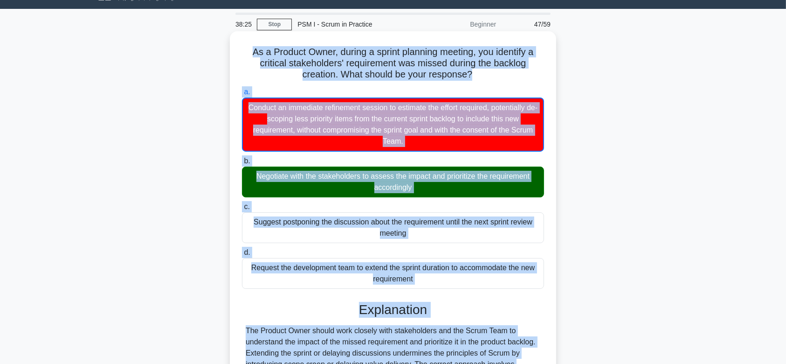
scroll to position [0, 0]
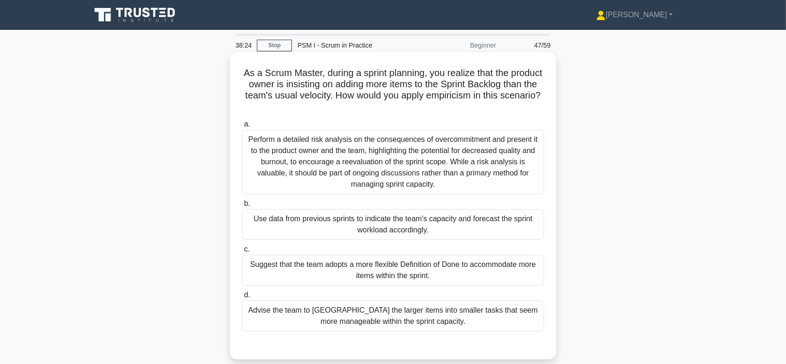
click at [349, 160] on div "Perform a detailed risk analysis on the consequences of overcommitment and pres…" at bounding box center [393, 162] width 302 height 64
click at [242, 127] on input "a. Perform a detailed risk analysis on the consequences of overcommitment and p…" at bounding box center [242, 124] width 0 height 6
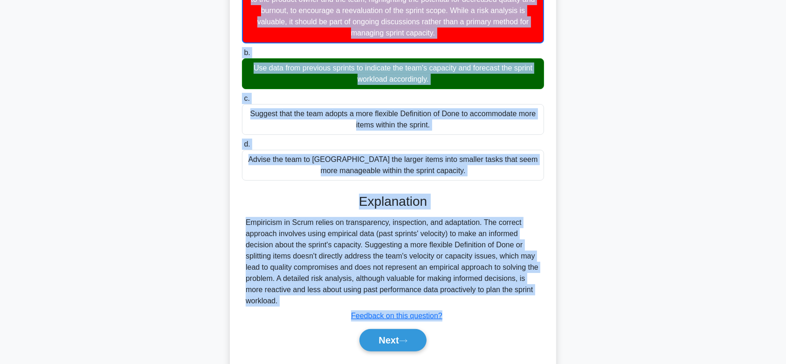
scroll to position [178, 0]
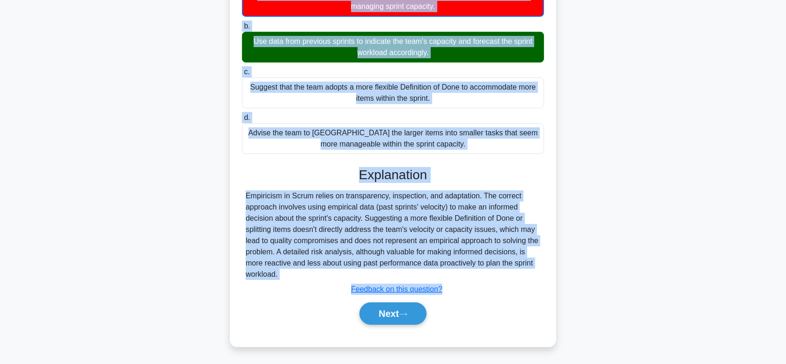
drag, startPoint x: 252, startPoint y: 70, endPoint x: 473, endPoint y: 275, distance: 301.2
click at [473, 275] on div "As a Scrum Master, during a sprint planning, you realize that the product owner…" at bounding box center [393, 110] width 319 height 465
drag, startPoint x: 399, startPoint y: 321, endPoint x: 413, endPoint y: 184, distance: 137.8
click at [413, 184] on div "Explanation Empiricism in Scrum relies on transparency, inspection, and adaptat…" at bounding box center [393, 247] width 302 height 161
click at [389, 306] on button "Next" at bounding box center [392, 313] width 67 height 22
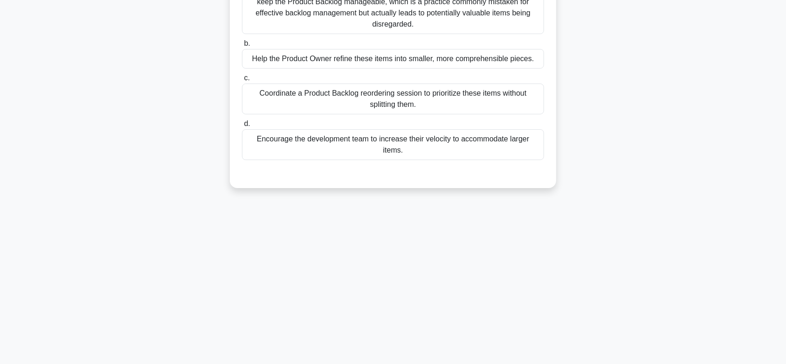
scroll to position [0, 0]
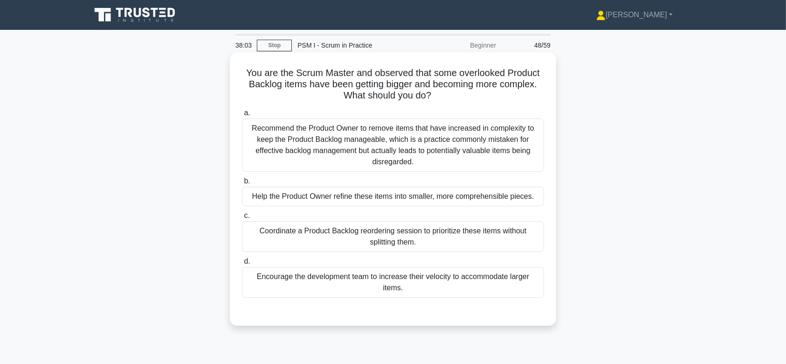
click at [378, 142] on div "Recommend the Product Owner to remove items that have increased in complexity t…" at bounding box center [393, 144] width 302 height 53
click at [242, 116] on input "a. Recommend the Product Owner to remove items that have increased in complexit…" at bounding box center [242, 113] width 0 height 6
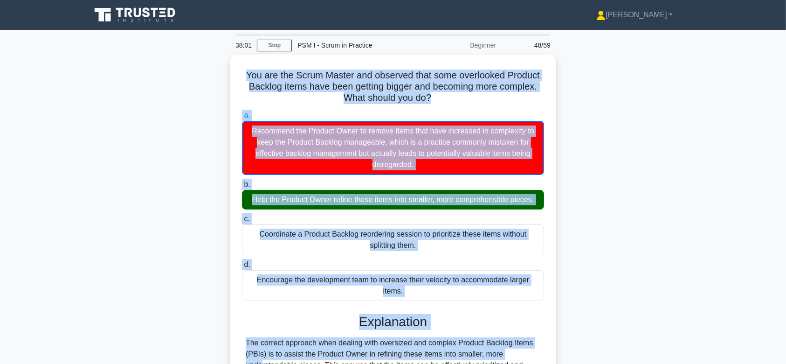
scroll to position [167, 0]
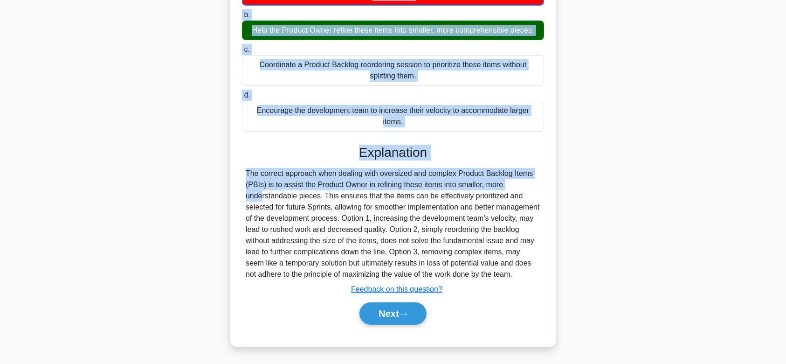
drag, startPoint x: 237, startPoint y: 72, endPoint x: 538, endPoint y: 278, distance: 365.1
click at [538, 278] on div "You are the Scrum Master and observed that some overlooked Product Backlog item…" at bounding box center [393, 116] width 319 height 454
click at [402, 313] on button "Next" at bounding box center [392, 313] width 67 height 22
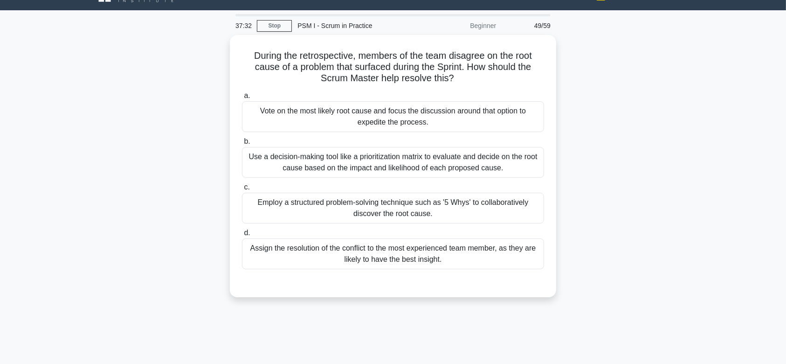
scroll to position [0, 0]
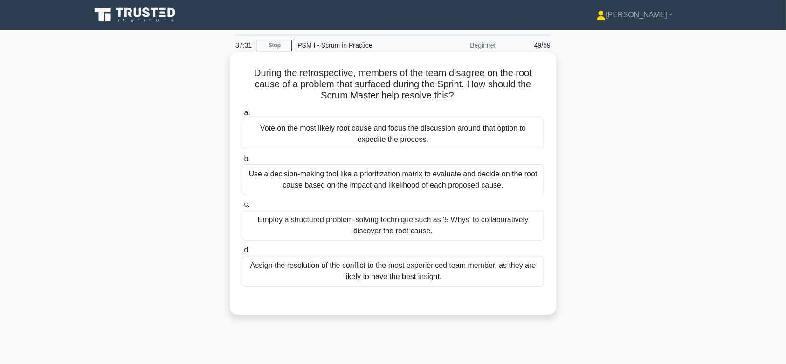
click at [385, 191] on div "Use a decision-making tool like a prioritization matrix to evaluate and decide …" at bounding box center [393, 179] width 302 height 31
click at [242, 162] on input "b. Use a decision-making tool like a prioritization matrix to evaluate and deci…" at bounding box center [242, 159] width 0 height 6
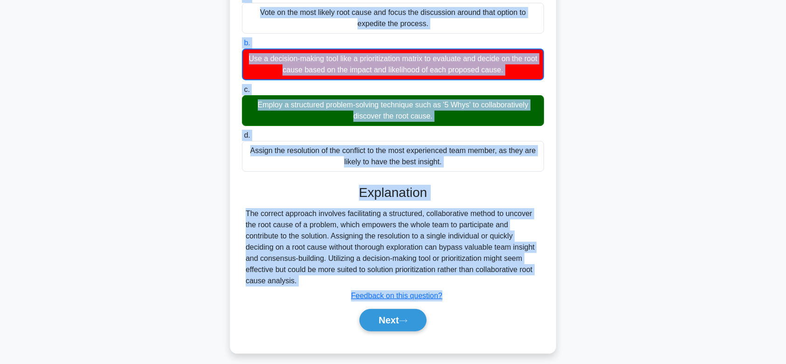
scroll to position [140, 0]
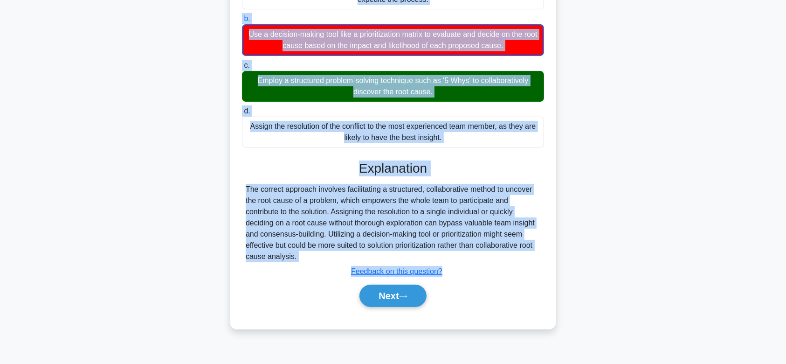
drag, startPoint x: 260, startPoint y: 71, endPoint x: 482, endPoint y: 257, distance: 289.8
click at [482, 257] on div "During the retrospective, members of the team disagree on the root cause of a p…" at bounding box center [393, 120] width 319 height 409
click at [389, 296] on button "Next" at bounding box center [392, 295] width 67 height 22
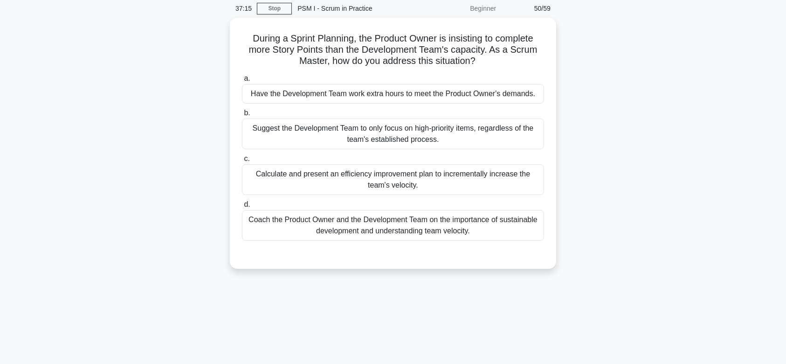
scroll to position [9, 0]
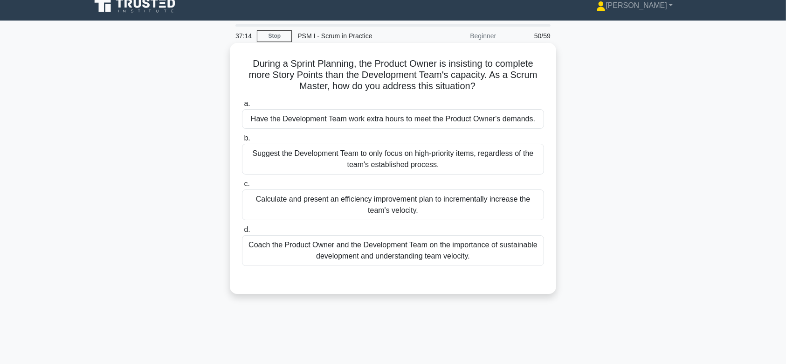
click at [390, 146] on div "Suggest the Development Team to only focus on high-priority items, regardless o…" at bounding box center [393, 159] width 302 height 31
click at [242, 141] on input "b. Suggest the Development Team to only focus on high-priority items, regardles…" at bounding box center [242, 138] width 0 height 6
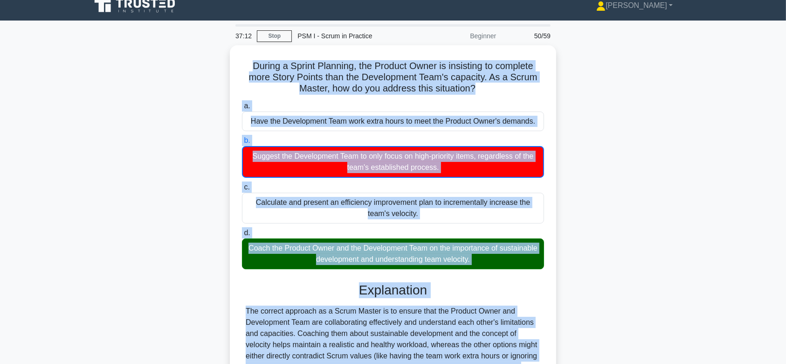
scroll to position [140, 0]
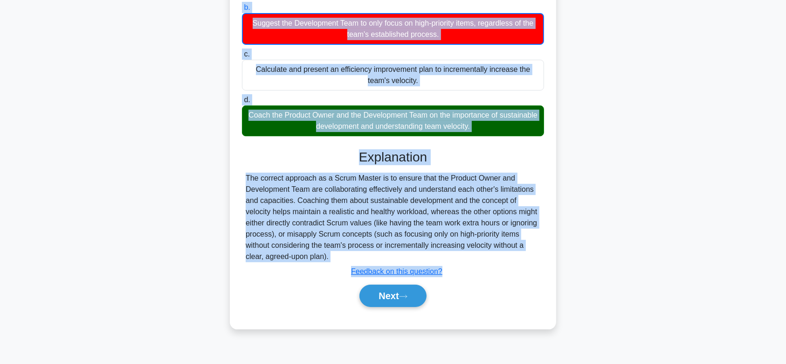
drag, startPoint x: 248, startPoint y: 63, endPoint x: 443, endPoint y: 256, distance: 274.6
click at [443, 256] on div "During a Sprint Planning, the Product Owner is insisting to complete more Story…" at bounding box center [393, 120] width 319 height 409
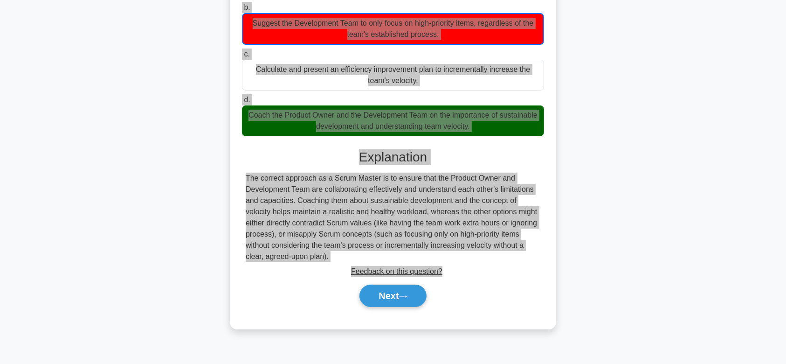
scroll to position [86, 0]
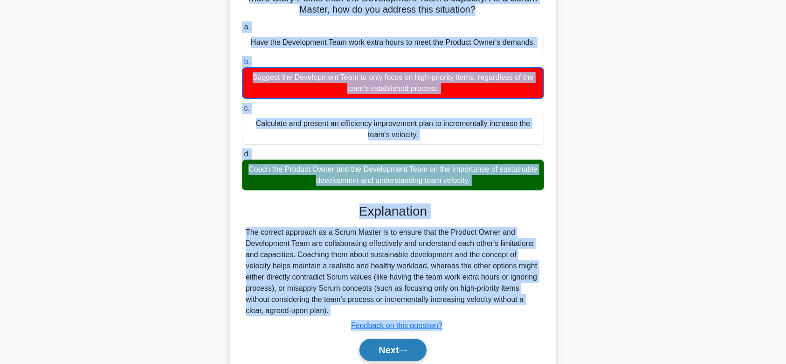
click at [398, 339] on button "Next" at bounding box center [392, 349] width 67 height 22
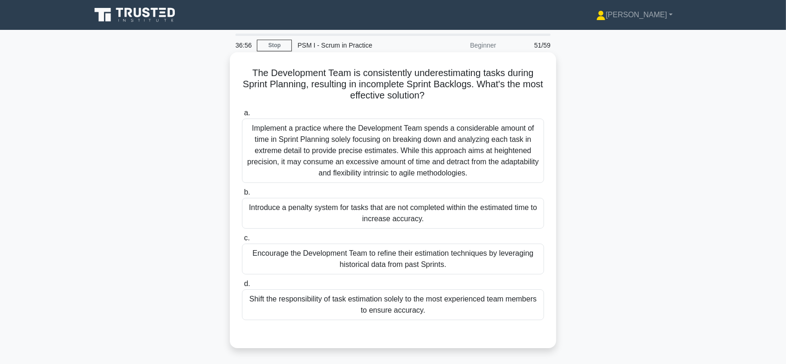
click at [405, 169] on div "Implement a practice where the Development Team spends a considerable amount of…" at bounding box center [393, 150] width 302 height 64
click at [242, 116] on input "a. Implement a practice where the Development Team spends a considerable amount…" at bounding box center [242, 113] width 0 height 6
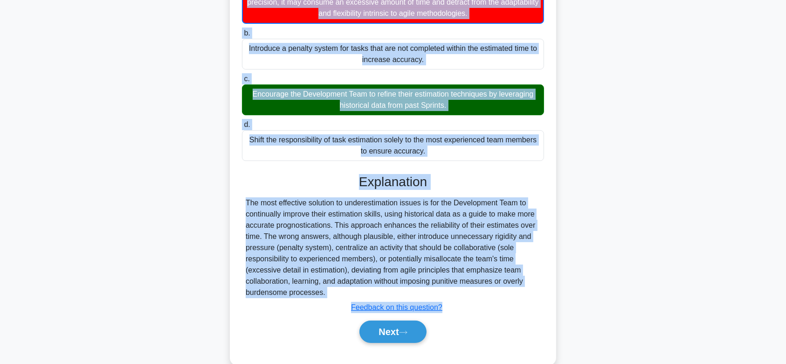
scroll to position [178, 0]
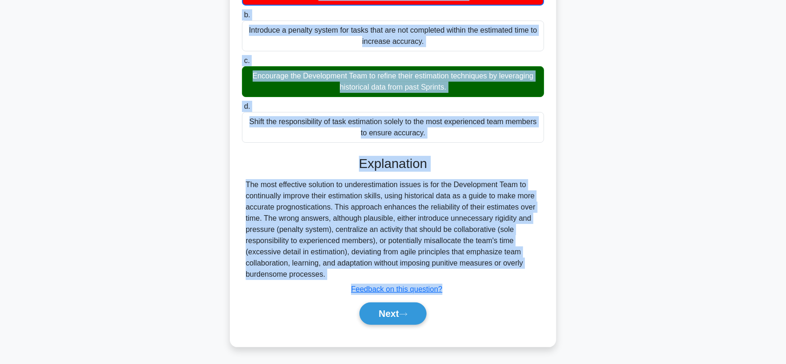
drag, startPoint x: 249, startPoint y: 73, endPoint x: 496, endPoint y: 270, distance: 316.4
click at [496, 270] on div "The Development Team is consistently underestimating tasks during Sprint Planni…" at bounding box center [393, 110] width 319 height 465
click at [383, 313] on button "Next" at bounding box center [392, 313] width 67 height 22
click at [384, 319] on button "Next" at bounding box center [392, 313] width 67 height 22
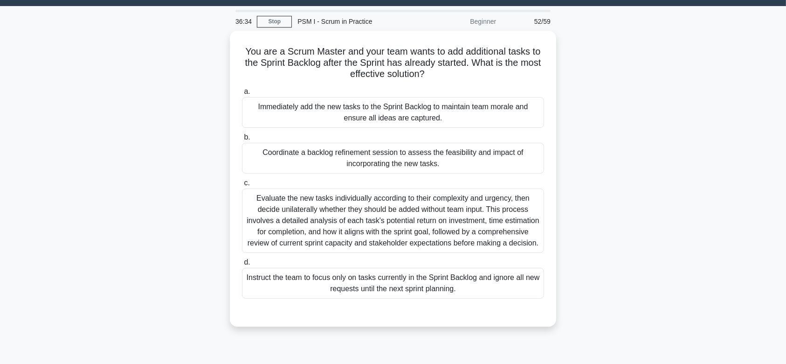
scroll to position [37, 0]
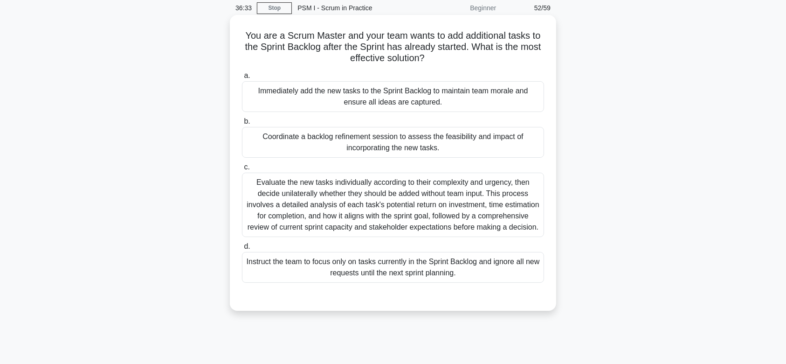
click at [411, 191] on div "Evaluate the new tasks individually according to their complexity and urgency, …" at bounding box center [393, 204] width 302 height 64
click at [242, 170] on input "c. Evaluate the new tasks individually according to their complexity and urgenc…" at bounding box center [242, 167] width 0 height 6
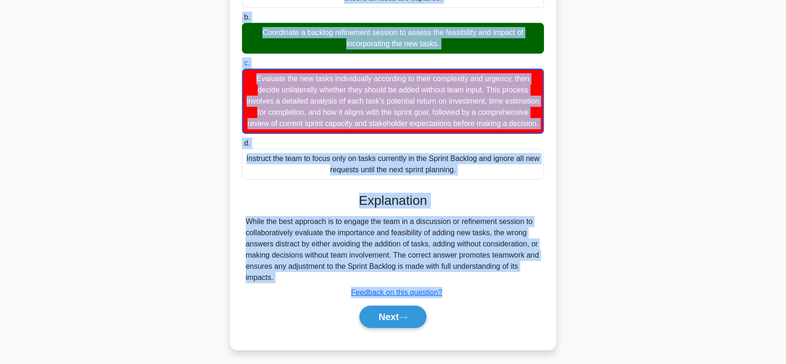
scroll to position [156, 0]
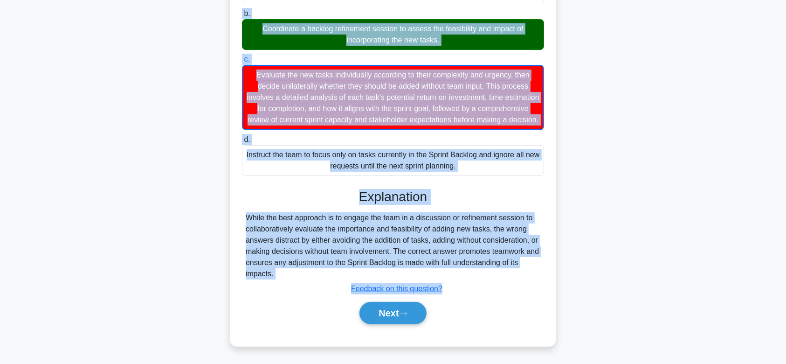
drag, startPoint x: 239, startPoint y: 34, endPoint x: 486, endPoint y: 275, distance: 345.8
click at [486, 275] on div "You are a Scrum Master and your team wants to add additional tasks to the Sprin…" at bounding box center [393, 126] width 319 height 431
click at [376, 311] on button "Next" at bounding box center [392, 313] width 67 height 22
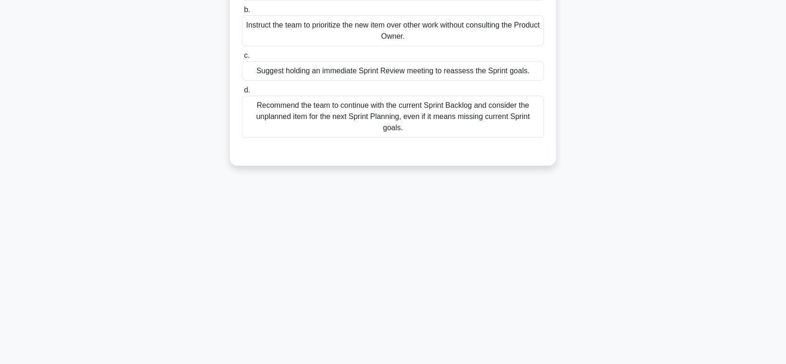
scroll to position [0, 0]
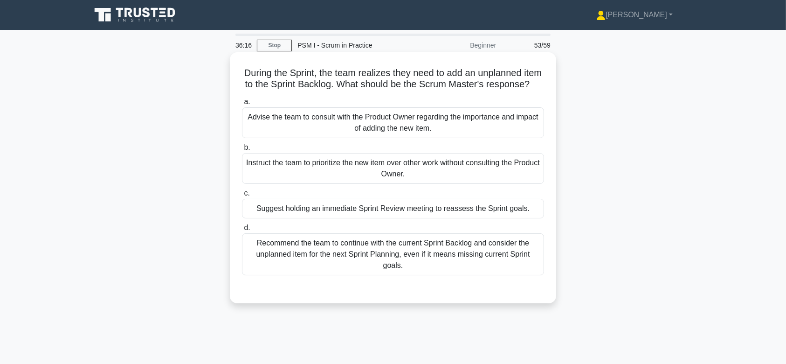
click at [410, 246] on div "Recommend the team to continue with the current Sprint Backlog and consider the…" at bounding box center [393, 254] width 302 height 42
click at [242, 231] on input "d. Recommend the team to continue with the current Sprint Backlog and consider …" at bounding box center [242, 228] width 0 height 6
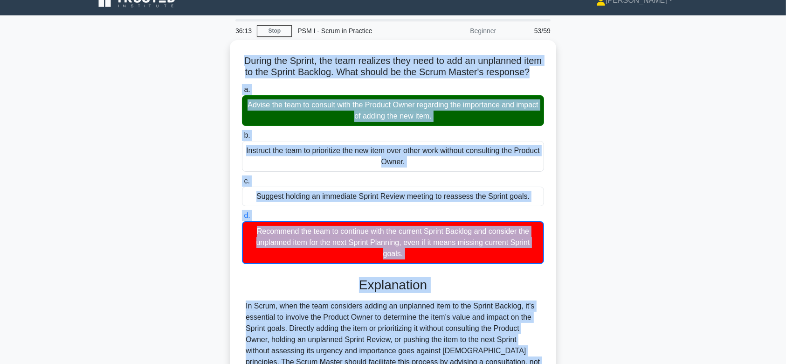
scroll to position [140, 0]
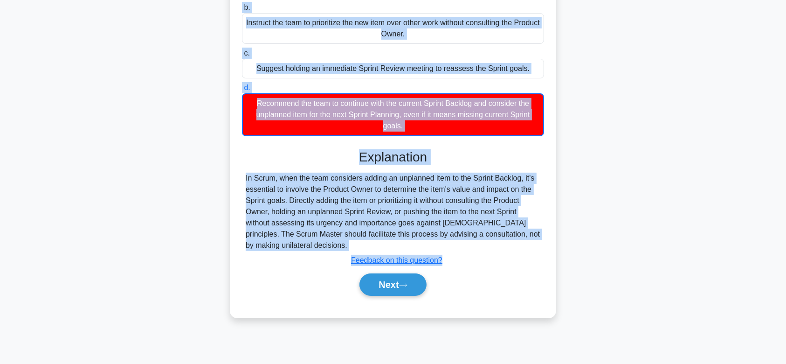
drag, startPoint x: 249, startPoint y: 73, endPoint x: 495, endPoint y: 256, distance: 306.5
click at [495, 256] on div "During the Sprint, the team realizes they need to add an unplanned item to the …" at bounding box center [393, 115] width 319 height 398
click at [404, 291] on button "Next" at bounding box center [392, 284] width 67 height 22
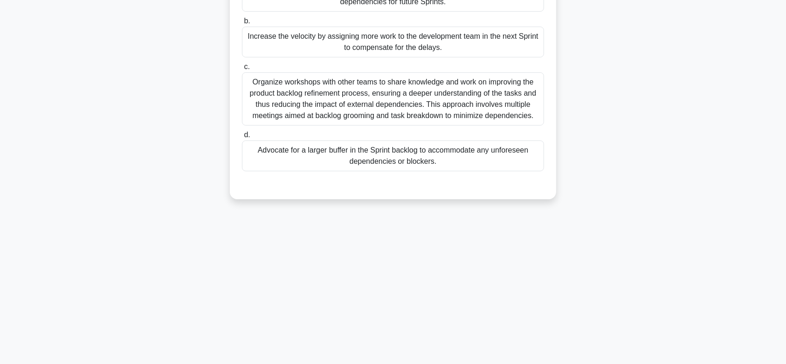
scroll to position [0, 0]
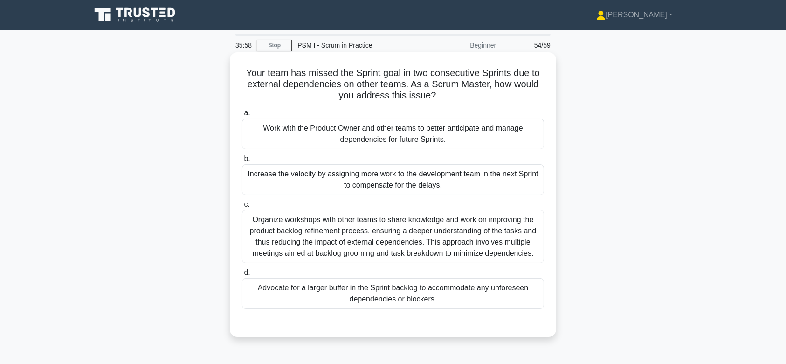
click at [399, 190] on div "Increase the velocity by assigning more work to the development team in the nex…" at bounding box center [393, 179] width 302 height 31
click at [242, 162] on input "b. Increase the velocity by assigning more work to the development team in the …" at bounding box center [242, 159] width 0 height 6
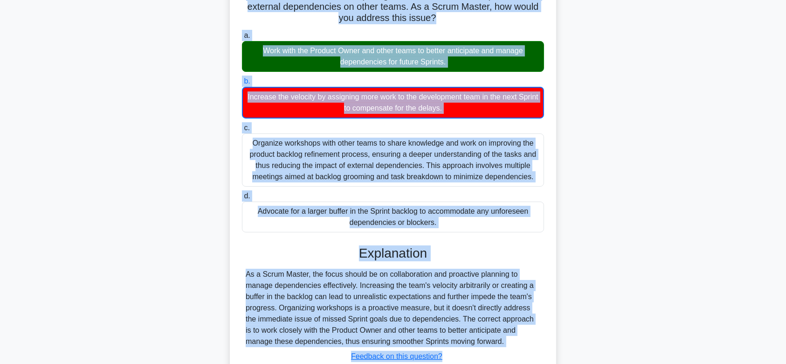
scroll to position [145, 0]
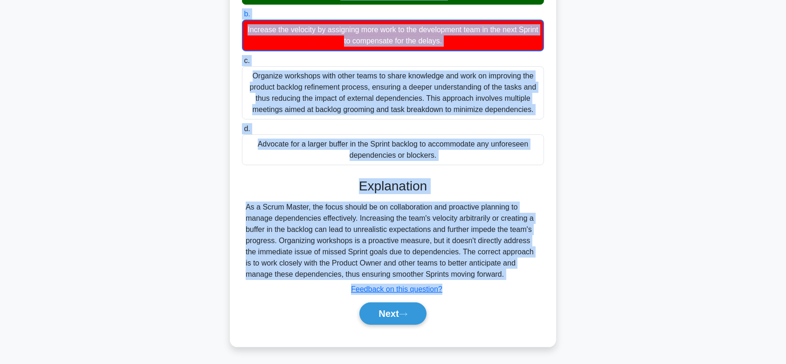
drag, startPoint x: 302, startPoint y: 79, endPoint x: 546, endPoint y: 278, distance: 314.4
click at [546, 278] on div "Your team has missed the Sprint goal in two consecutive Sprints due to external…" at bounding box center [393, 126] width 319 height 431
click at [392, 309] on button "Next" at bounding box center [392, 313] width 67 height 22
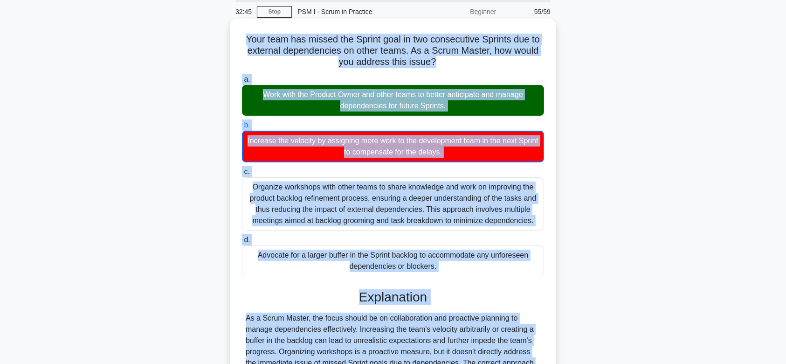
scroll to position [0, 0]
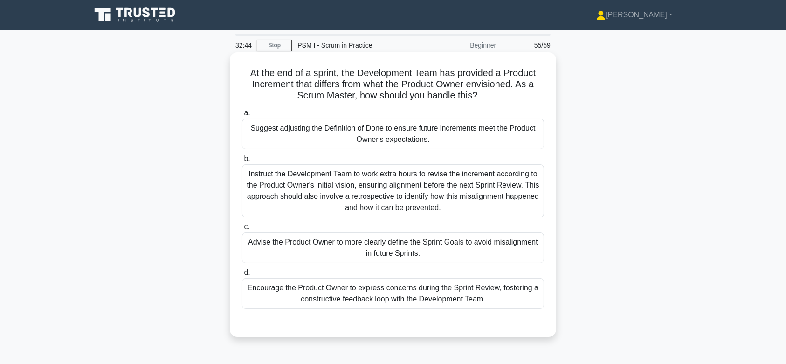
click at [405, 193] on div "Instruct the Development Team to work extra hours to revise the increment accor…" at bounding box center [393, 190] width 302 height 53
click at [242, 162] on input "b. Instruct the Development Team to work extra hours to revise the increment ac…" at bounding box center [242, 159] width 0 height 6
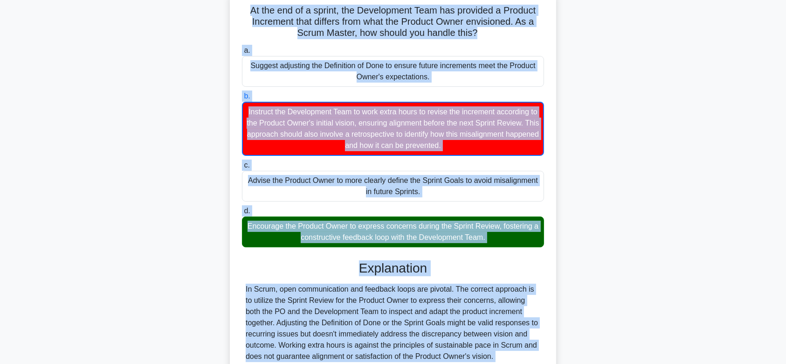
scroll to position [145, 0]
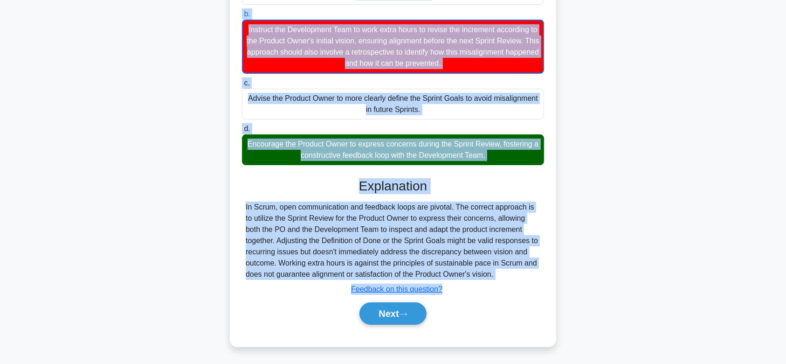
drag, startPoint x: 241, startPoint y: 74, endPoint x: 505, endPoint y: 275, distance: 331.6
click at [505, 275] on div "At the end of a sprint, the Development Team has provided a Product Increment t…" at bounding box center [393, 126] width 319 height 431
click at [385, 304] on button "Next" at bounding box center [392, 313] width 67 height 22
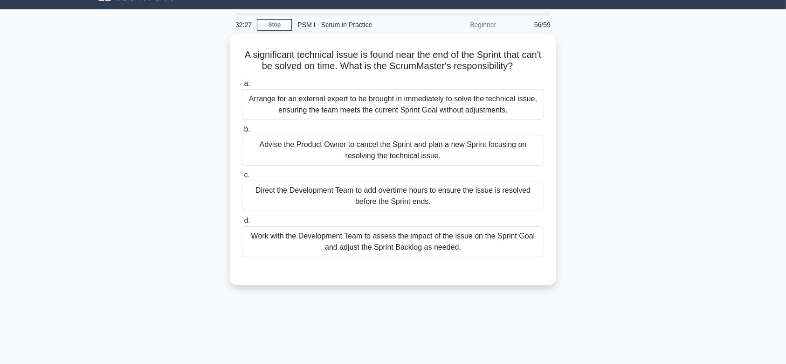
scroll to position [0, 0]
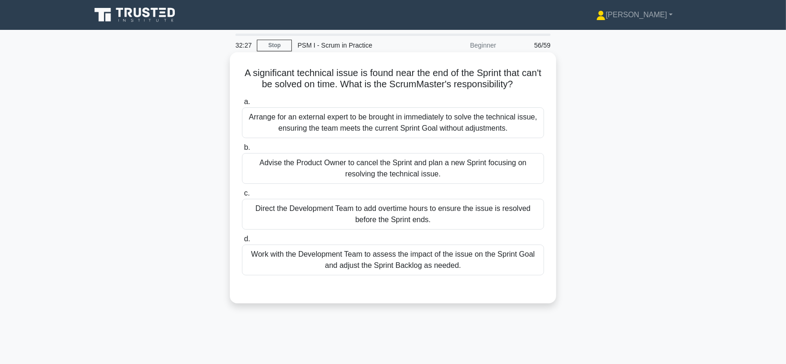
click at [399, 167] on div "Advise the Product Owner to cancel the Sprint and plan a new Sprint focusing on…" at bounding box center [393, 168] width 302 height 31
click at [242, 151] on input "b. Advise the Product Owner to cancel the Sprint and plan a new Sprint focusing…" at bounding box center [242, 148] width 0 height 6
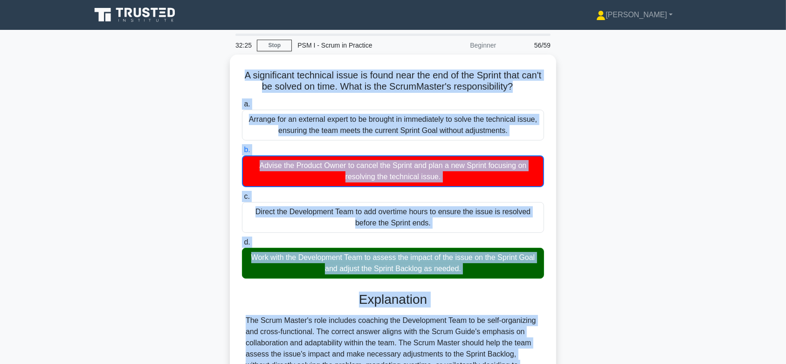
scroll to position [140, 0]
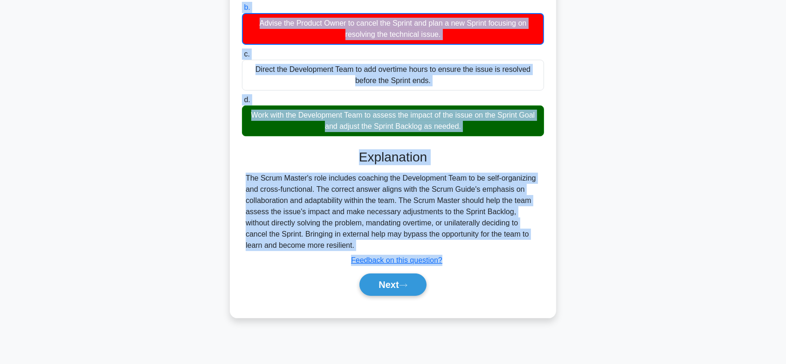
drag, startPoint x: 246, startPoint y: 72, endPoint x: 447, endPoint y: 241, distance: 262.0
click at [447, 241] on div "A significant technical issue is found near the end of the Sprint that can't be…" at bounding box center [393, 115] width 319 height 398
click at [394, 279] on button "Next" at bounding box center [392, 284] width 67 height 22
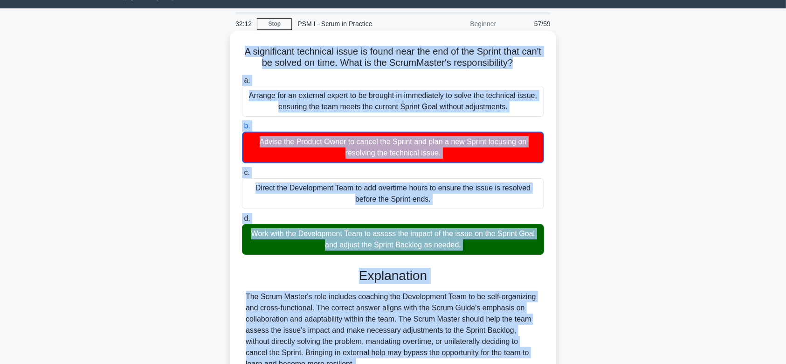
scroll to position [0, 0]
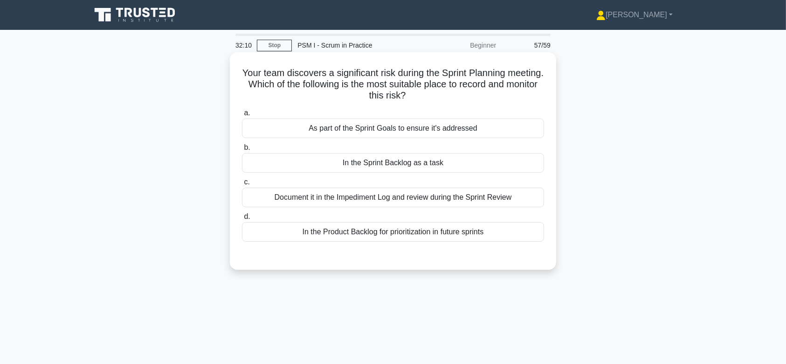
click at [443, 118] on div "As part of the Sprint Goals to ensure it's addressed" at bounding box center [393, 128] width 302 height 20
click at [242, 116] on input "a. As part of the Sprint Goals to ensure it's addressed" at bounding box center [242, 113] width 0 height 6
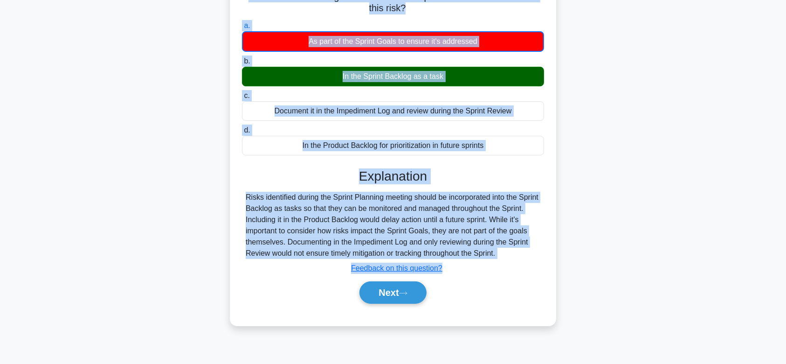
scroll to position [140, 0]
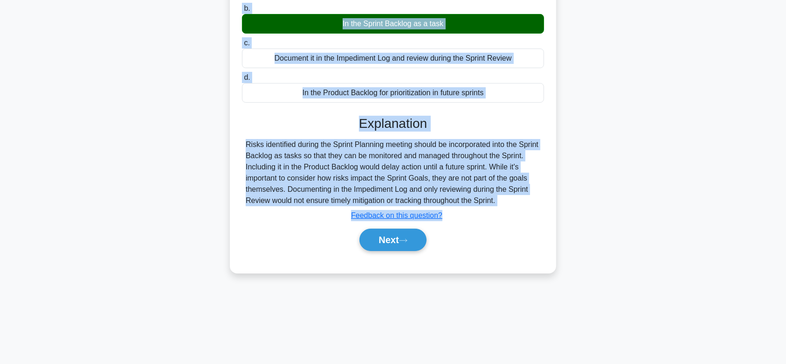
drag, startPoint x: 249, startPoint y: 65, endPoint x: 522, endPoint y: 198, distance: 303.3
click at [522, 198] on div "Your team discovers a significant risk during the Sprint Planning meeting. Whic…" at bounding box center [393, 92] width 319 height 353
click at [394, 242] on button "Next" at bounding box center [392, 239] width 67 height 22
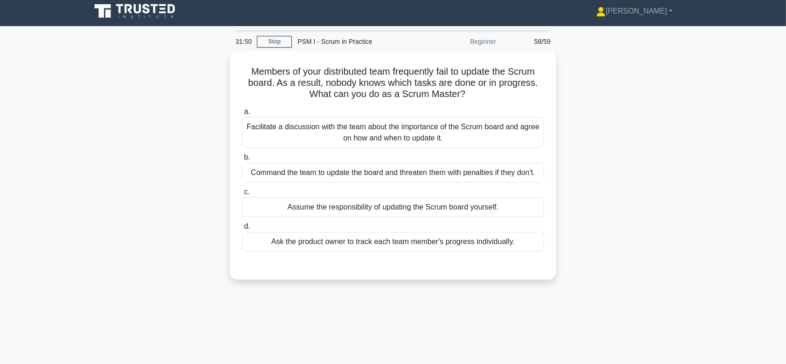
scroll to position [0, 0]
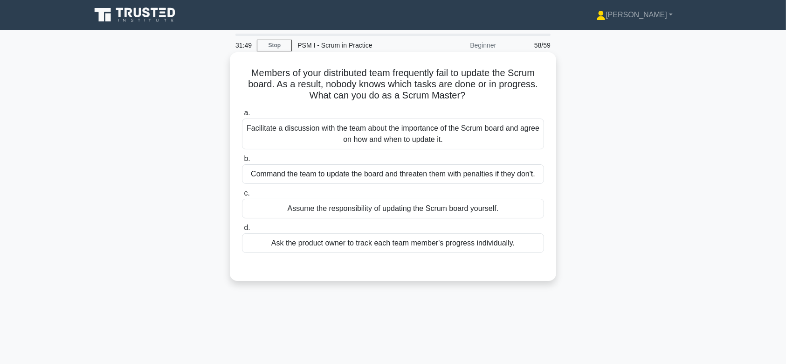
click at [426, 149] on div "Facilitate a discussion with the team about the importance of the Scrum board a…" at bounding box center [393, 133] width 302 height 31
click at [242, 116] on input "a. Facilitate a discussion with the team about the importance of the Scrum boar…" at bounding box center [242, 113] width 0 height 6
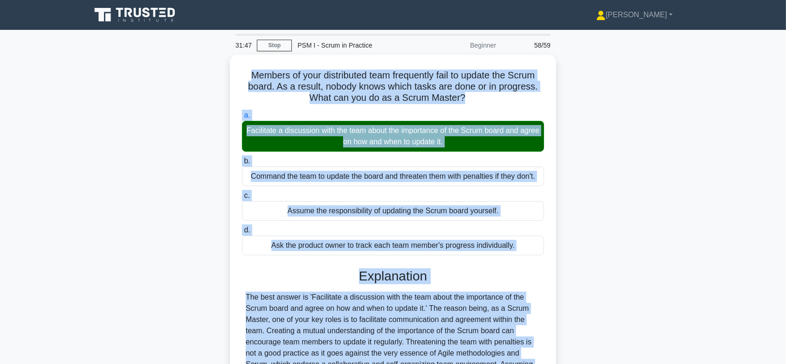
scroll to position [144, 0]
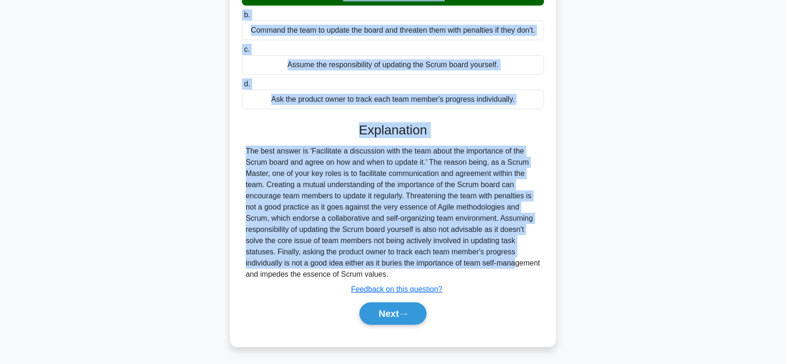
drag, startPoint x: 241, startPoint y: 72, endPoint x: 456, endPoint y: 275, distance: 295.5
click at [456, 275] on div "Members of your distributed team frequently fail to update the Scrum board. As …" at bounding box center [393, 127] width 319 height 430
click at [398, 310] on button "Next" at bounding box center [392, 313] width 67 height 22
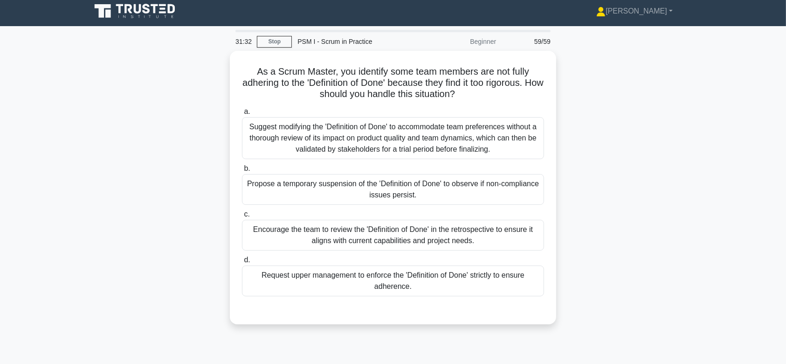
scroll to position [0, 0]
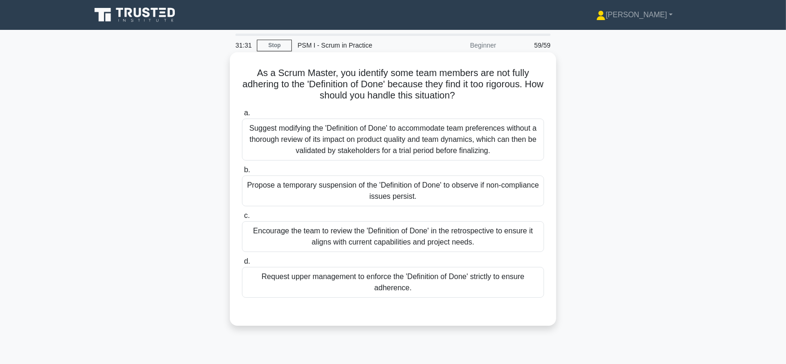
click at [395, 152] on div "Suggest modifying the 'Definition of Done' to accommodate team preferences with…" at bounding box center [393, 139] width 302 height 42
click at [242, 116] on input "a. Suggest modifying the 'Definition of Done' to accommodate team preferences w…" at bounding box center [242, 113] width 0 height 6
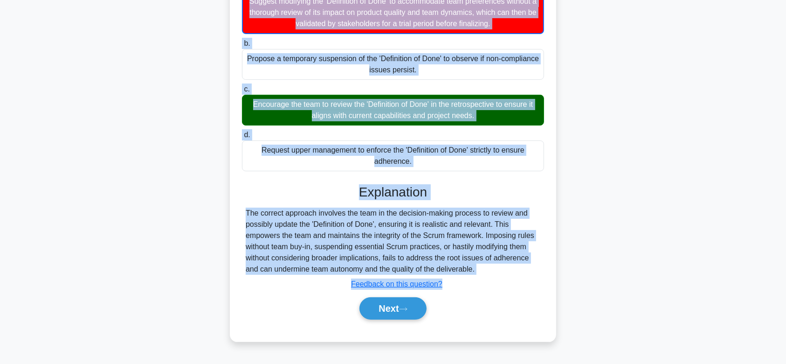
scroll to position [140, 0]
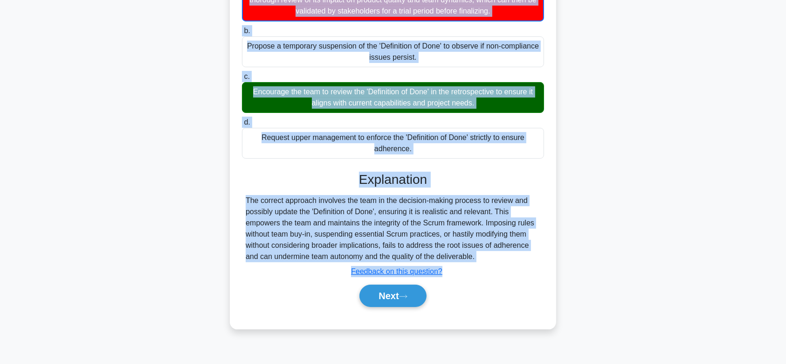
drag, startPoint x: 250, startPoint y: 69, endPoint x: 503, endPoint y: 258, distance: 315.0
click at [503, 258] on div "As a Scrum Master, you identify some team members are not fully adhering to the…" at bounding box center [393, 120] width 319 height 409
click at [398, 297] on button "Next" at bounding box center [392, 295] width 67 height 22
